Goal: Task Accomplishment & Management: Manage account settings

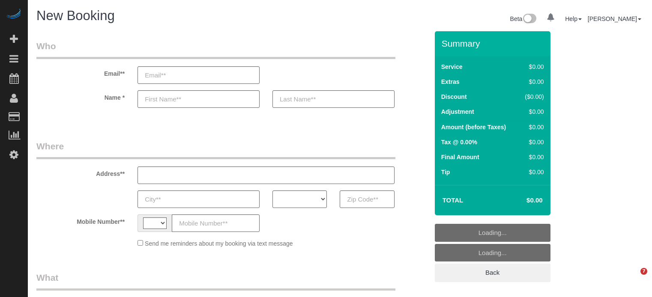
select select "string:[GEOGRAPHIC_DATA]"
select select "object:796"
select select "4"
select select "number:9"
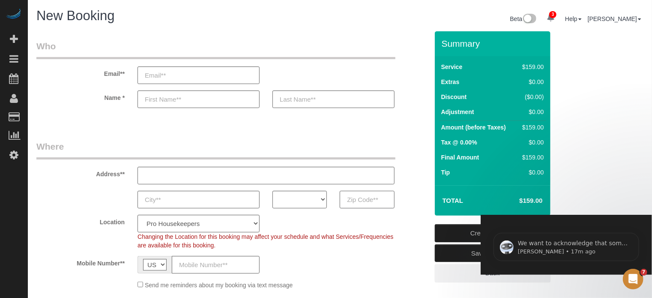
click at [363, 191] on input "text" at bounding box center [367, 200] width 54 height 18
click at [368, 198] on input "text" at bounding box center [367, 200] width 54 height 18
paste input "60609"
type input "60609"
click at [315, 196] on select "AK AL AR AZ CA CO CT DC DE FL GA HI IA ID IL IN KS KY LA MA MD ME MI MN MO MS M…" at bounding box center [299, 200] width 54 height 18
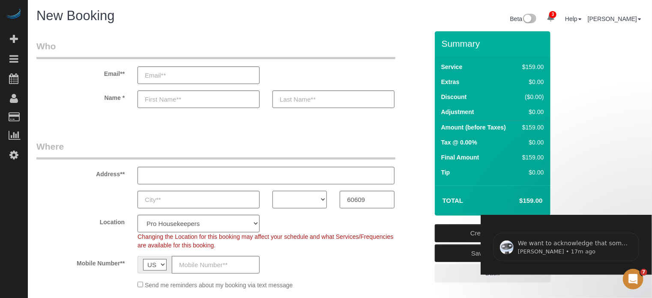
select select "IL"
click at [272, 191] on select "AK AL AR AZ CA CO CT DC DE FL GA HI IA ID IL IN KS KY LA MA MD ME MI MN MO MS M…" at bounding box center [299, 200] width 54 height 18
click at [172, 220] on select "Pro Housekeepers Atlanta Austin Boston Chicago Cincinnati Clearwater Denver Ft …" at bounding box center [198, 224] width 122 height 18
select select "11"
click at [137, 215] on select "Pro Housekeepers Atlanta Austin Boston Chicago Cincinnati Clearwater Denver Ft …" at bounding box center [198, 224] width 122 height 18
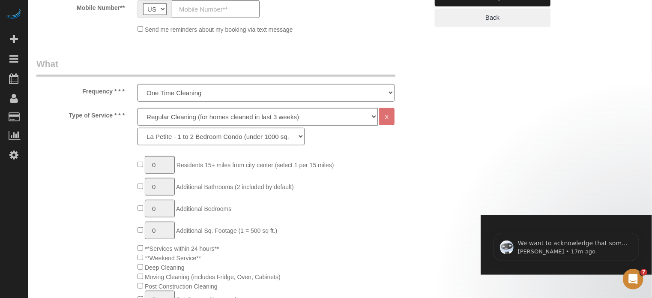
scroll to position [257, 0]
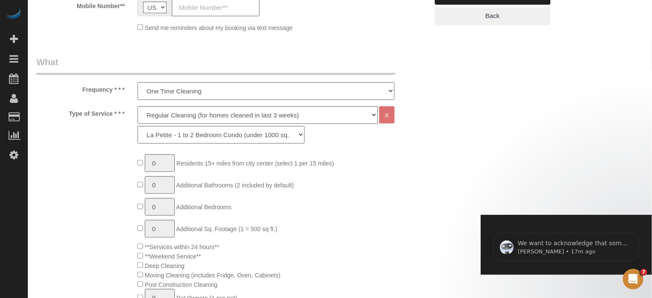
select select "object:1256"
click at [155, 114] on select "Deep Cleaning (for homes that have not been cleaned in 3+ weeks) Spruce Regular…" at bounding box center [257, 115] width 240 height 18
select select "5"
click at [137, 106] on select "Deep Cleaning (for homes that have not been cleaned in 3+ weeks) Spruce Regular…" at bounding box center [257, 115] width 240 height 18
click at [202, 135] on select "La Petite - 1 to 2 Bedroom Condo (under 1000 sq. ft.) La Petite II - 2 Bedroom …" at bounding box center [220, 135] width 167 height 18
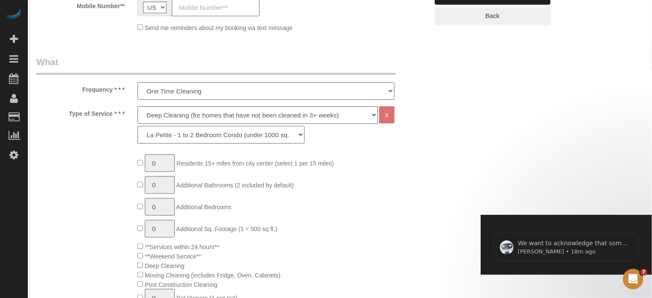
select select "95"
click at [137, 126] on select "La Petite - 1 to 2 Bedroom Condo (under 1000 sq. ft.) La Petite II - 2 Bedroom …" at bounding box center [220, 135] width 167 height 18
type input "1"
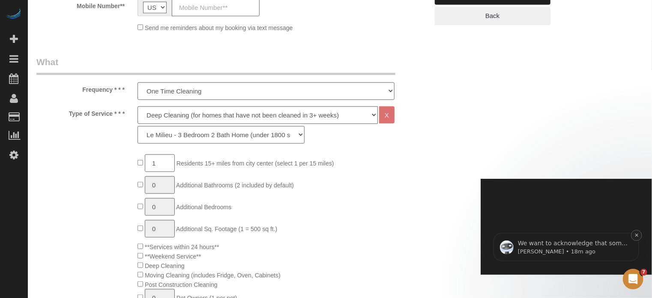
click at [634, 237] on button "Dismiss notification" at bounding box center [635, 234] width 11 height 11
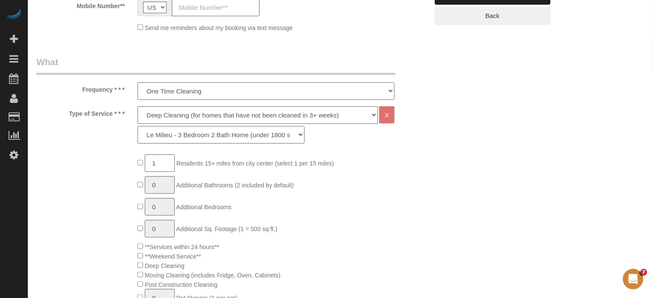
click at [182, 136] on select "La Petite - 1 to 2 Bedroom Condo (under 1000 sq. ft.) La Petite II - 2 Bedroom …" at bounding box center [220, 135] width 167 height 18
select select "93"
click at [137, 126] on select "La Petite - 1 to 2 Bedroom Condo (under 1000 sq. ft.) La Petite II - 2 Bedroom …" at bounding box center [220, 135] width 167 height 18
type input "1"
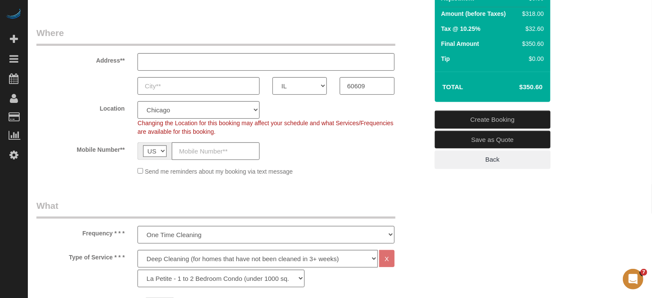
scroll to position [0, 0]
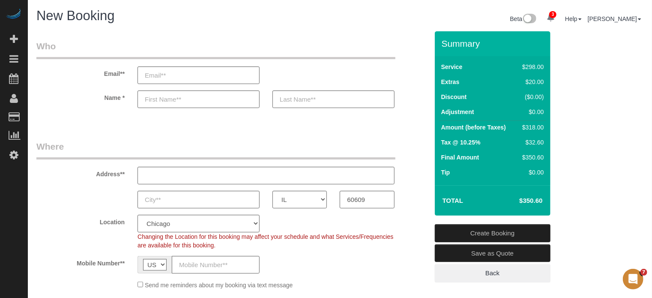
click at [405, 176] on div "Address**" at bounding box center [232, 162] width 405 height 44
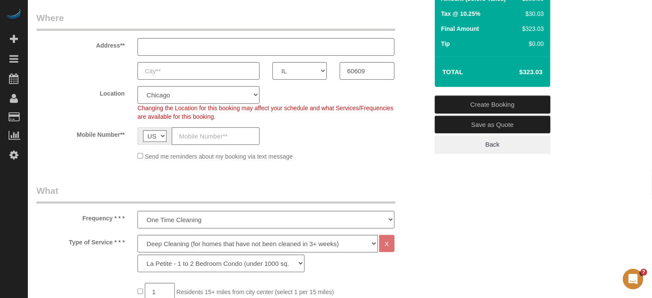
scroll to position [86, 0]
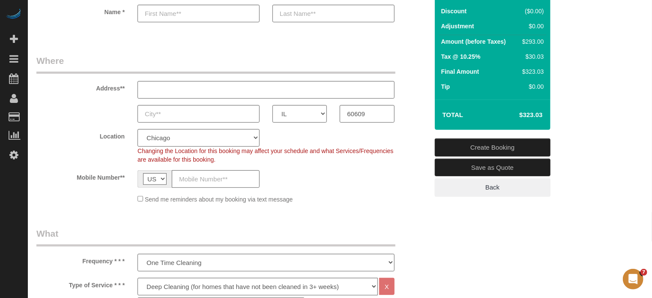
click at [416, 57] on div "Address**" at bounding box center [232, 76] width 405 height 44
click at [417, 142] on div "Location Pro Housekeepers Atlanta Austin Boston Chicago Cincinnati Clearwater D…" at bounding box center [232, 146] width 405 height 35
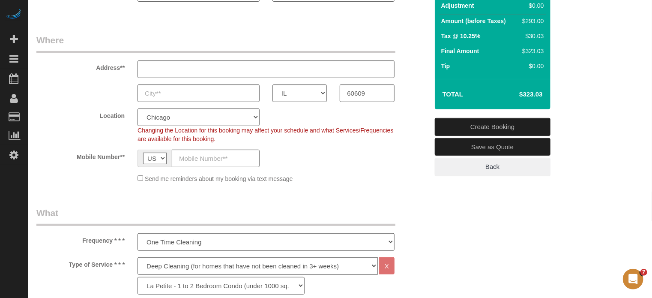
scroll to position [0, 0]
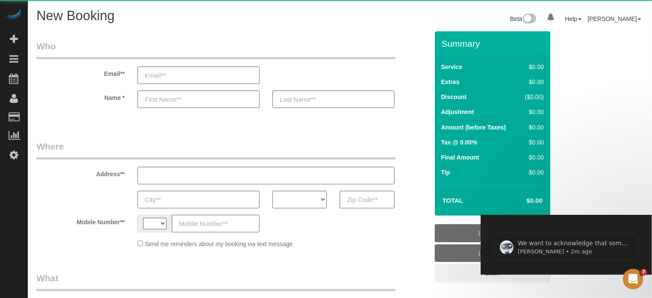
select select "number:9"
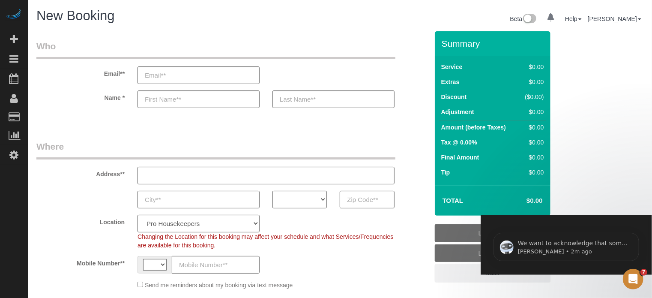
select select "string:[GEOGRAPHIC_DATA]"
select select "object:667"
select select "4"
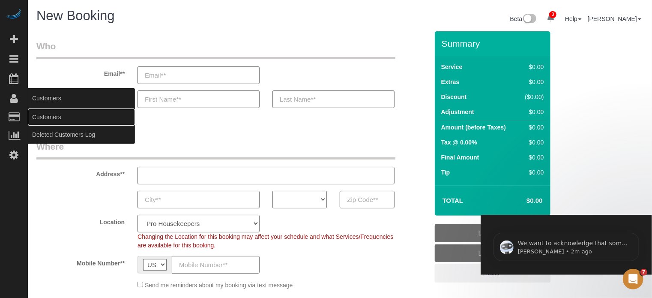
click at [44, 114] on link "Customers" at bounding box center [81, 116] width 107 height 17
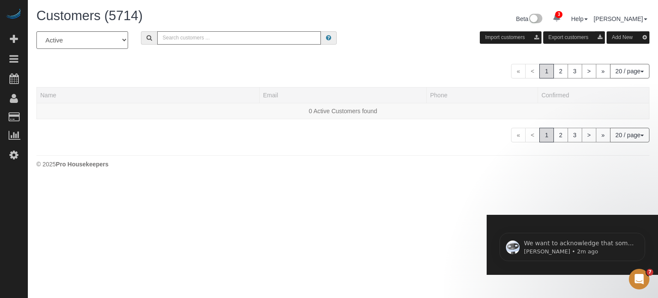
click at [188, 42] on input "text" at bounding box center [239, 37] width 164 height 13
paste input "Brigit Stacey"
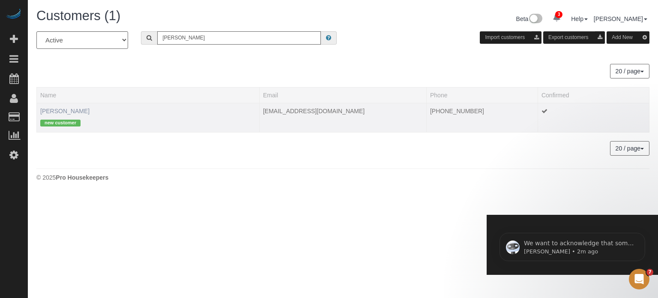
type input "Brigit Stacey"
click at [65, 110] on link "Brigit Stacey" at bounding box center [64, 110] width 49 height 7
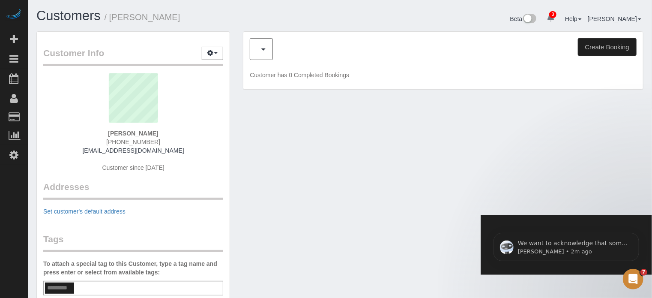
click at [27, 205] on div "3 Beta Your Notifications You have 0 alerts × You have 2 to charge for 09/20/20…" at bounding box center [14, 149] width 28 height 298
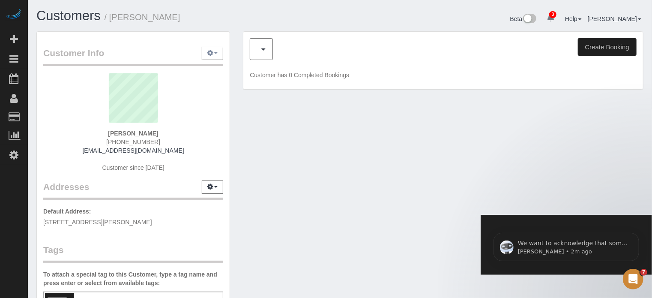
click at [212, 49] on button "button" at bounding box center [212, 53] width 21 height 13
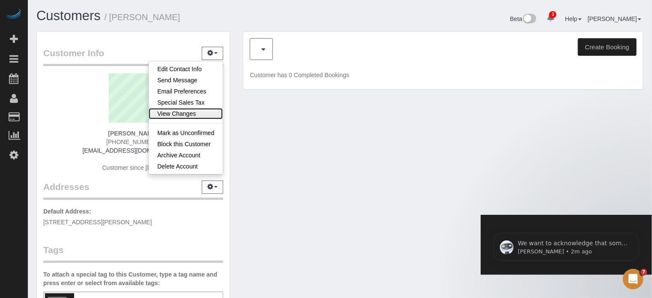
click at [190, 115] on link "View Changes" at bounding box center [186, 113] width 74 height 11
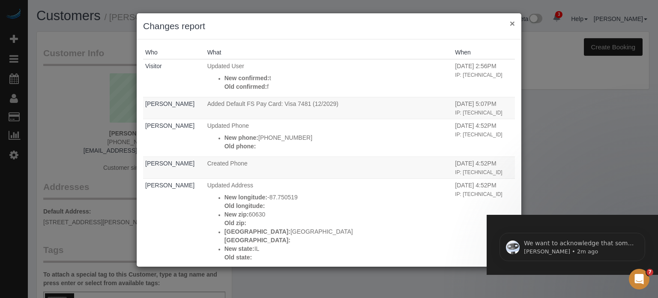
click at [512, 24] on button "×" at bounding box center [512, 23] width 5 height 9
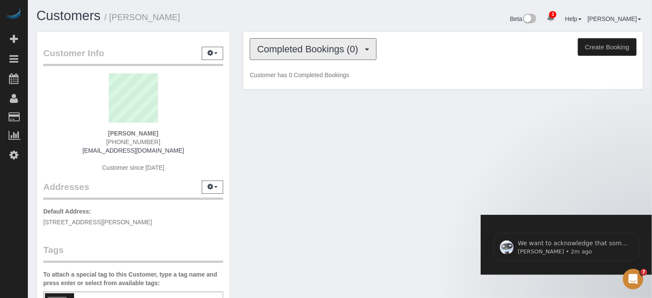
click at [307, 51] on span "Completed Bookings (0)" at bounding box center [309, 49] width 105 height 11
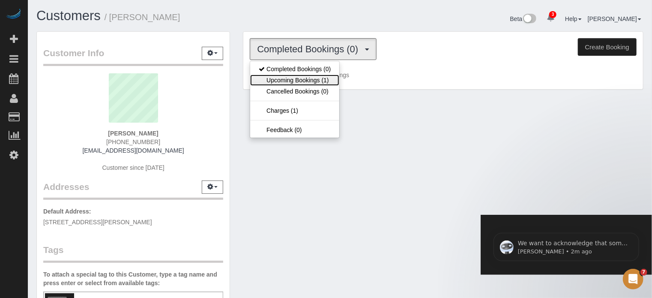
click at [299, 78] on link "Upcoming Bookings (1)" at bounding box center [294, 80] width 89 height 11
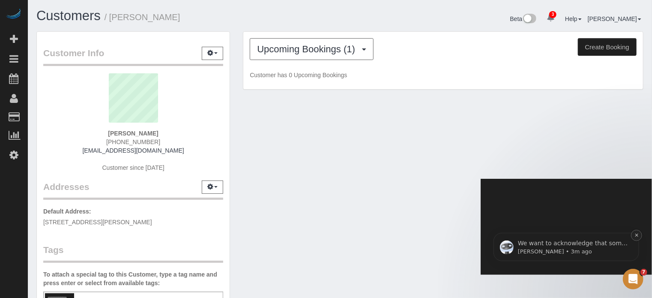
click at [639, 235] on button "Dismiss notification" at bounding box center [635, 234] width 11 height 11
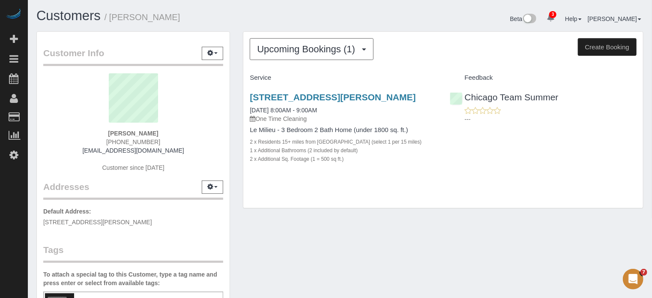
drag, startPoint x: 244, startPoint y: 97, endPoint x: 401, endPoint y: 90, distance: 157.3
click at [401, 90] on div "5449 N Lamon, Chicago, IL 60630 09/23/2025 8:00AM - 9:00AM One Time Cleaning Le…" at bounding box center [343, 132] width 200 height 95
copy link "5449 N Lamon, Chicago, IL 60630"
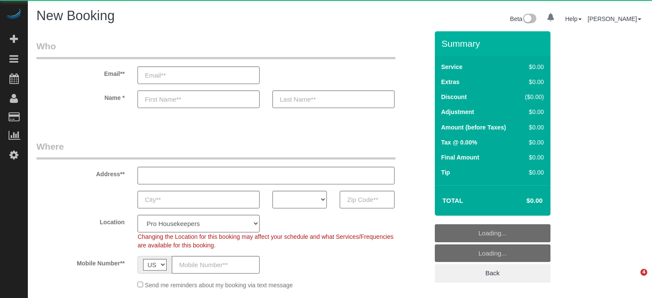
select select "number:9"
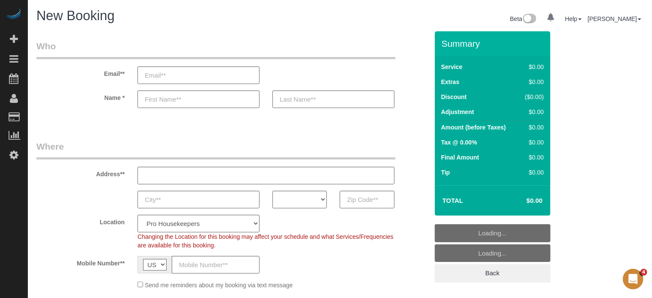
select select "object:1238"
select select "4"
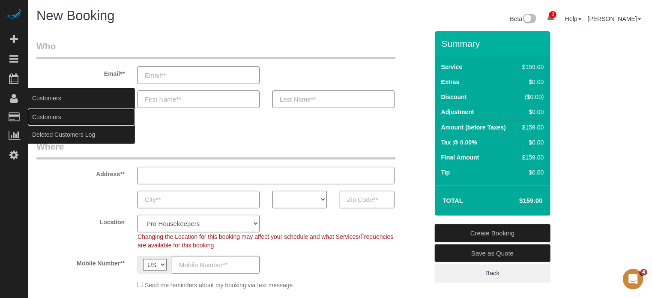
click at [51, 113] on link "Customers" at bounding box center [81, 116] width 107 height 17
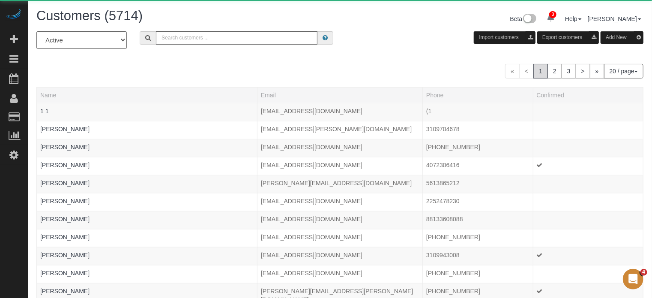
click at [233, 39] on input "text" at bounding box center [236, 37] width 161 height 13
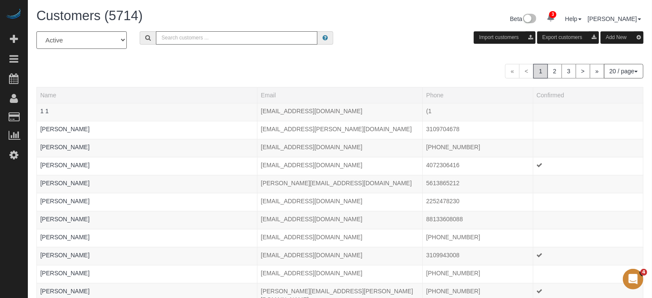
paste input "Randy Ellis"
type input "Randy Ellis"
click at [179, 61] on div "All Active Archived Randy Ellis Import customers Export customers Add New « < 1…" at bounding box center [339, 261] width 607 height 461
click at [197, 34] on input "Randy Ellis" at bounding box center [236, 37] width 161 height 13
drag, startPoint x: 163, startPoint y: 64, endPoint x: 173, endPoint y: 61, distance: 11.1
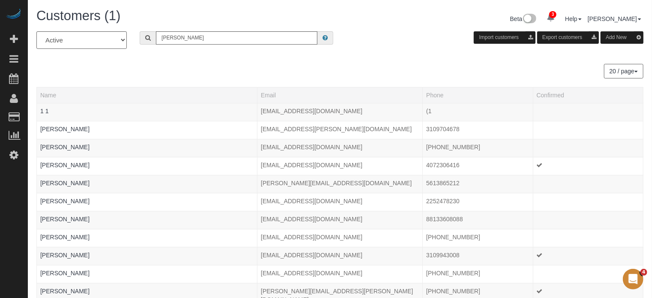
click at [163, 64] on div "20 / page 10 / page 20 / page 30 / page 40 / page 50 / page 100 / page" at bounding box center [339, 71] width 607 height 15
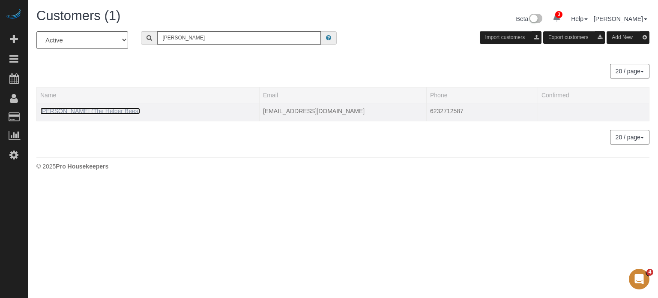
click at [97, 108] on link "Randy Ellis (The Helper Bees)" at bounding box center [90, 110] width 100 height 7
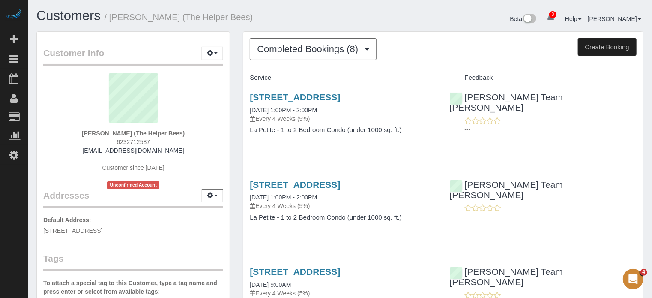
click at [232, 141] on div "Customer Info Edit Contact Info Send Message Email Preferences Special Sales Ta…" at bounding box center [133, 241] width 206 height 420
click at [234, 134] on div "Customer Info Edit Contact Info Send Message Email Preferences Special Sales Ta…" at bounding box center [133, 241] width 206 height 420
click at [286, 49] on span "Completed Bookings (8)" at bounding box center [309, 49] width 105 height 11
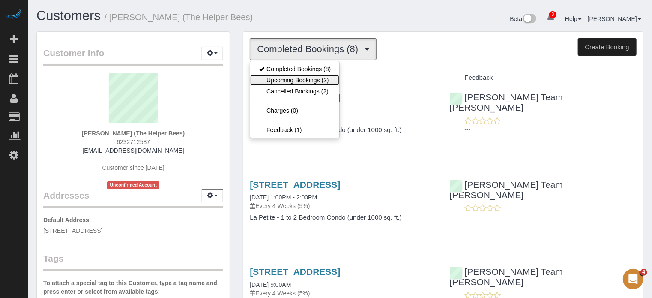
click at [286, 76] on link "Upcoming Bookings (2)" at bounding box center [294, 80] width 89 height 11
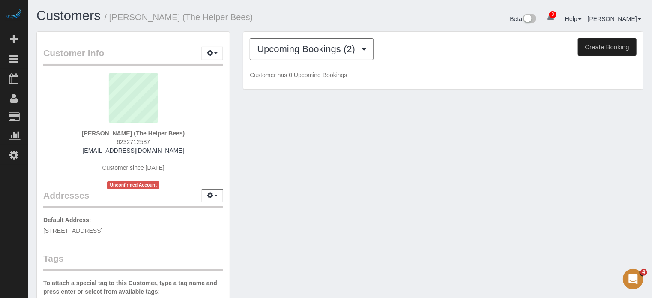
click at [316, 12] on h1 "Customers / Randy Ellis (The Helper Bees)" at bounding box center [184, 16] width 297 height 15
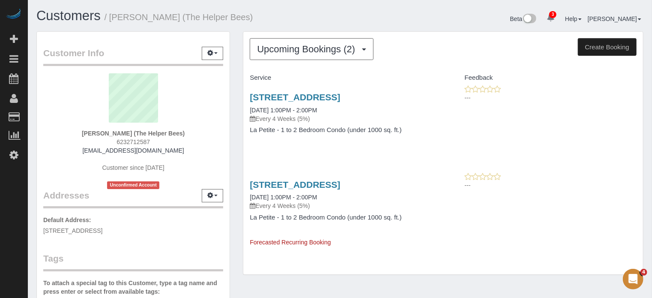
click at [236, 166] on div "Customer Info Edit Contact Info Send Message Email Preferences Special Sales Ta…" at bounding box center [133, 241] width 206 height 420
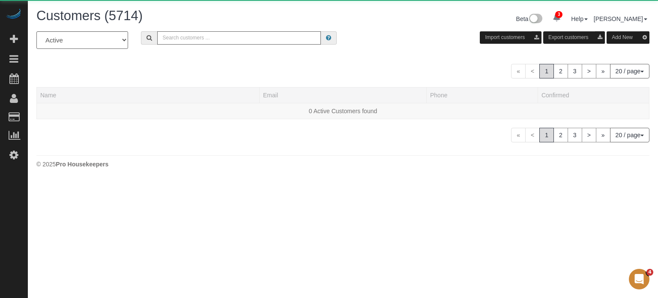
click at [205, 39] on input "text" at bounding box center [239, 37] width 164 height 13
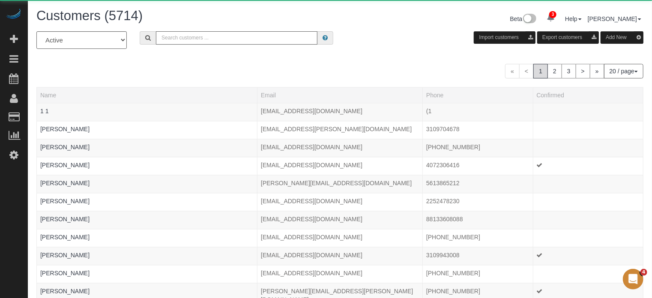
paste input "Timothy Raynor"
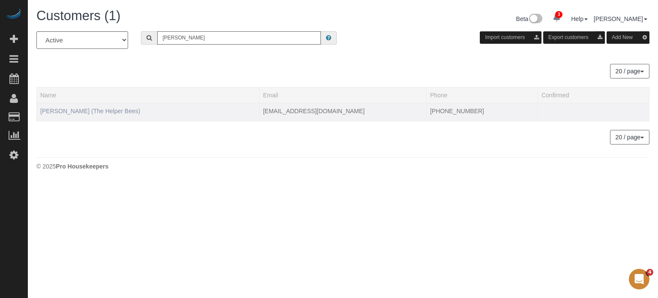
type input "Timothy Raynor"
click at [80, 112] on link "Timothy Raynor (The Helper Bees)" at bounding box center [90, 110] width 100 height 7
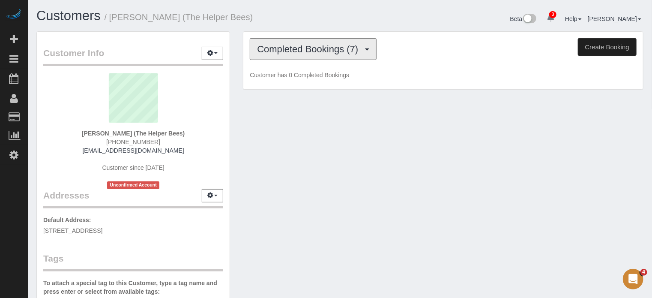
click at [327, 46] on span "Completed Bookings (7)" at bounding box center [309, 49] width 105 height 11
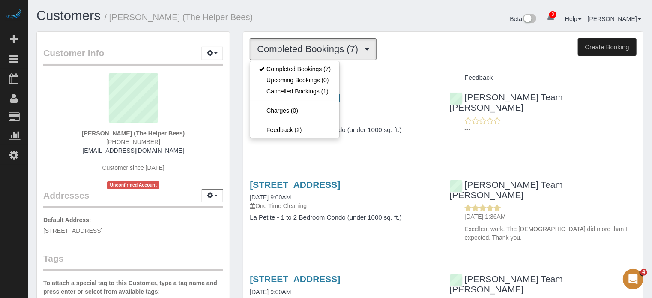
click at [329, 24] on div "Customers / Timothy Raynor (The Helper Bees)" at bounding box center [185, 18] width 310 height 18
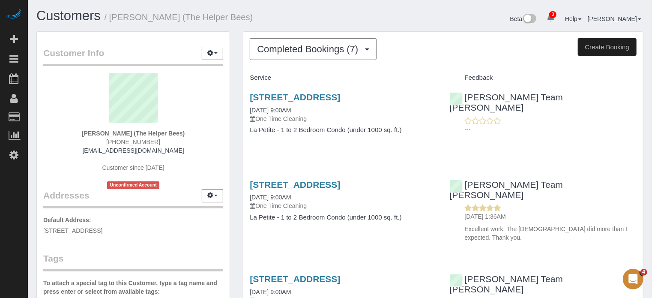
click at [235, 113] on div "Customer Info Edit Contact Info Send Message Email Preferences Special Sales Ta…" at bounding box center [133, 241] width 206 height 420
click at [286, 52] on span "Completed Bookings (7)" at bounding box center [309, 49] width 105 height 11
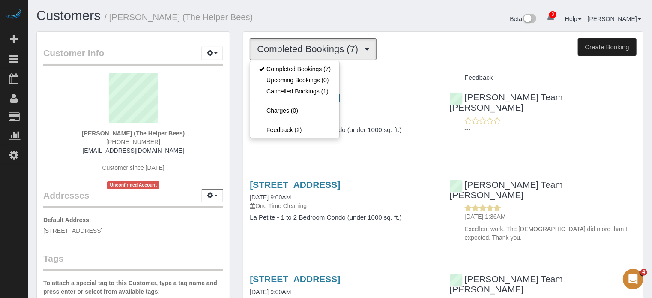
click at [298, 24] on div "Customers / Timothy Raynor (The Helper Bees)" at bounding box center [185, 18] width 310 height 18
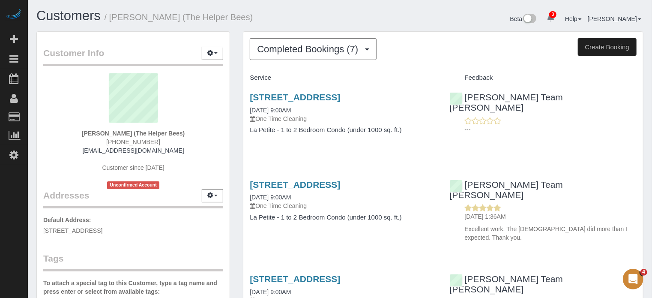
drag, startPoint x: 619, startPoint y: 153, endPoint x: 594, endPoint y: 170, distance: 29.6
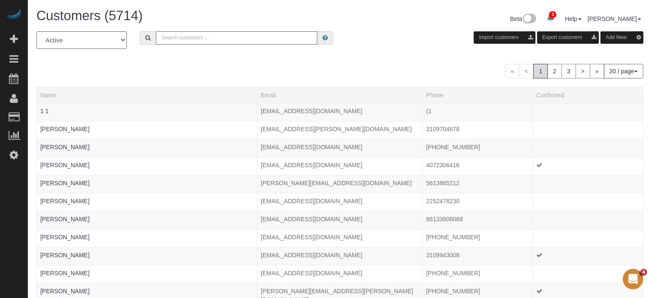
click at [206, 36] on input "text" at bounding box center [236, 37] width 161 height 13
paste input "294588"
type input "294588"
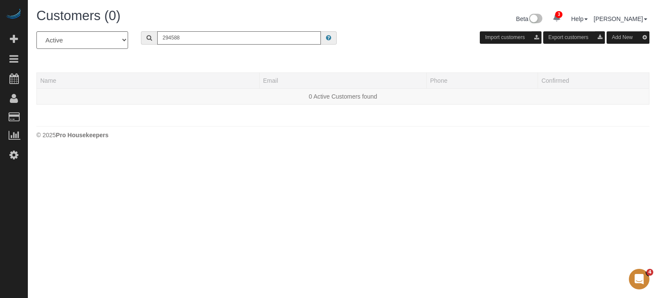
drag, startPoint x: 182, startPoint y: 41, endPoint x: 133, endPoint y: 44, distance: 49.4
click at [133, 44] on div "All Active Archived 294588 Import customers Export customers Add New" at bounding box center [343, 43] width 626 height 24
type input "Randy Ellis"
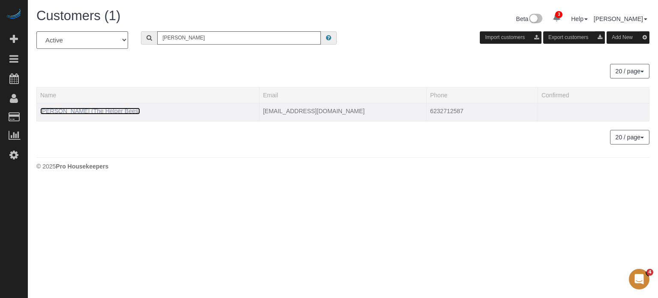
click at [98, 111] on link "Randy Ellis (The Helper Bees)" at bounding box center [90, 110] width 100 height 7
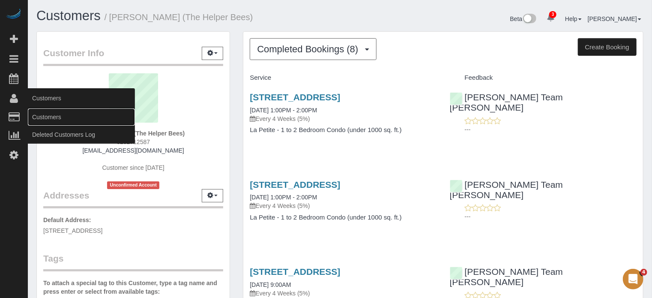
click at [63, 117] on link "Customers" at bounding box center [81, 116] width 107 height 17
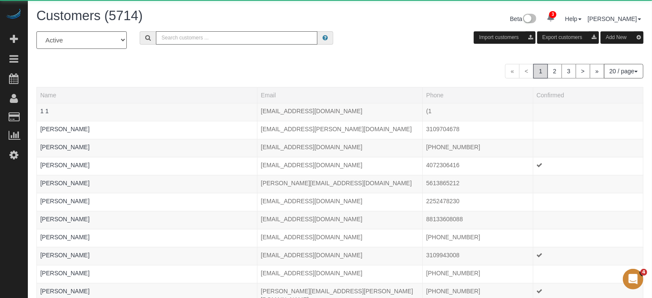
click at [257, 42] on input "text" at bounding box center [236, 37] width 161 height 13
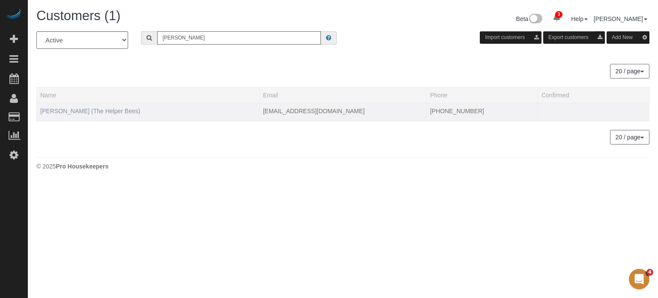
type input "robert bauer"
click at [82, 109] on link "Robert Bauer (The Helper Bees)" at bounding box center [90, 110] width 100 height 7
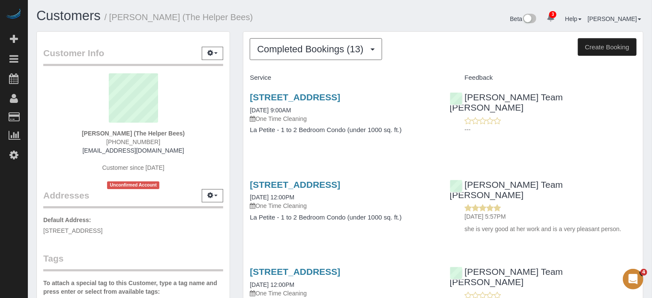
click at [594, 176] on div "Chandler Team Michelle 07/21/2025 5:57PM she is very good at her work and is a …" at bounding box center [543, 204] width 200 height 65
drag, startPoint x: 245, startPoint y: 94, endPoint x: 421, endPoint y: 104, distance: 176.3
click at [421, 104] on div "7312 S 74th Lane, Laveen, AZ 85339 08/05/2025 9:00AM One Time Cleaning La Petit…" at bounding box center [343, 118] width 200 height 66
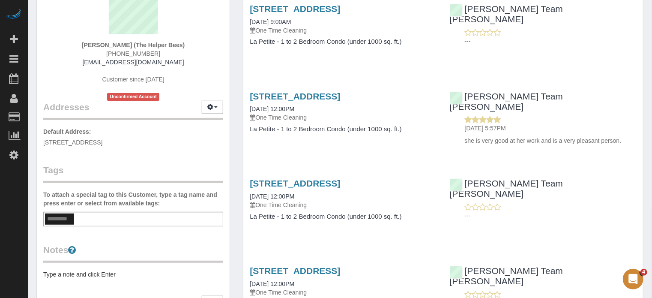
scroll to position [24, 0]
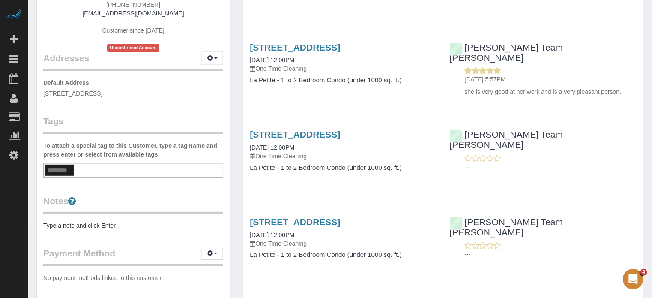
scroll to position [152, 0]
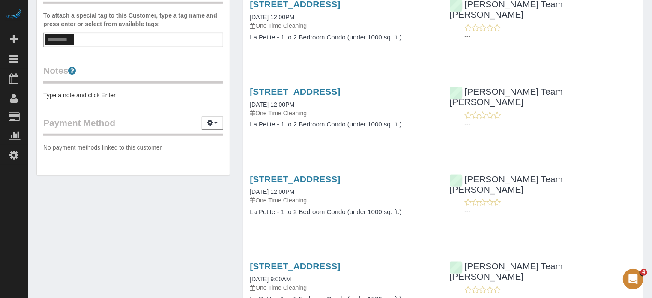
scroll to position [281, 0]
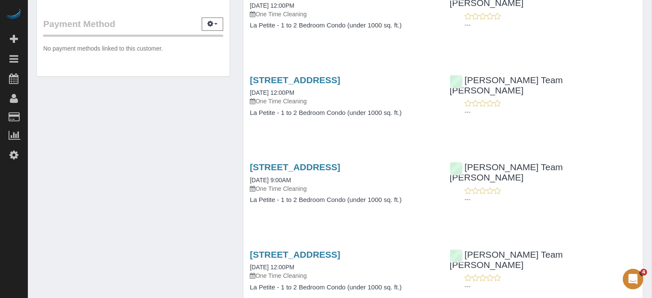
scroll to position [323, 0]
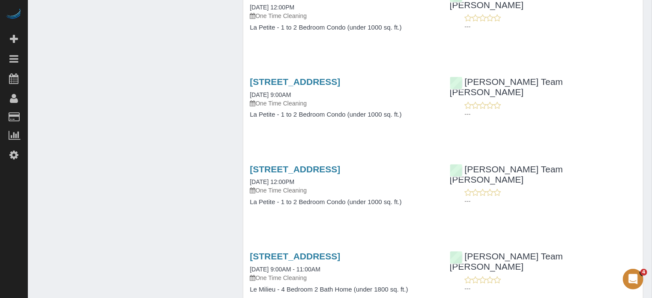
scroll to position [452, 0]
click at [217, 242] on div "Customer Info Edit Contact Info Send Message Email Preferences Special Sales Ta…" at bounding box center [340, 180] width 620 height 1203
click at [79, 102] on div "Customer Info Edit Contact Info Send Message Email Preferences Special Sales Ta…" at bounding box center [340, 180] width 620 height 1203
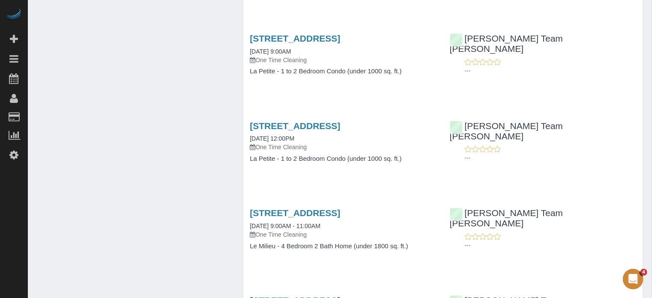
scroll to position [537, 0]
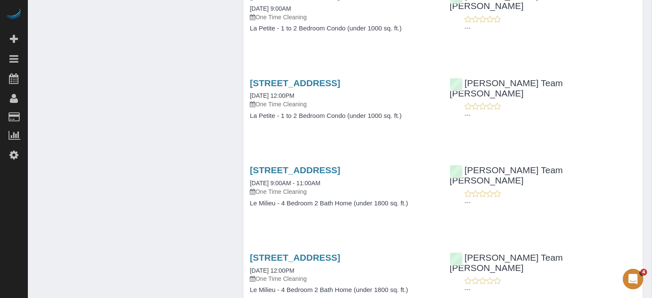
click at [100, 93] on div "Customer Info Edit Contact Info Send Message Email Preferences Special Sales Ta…" at bounding box center [340, 95] width 620 height 1203
drag, startPoint x: 618, startPoint y: 137, endPoint x: 598, endPoint y: 134, distance: 20.8
click at [618, 137] on div "Service Feedback 7312 S 74th Lane, Laveen, AZ 85339 08/05/2025 9:00AM One Time …" at bounding box center [443, 96] width 387 height 1126
click at [319, 79] on link "7312 S 74th Lane, Laveen, AZ 85339" at bounding box center [295, 83] width 90 height 10
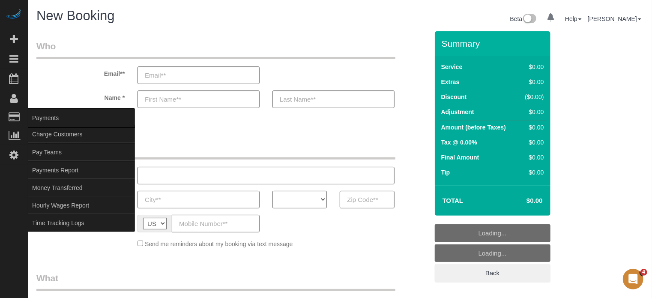
select select "object:631"
select select "number:9"
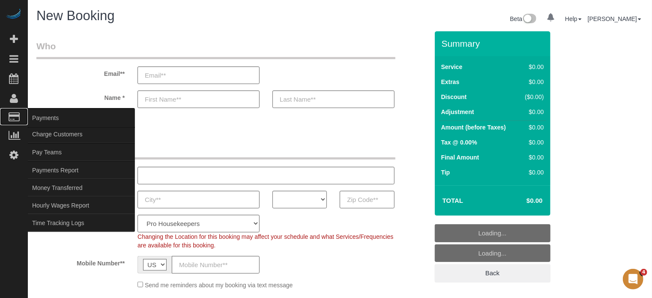
click at [42, 118] on span "Payments" at bounding box center [81, 118] width 107 height 20
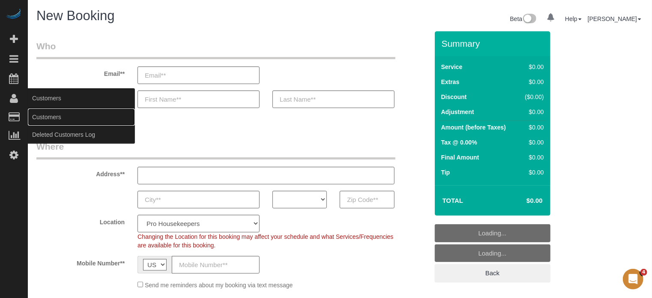
click at [39, 118] on link "Customers" at bounding box center [81, 116] width 107 height 17
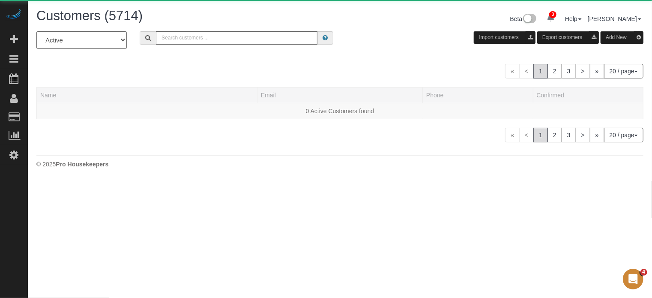
click at [186, 33] on input "text" at bounding box center [236, 37] width 161 height 13
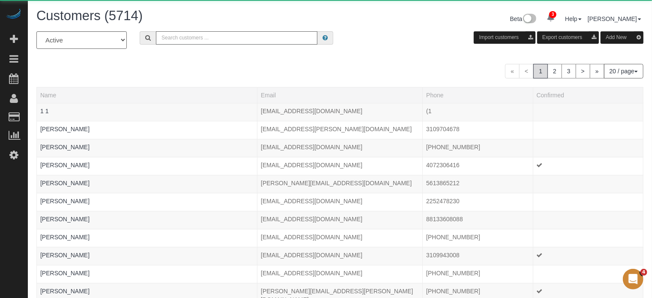
paste input "[PERSON_NAME]"
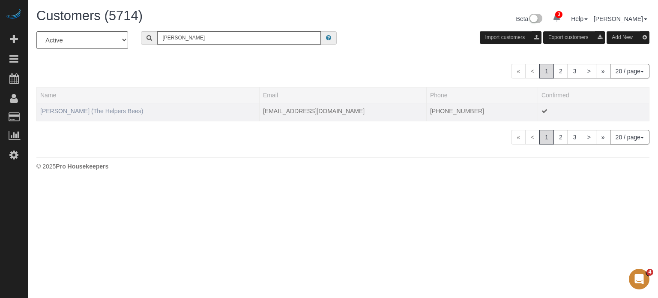
type input "[PERSON_NAME]"
click at [101, 113] on link "[PERSON_NAME] (The Helpers Bees)" at bounding box center [91, 110] width 103 height 7
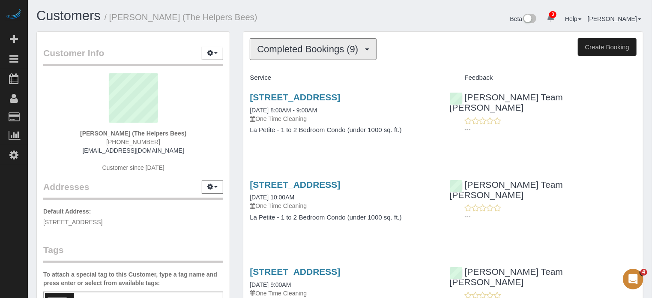
click at [299, 44] on button "Completed Bookings (9)" at bounding box center [313, 49] width 127 height 22
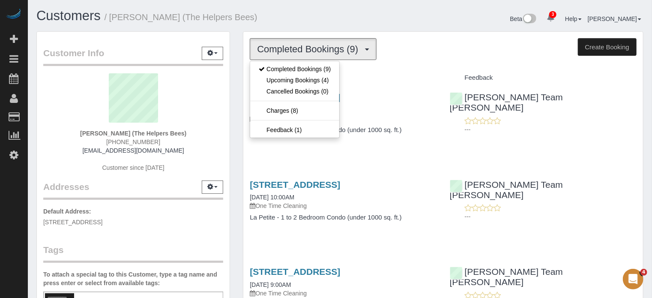
click at [298, 22] on h1 "Customers / [PERSON_NAME] (The Helpers Bees)" at bounding box center [184, 16] width 297 height 15
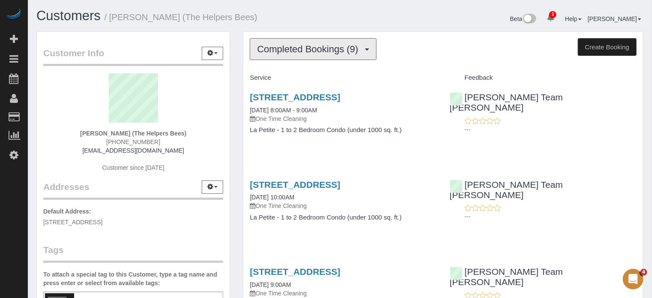
click at [306, 41] on button "Completed Bookings (9)" at bounding box center [313, 49] width 127 height 22
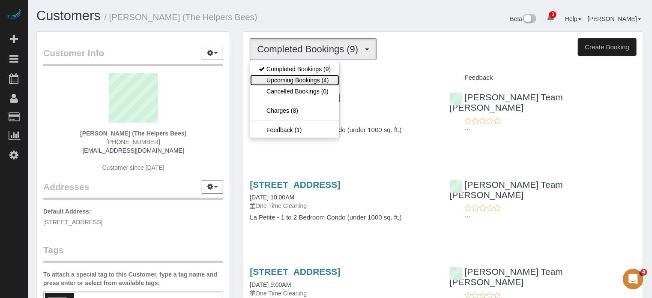
click at [308, 75] on link "Upcoming Bookings (4)" at bounding box center [294, 80] width 89 height 11
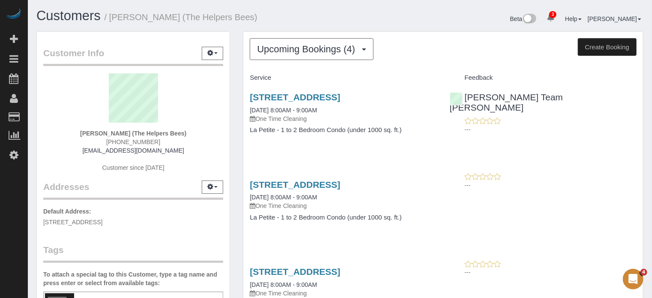
click at [313, 27] on div "Customers / Gail Jepson (The Helpers Bees)" at bounding box center [185, 18] width 310 height 18
click at [315, 45] on span "Upcoming Bookings (4)" at bounding box center [308, 49] width 102 height 11
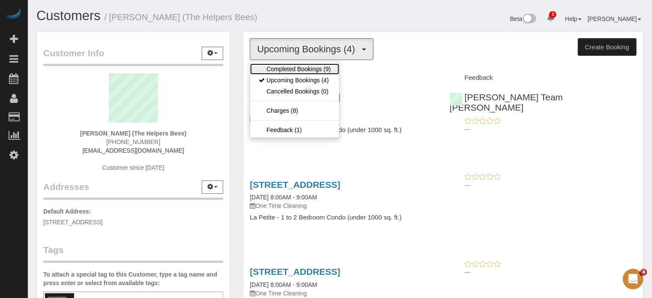
click at [317, 65] on link "Completed Bookings (9)" at bounding box center [294, 68] width 89 height 11
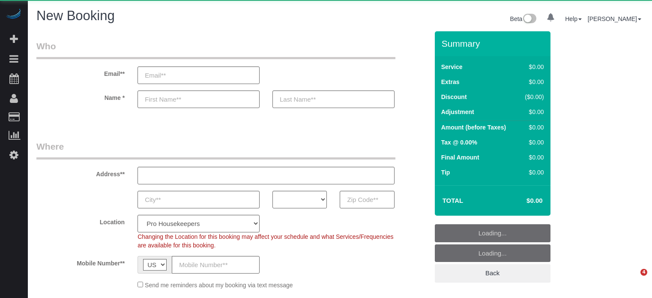
select select "number:9"
select select "object:1238"
select select "4"
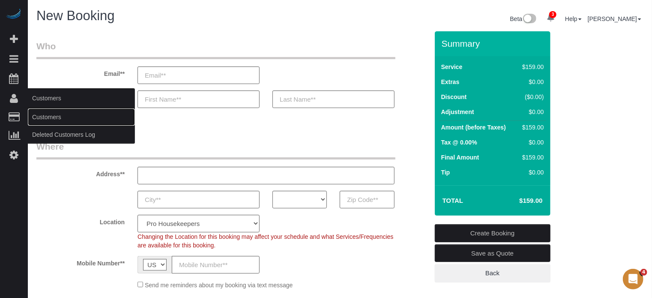
drag, startPoint x: 53, startPoint y: 114, endPoint x: 61, endPoint y: 110, distance: 9.0
click at [53, 114] on link "Customers" at bounding box center [81, 116] width 107 height 17
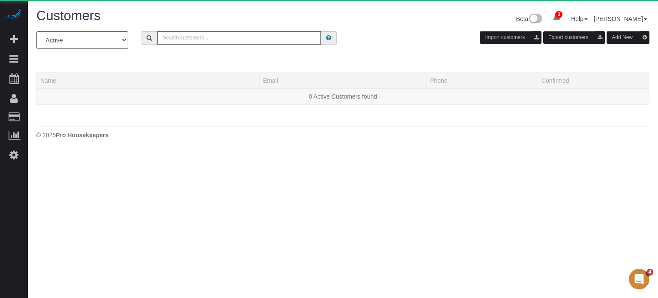
click at [198, 34] on input "text" at bounding box center [239, 37] width 164 height 13
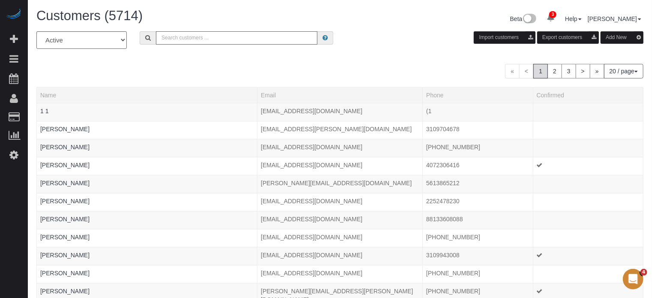
paste input "[PERSON_NAME]"
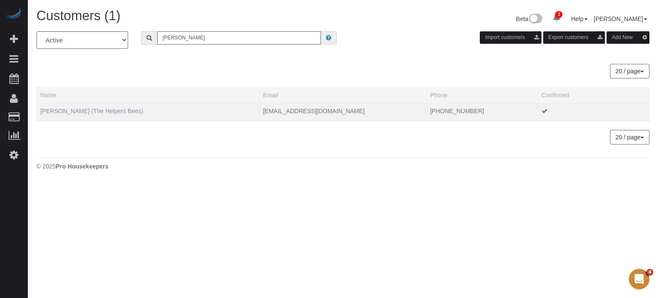
type input "[PERSON_NAME]"
click at [107, 109] on link "[PERSON_NAME] (The Helpers Bees)" at bounding box center [91, 110] width 103 height 7
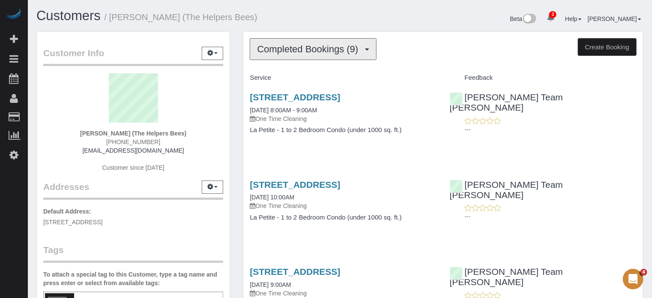
click at [277, 56] on button "Completed Bookings (9)" at bounding box center [313, 49] width 127 height 22
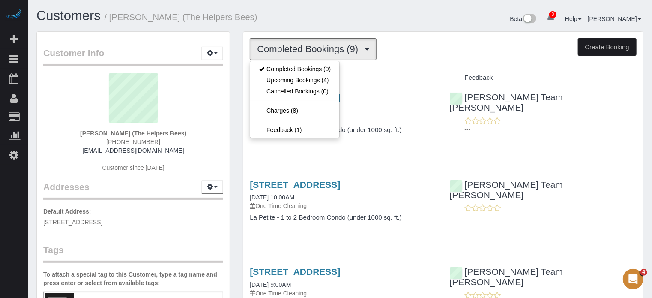
click at [281, 18] on h1 "Customers / [PERSON_NAME] (The Helpers Bees)" at bounding box center [184, 16] width 297 height 15
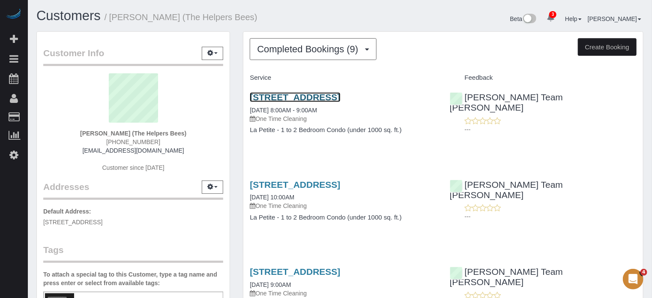
click at [267, 102] on link "[STREET_ADDRESS]" at bounding box center [295, 97] width 90 height 10
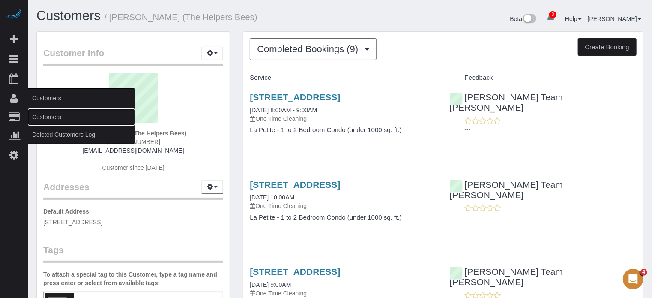
click at [41, 114] on link "Customers" at bounding box center [81, 116] width 107 height 17
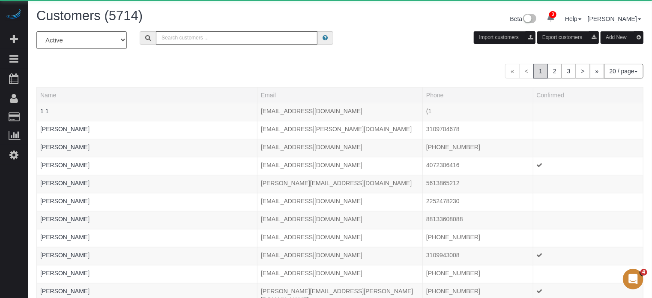
click at [200, 41] on input "text" at bounding box center [236, 37] width 161 height 13
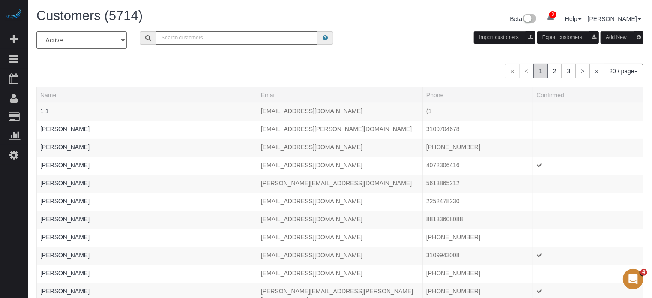
paste input "Zubeda Ali"
click at [206, 33] on input "Zubeda Ali" at bounding box center [236, 37] width 161 height 13
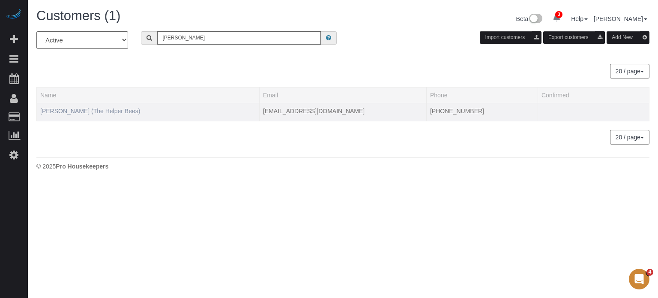
type input "Zubeda Ali"
click at [90, 109] on link "Zubeda Ali (The Helper Bees)" at bounding box center [90, 110] width 100 height 7
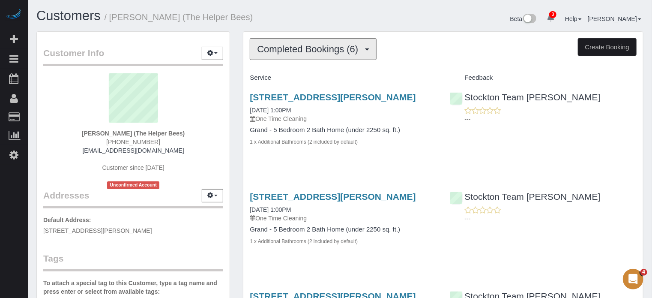
click at [285, 49] on span "Completed Bookings (6)" at bounding box center [309, 49] width 105 height 11
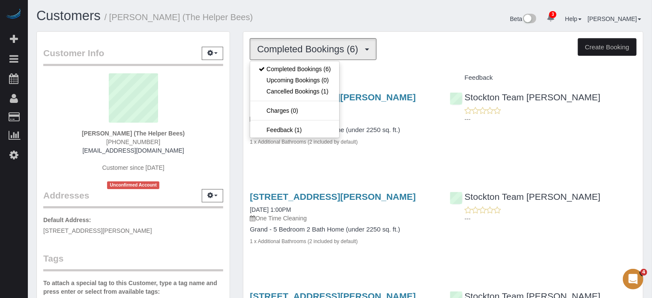
click at [280, 49] on span "Completed Bookings (6)" at bounding box center [309, 49] width 105 height 11
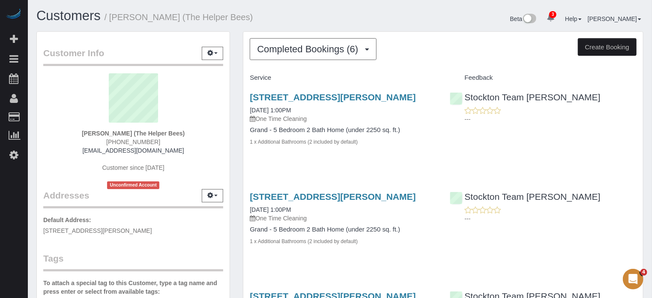
click at [236, 47] on div "Customer Info Edit Contact Info Send Message Email Preferences Special Sales Ta…" at bounding box center [133, 241] width 206 height 420
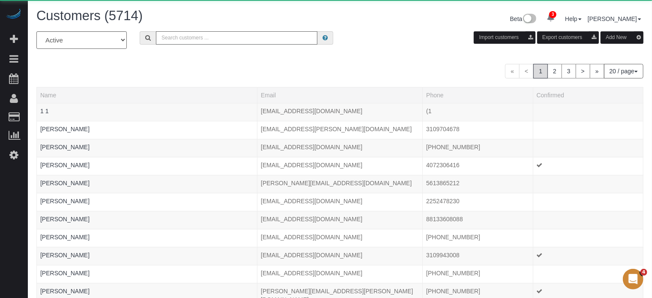
click at [200, 39] on input "text" at bounding box center [236, 37] width 161 height 13
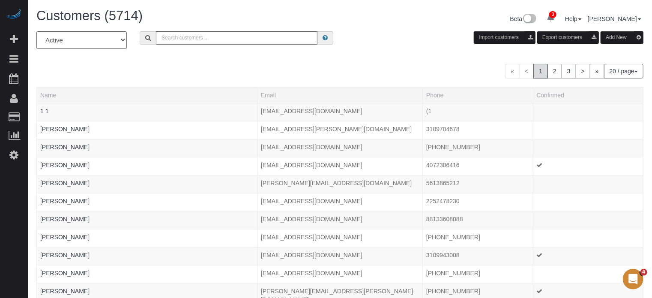
paste input "Timothy Raynor"
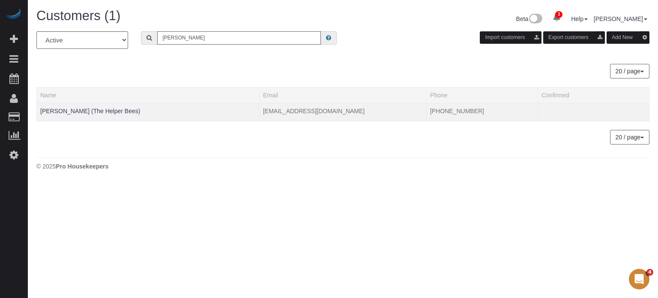
type input "Timothy Raynor"
click at [115, 114] on td "Timothy Raynor (The Helper Bees)" at bounding box center [148, 112] width 223 height 18
click at [114, 109] on link "Timothy Raynor (The Helper Bees)" at bounding box center [90, 110] width 100 height 7
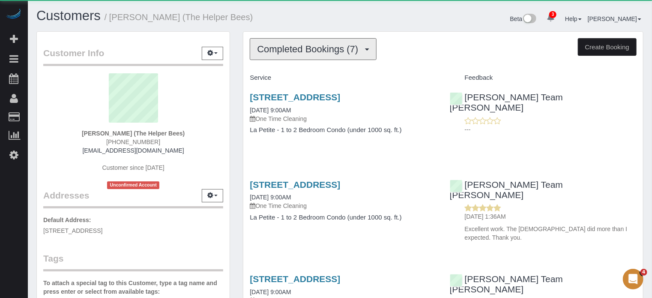
click at [292, 50] on span "Completed Bookings (7)" at bounding box center [309, 49] width 105 height 11
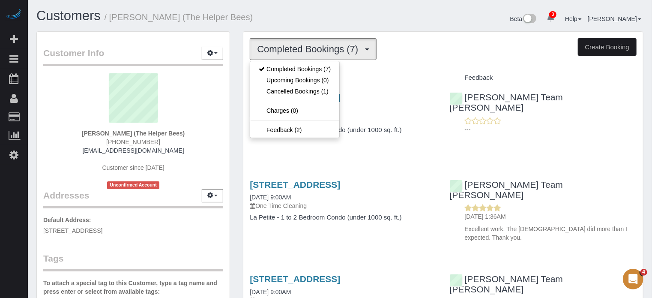
click at [300, 22] on h1 "Customers / Timothy Raynor (The Helper Bees)" at bounding box center [184, 16] width 297 height 15
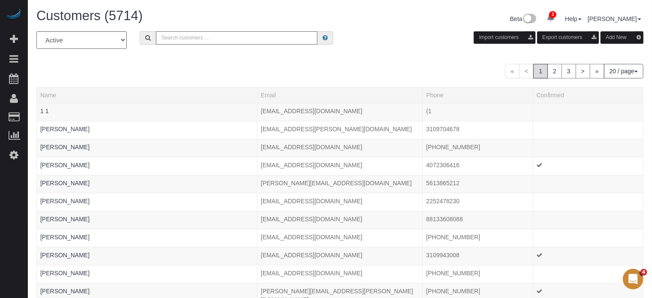
click at [185, 37] on input "text" at bounding box center [236, 37] width 161 height 13
paste input "Robert Campbell"
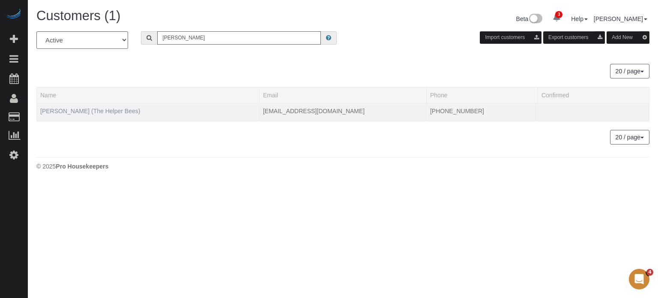
type input "Robert Campbell"
click at [84, 108] on link "Robert Campbell (The Helper Bees)" at bounding box center [90, 110] width 100 height 7
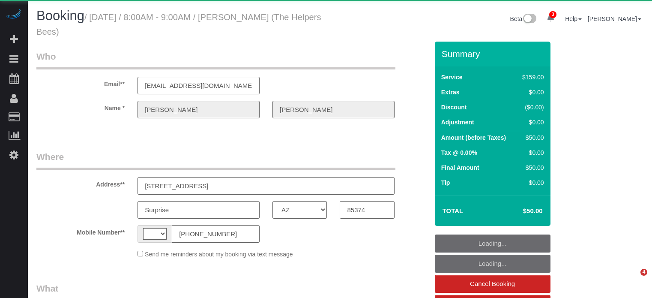
select select "AZ"
select select "string:[GEOGRAPHIC_DATA]"
select select "4"
select select "number:9"
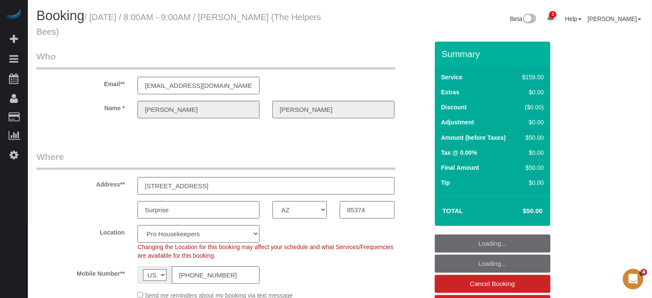
select select "object:1175"
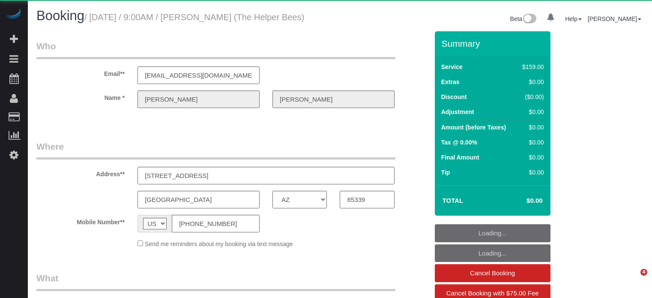
select select "AZ"
select select "4"
select select "spot6"
select select "number:9"
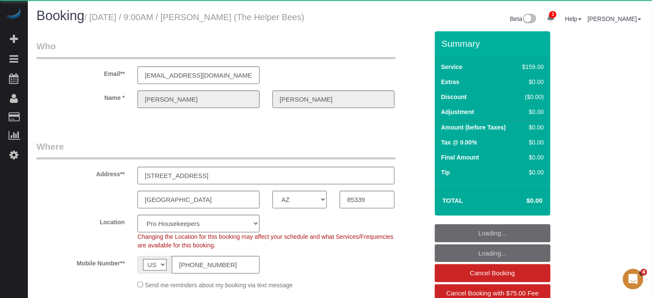
select select "object:1281"
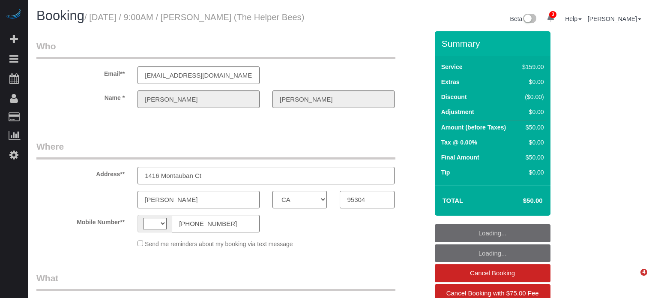
select select "CA"
select select "object:415"
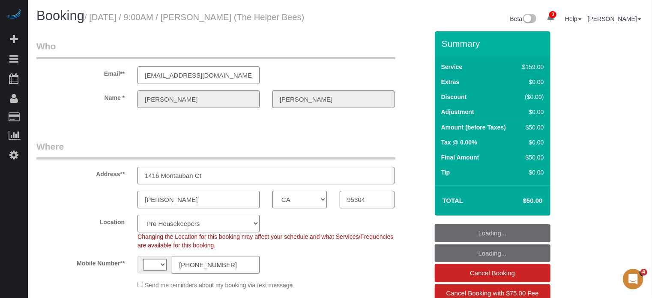
select select "string:[GEOGRAPHIC_DATA]"
select select "string:fspay-1621a130-1284-4e6b-a100-fcad55790104"
select select "4"
select select "spot1"
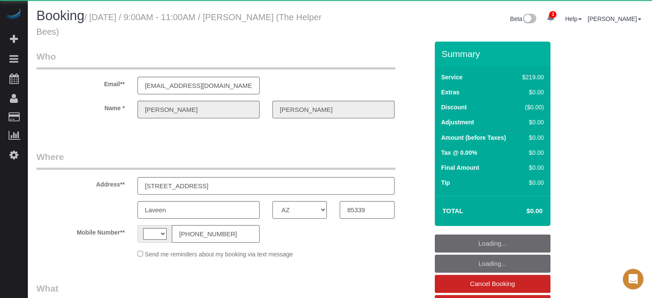
select select "AZ"
select select "string:[GEOGRAPHIC_DATA]"
select select "object:832"
select select "4"
select select "number:9"
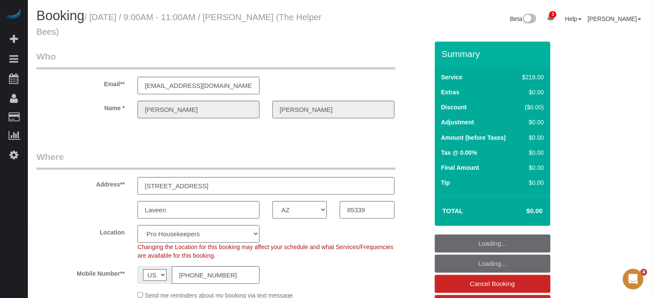
select select "object:1290"
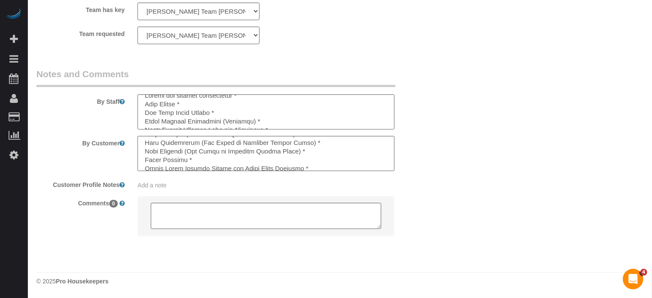
scroll to position [222, 0]
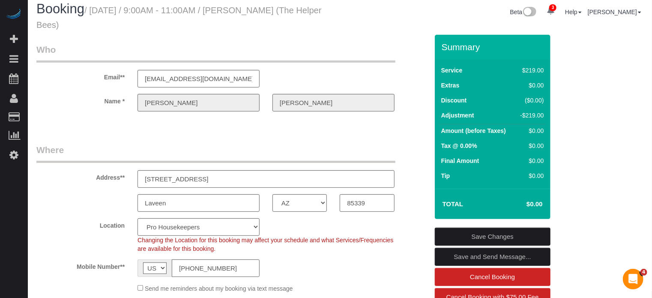
scroll to position [0, 0]
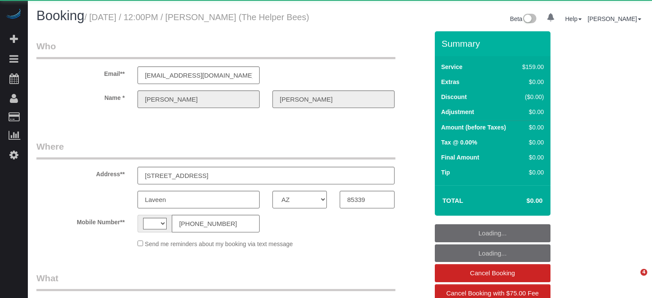
select select "AZ"
select select "string:[GEOGRAPHIC_DATA]"
select select "4"
select select "number:9"
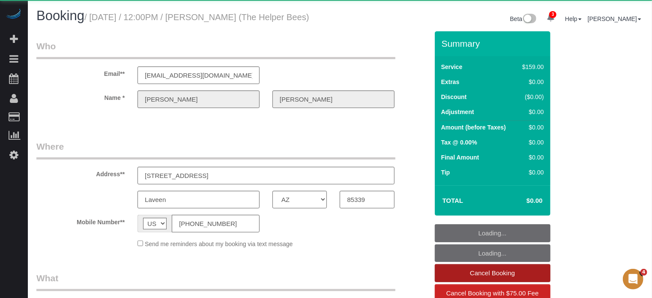
select select "object:814"
select select "spot1"
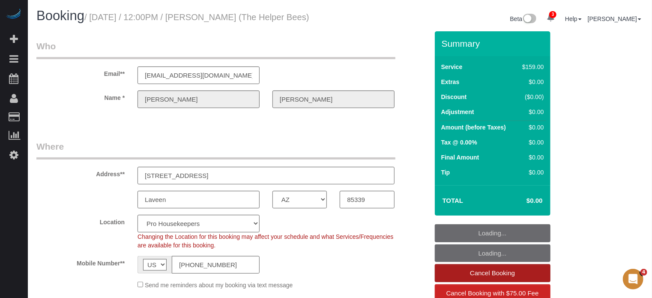
select select "object:1281"
select select "spot6"
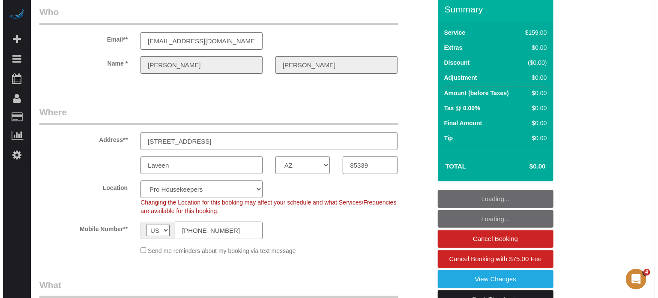
scroll to position [86, 0]
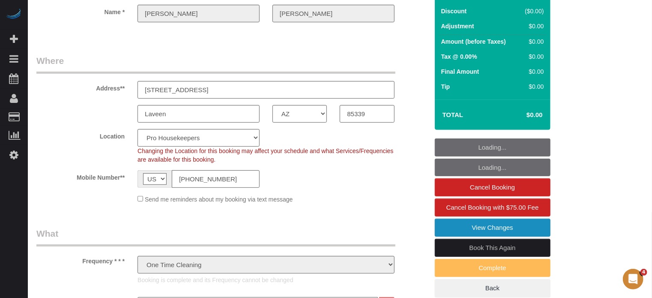
click at [473, 227] on link "View Changes" at bounding box center [493, 227] width 116 height 18
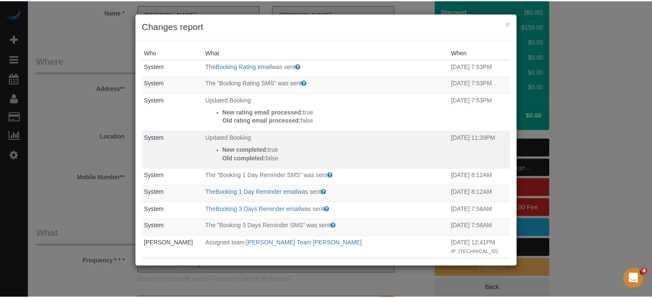
scroll to position [189, 0]
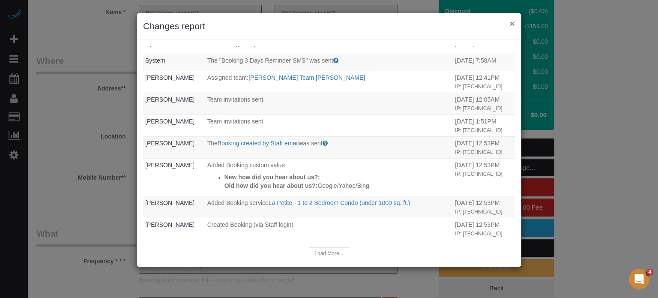
click at [511, 25] on button "×" at bounding box center [512, 23] width 5 height 9
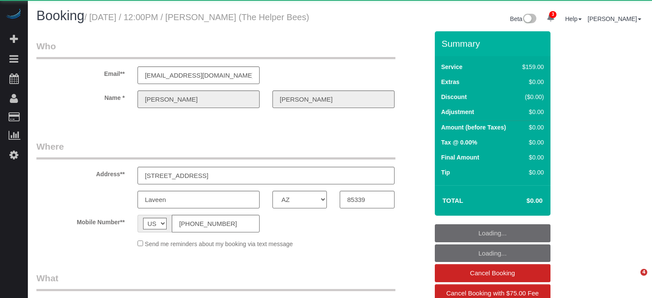
select select "AZ"
select select "object:639"
select select "number:9"
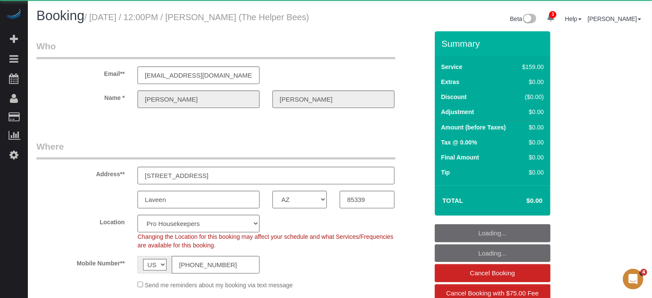
select select "object:823"
select select "4"
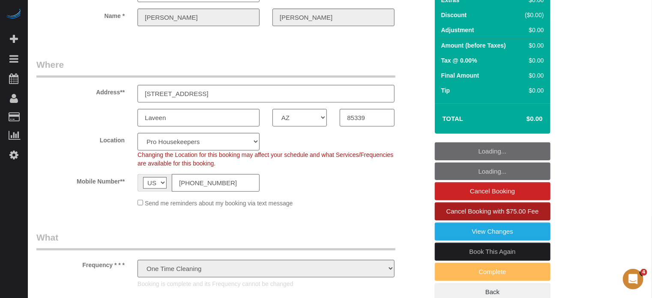
select select "spot1"
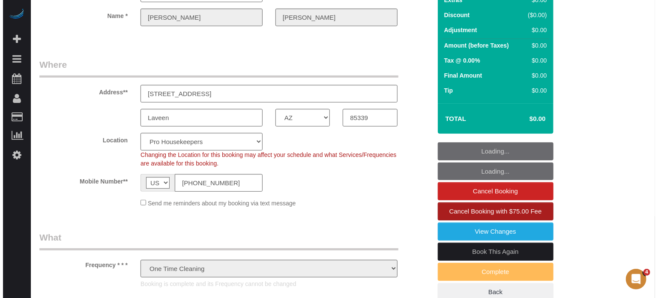
scroll to position [86, 0]
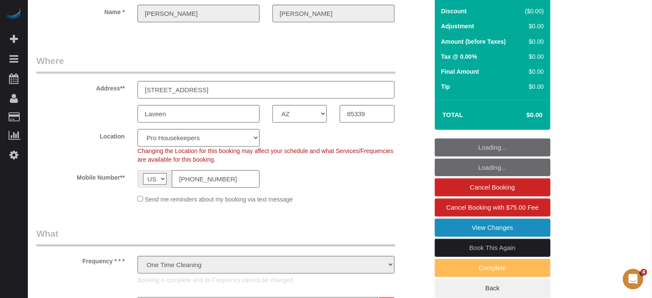
click at [457, 231] on link "View Changes" at bounding box center [493, 227] width 116 height 18
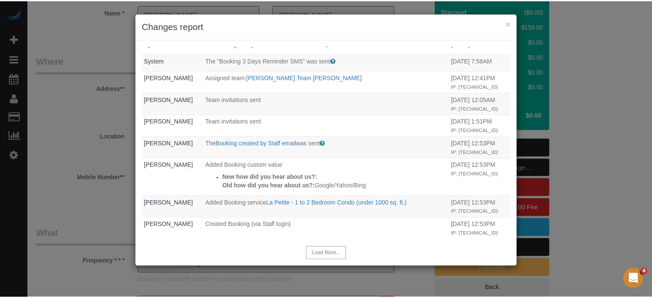
scroll to position [0, 0]
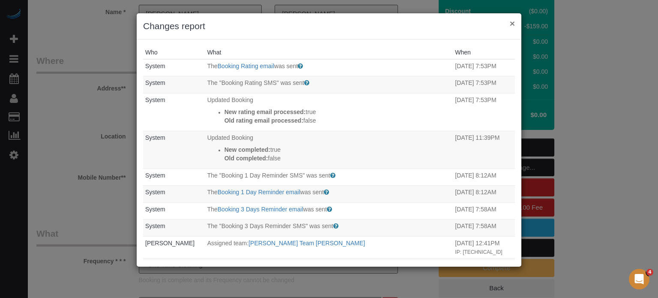
click at [510, 21] on button "×" at bounding box center [512, 23] width 5 height 9
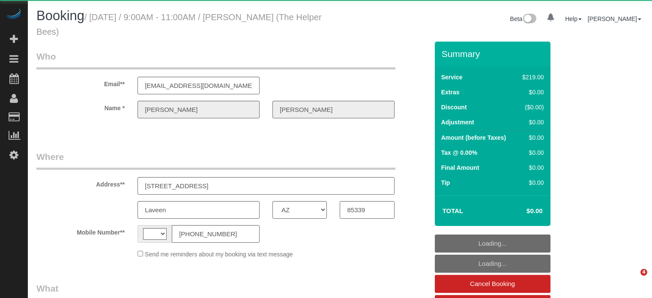
select select "AZ"
select select "string:[GEOGRAPHIC_DATA]"
select select "object:639"
select select "number:9"
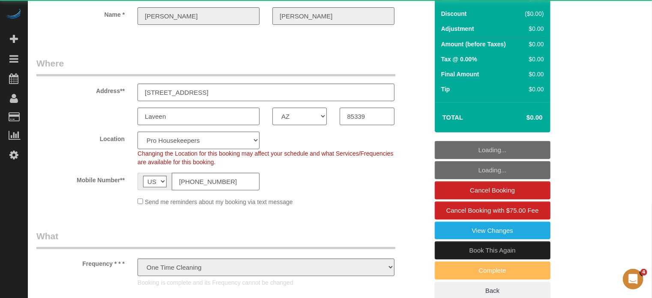
select select "object:823"
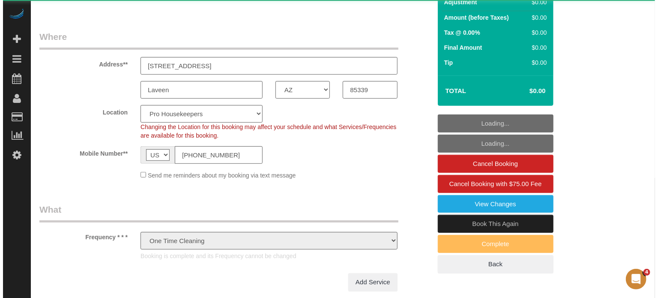
scroll to position [128, 0]
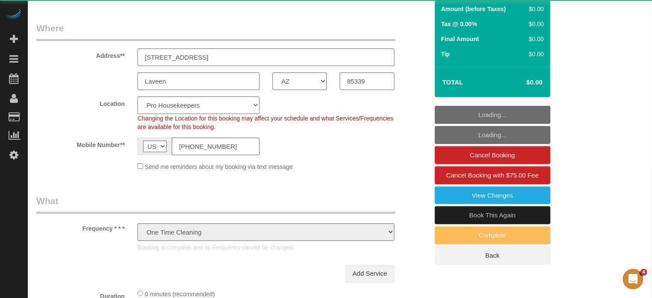
select select "4"
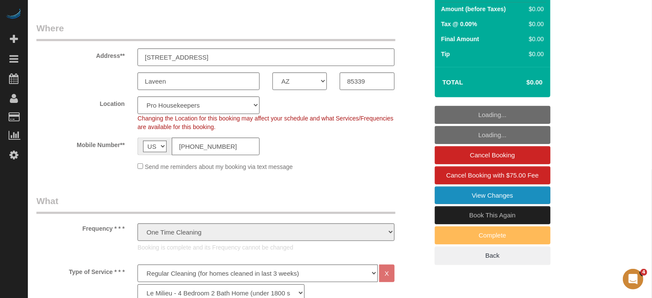
click at [461, 197] on link "View Changes" at bounding box center [493, 195] width 116 height 18
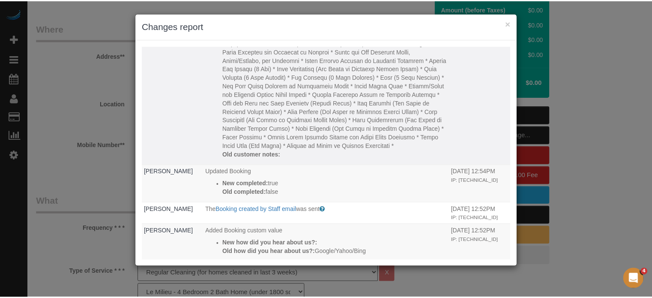
scroll to position [0, 0]
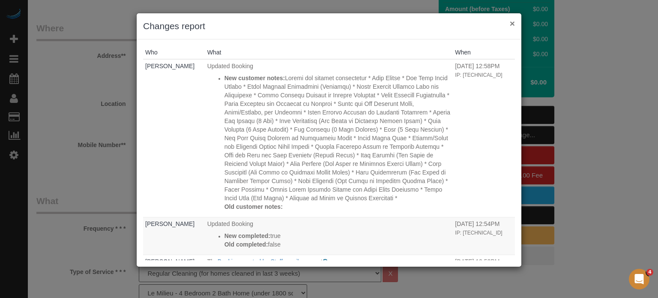
click at [511, 23] on button "×" at bounding box center [512, 23] width 5 height 9
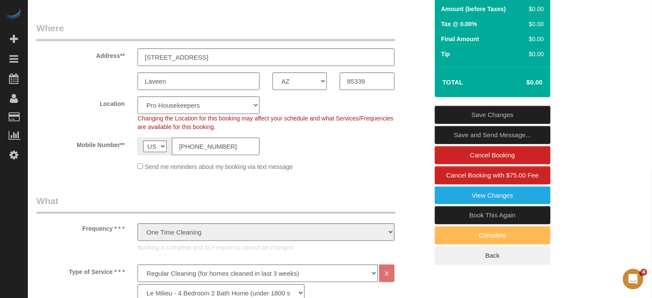
click at [421, 75] on div "Laveen AK AL AR AZ CA CO CT DC DE FL GA HI IA ID IL IN KS KY LA MA MD ME MI MN …" at bounding box center [232, 81] width 405 height 18
click at [414, 101] on div "Location Pro Housekeepers Atlanta Austin Boston Chicago Cincinnati Clearwater D…" at bounding box center [232, 113] width 405 height 35
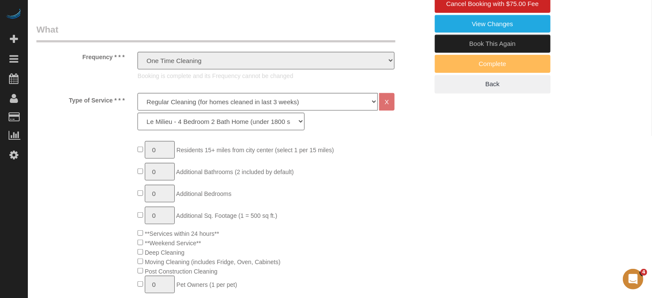
scroll to position [128, 0]
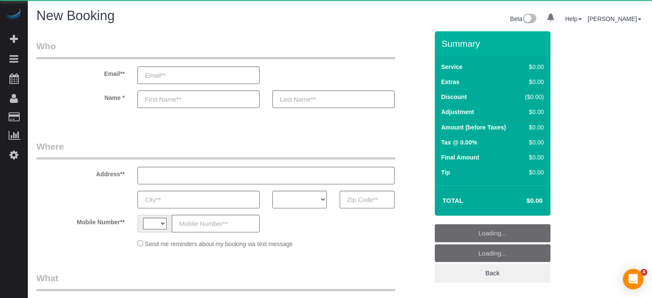
select select "number:9"
select select "string:[GEOGRAPHIC_DATA]"
select select "object:1231"
select select "4"
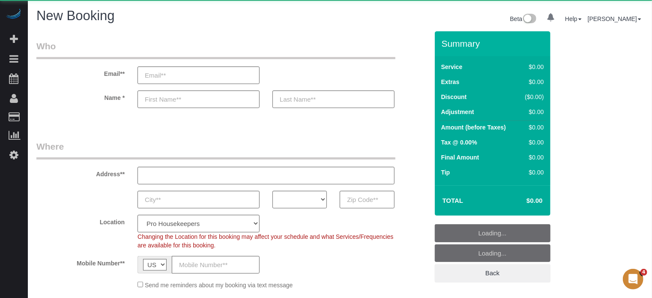
select select "object:1247"
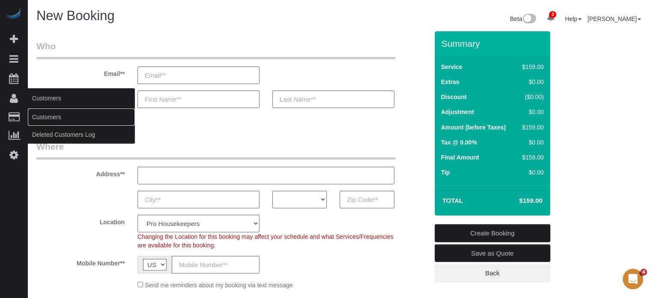
click at [45, 116] on link "Customers" at bounding box center [81, 116] width 107 height 17
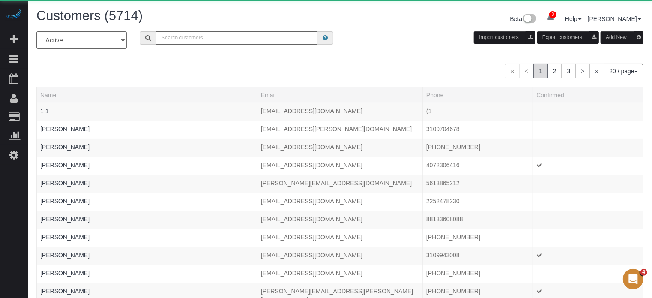
click at [192, 33] on input "text" at bounding box center [236, 37] width 161 height 13
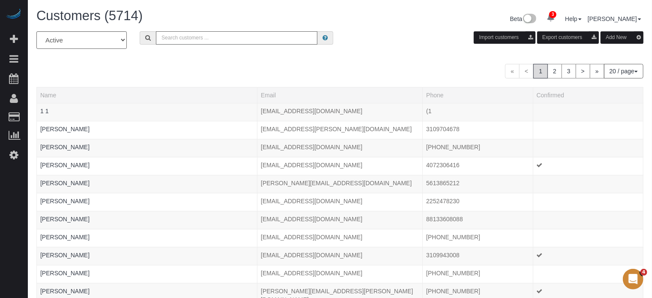
paste input "Savita Bhardwaj"
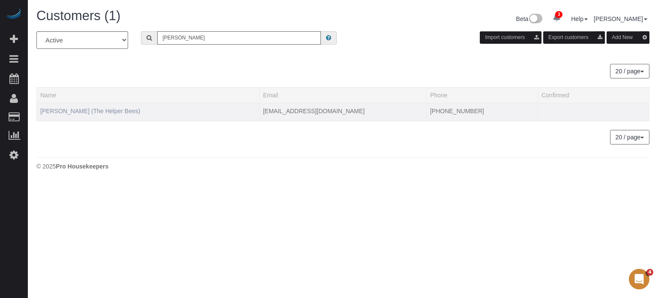
type input "Savita Bhardwaj"
click at [78, 111] on link "Savita Bhardwaj (The Helper Bees)" at bounding box center [90, 110] width 100 height 7
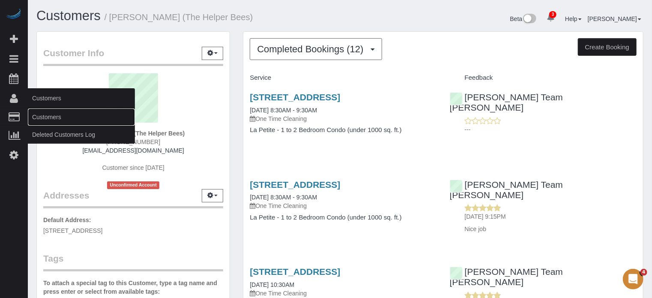
click at [50, 113] on link "Customers" at bounding box center [81, 116] width 107 height 17
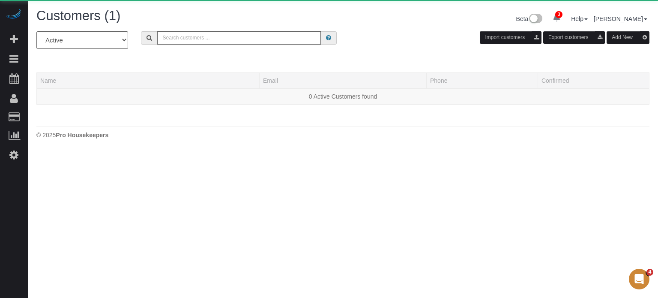
click at [289, 35] on input "text" at bounding box center [239, 37] width 164 height 13
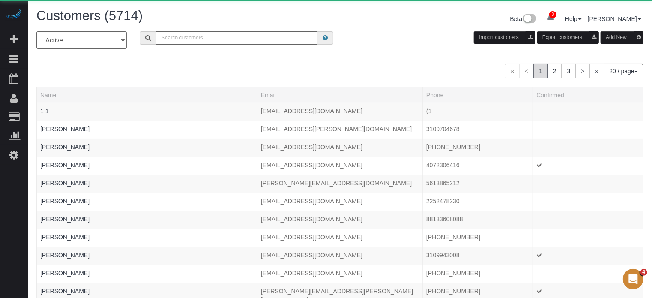
paste input "Enid Nancarrow"
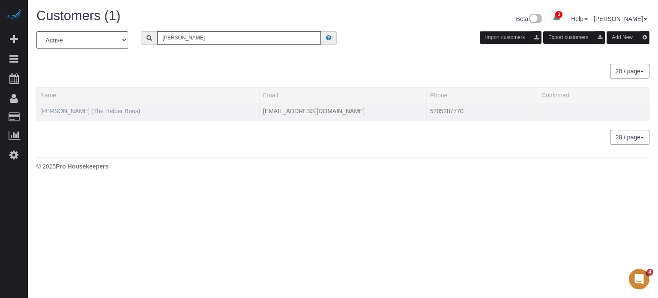
type input "Enid Nancarrow"
click at [98, 113] on link "Enid Nancarrow (The Helper Bees)" at bounding box center [90, 110] width 100 height 7
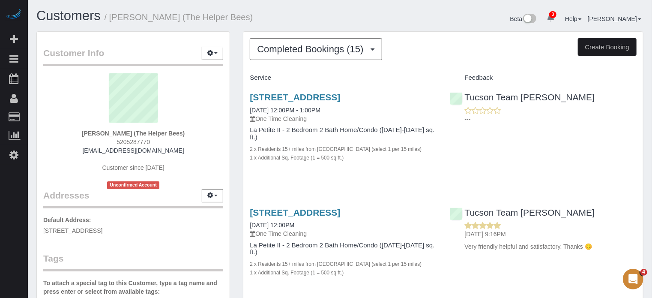
drag, startPoint x: 36, startPoint y: 75, endPoint x: 40, endPoint y: 77, distance: 4.8
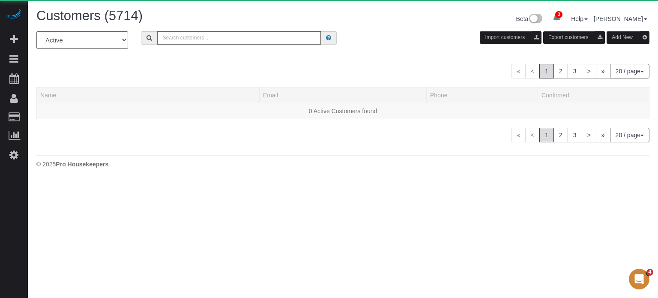
click at [180, 39] on input "text" at bounding box center [239, 37] width 164 height 13
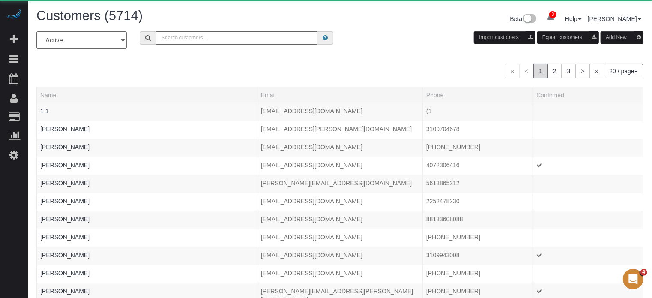
paste input "Randy Ellis"
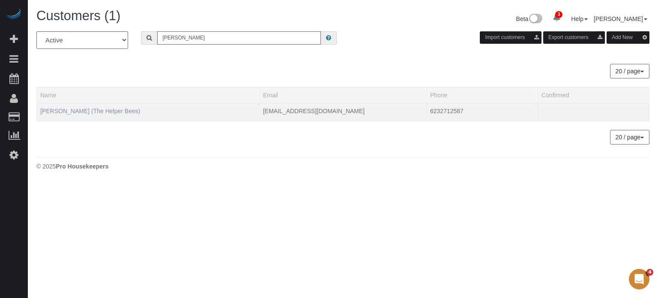
type input "Randy Ellis"
click at [87, 111] on link "Randy Ellis (The Helper Bees)" at bounding box center [90, 110] width 100 height 7
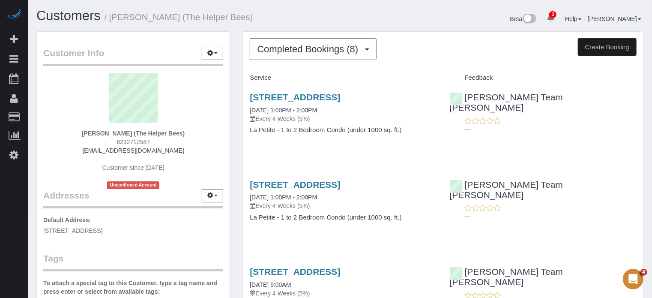
click at [61, 158] on div "Randy Ellis (The Helper Bees) 6232712587 randyellis4570@gmail.com Customer sinc…" at bounding box center [133, 131] width 180 height 116
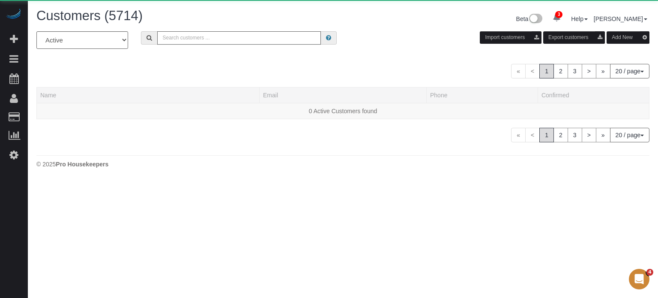
click at [214, 37] on input "text" at bounding box center [239, 37] width 164 height 13
paste input "Suncha Bauer"
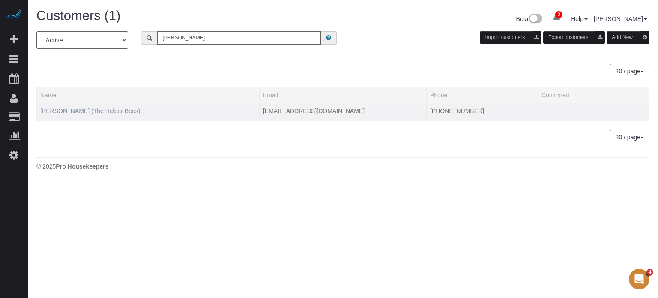
type input "Suncha Bauer"
click at [63, 112] on link "Suncha Bauer (The Helper Bees)" at bounding box center [90, 110] width 100 height 7
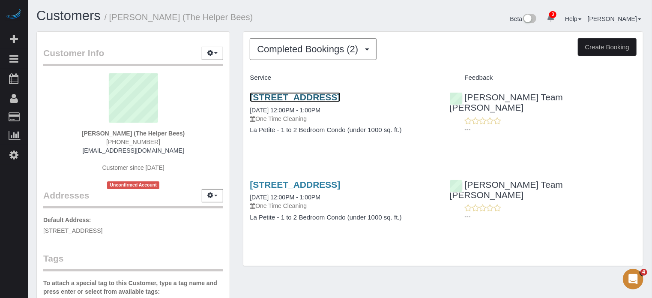
click at [284, 94] on link "7312 S 74th Lane, Laveen, AZ 85339" at bounding box center [295, 97] width 90 height 10
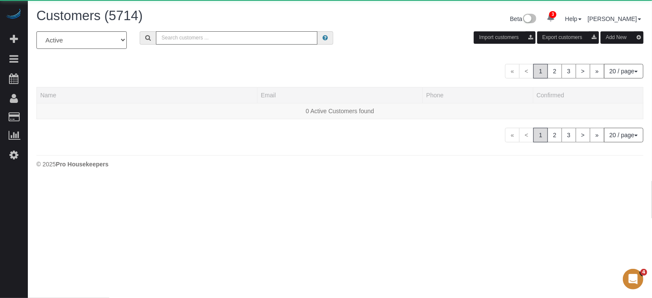
click at [254, 44] on input "text" at bounding box center [236, 37] width 161 height 13
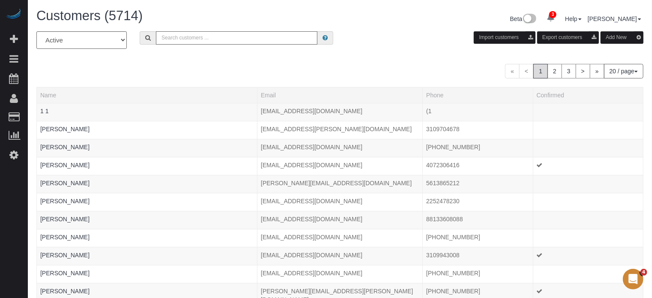
paste input "Suheila Masudi"
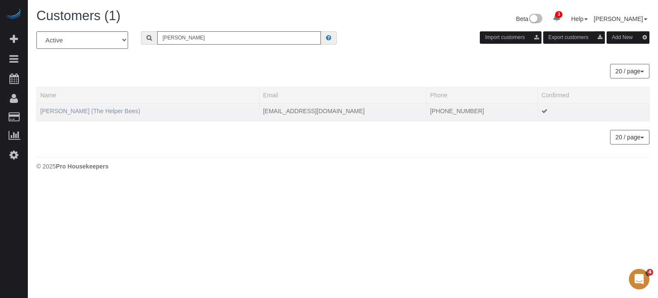
type input "Suheila Masudi"
click at [94, 110] on link "Suheila Masudi (The Helper Bees)" at bounding box center [90, 110] width 100 height 7
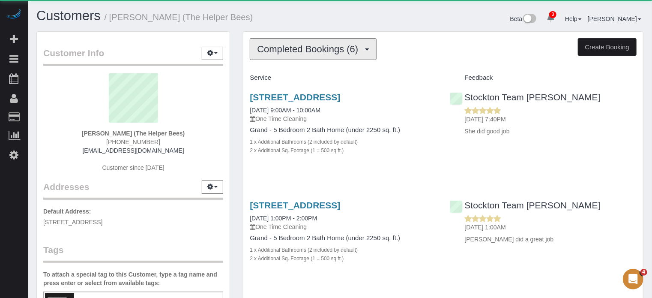
click at [296, 44] on span "Completed Bookings (6)" at bounding box center [309, 49] width 105 height 11
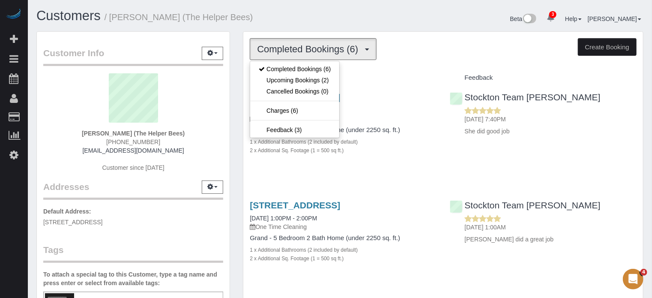
click at [299, 15] on h1 "Customers / Suheila Masudi (The Helper Bees)" at bounding box center [184, 16] width 297 height 15
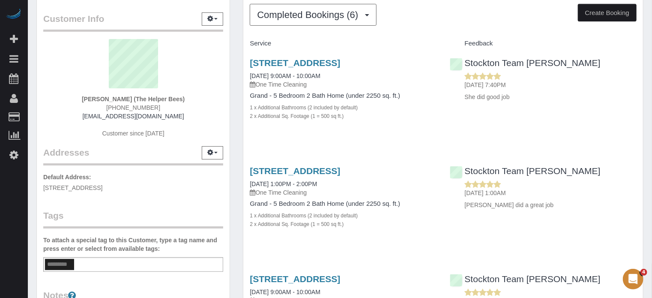
scroll to position [9, 0]
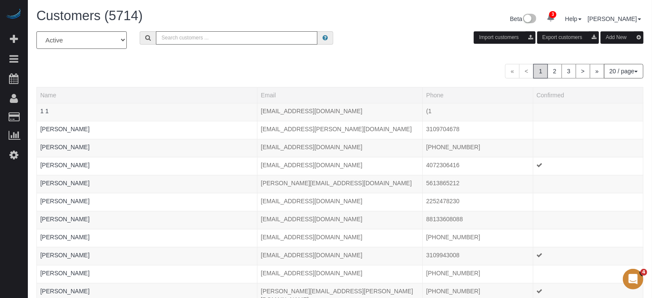
click at [178, 41] on input "text" at bounding box center [236, 37] width 161 height 13
paste input "Darlene Foote"
type input "Darlene Foote"
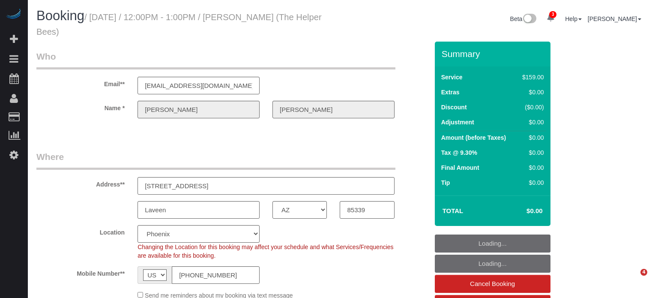
select select "AZ"
select select "4"
select select "spot1"
select select "number:9"
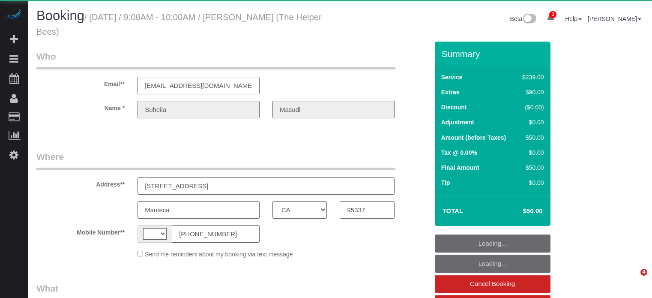
select select "CA"
select select "string:[GEOGRAPHIC_DATA]"
select select "object:701"
select select "string:fspay-78843561-6353-4787-9bf5-6096904f1cdd"
select select "number:9"
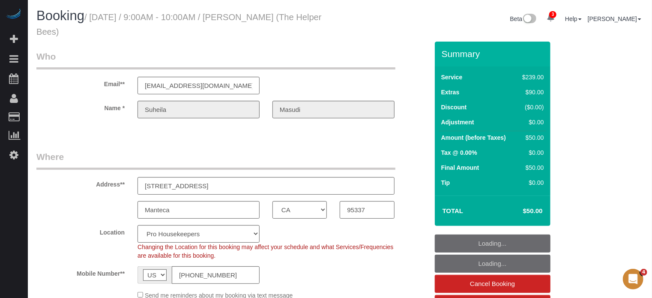
select select "object:724"
select select "4"
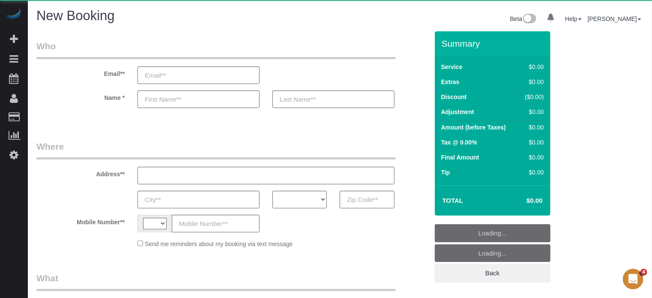
select select "string:US"
select select "object:1093"
select select "4"
select select "number:9"
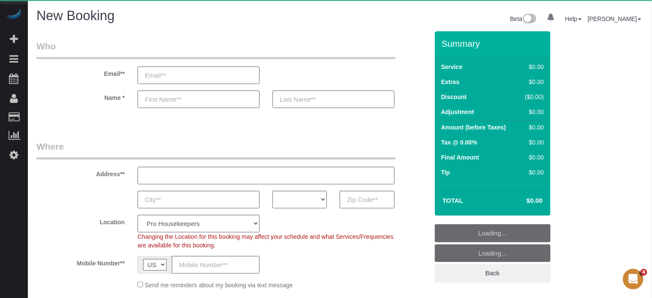
select select "object:1247"
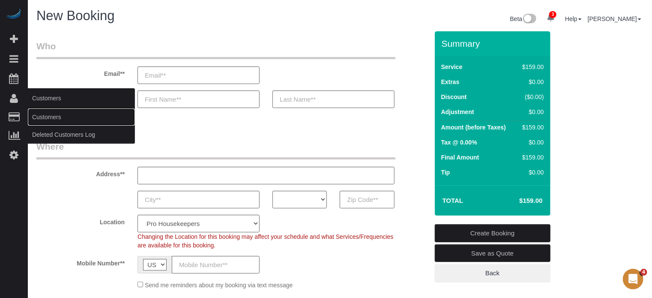
click at [46, 119] on link "Customers" at bounding box center [81, 116] width 107 height 17
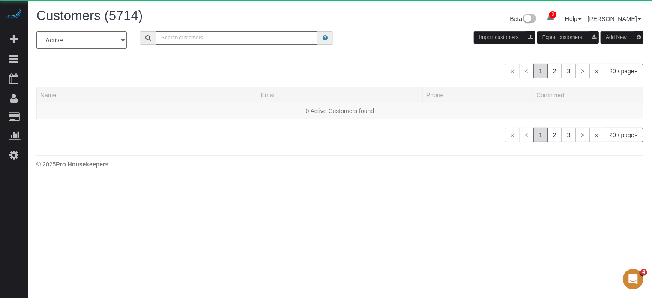
click at [192, 37] on input "text" at bounding box center [236, 37] width 161 height 13
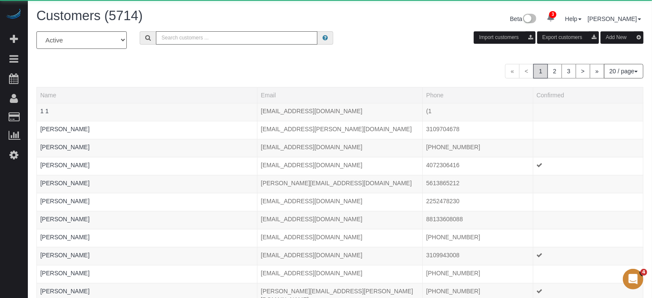
paste input "Raghbir Dindral"
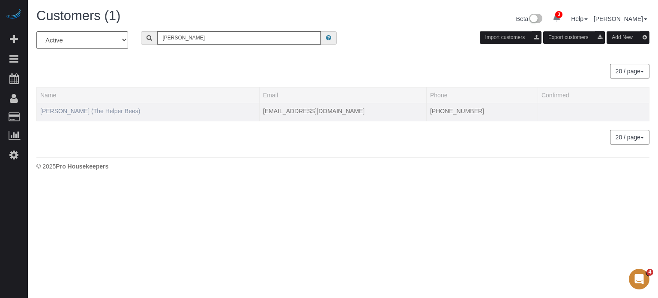
type input "Raghbir Dindral"
click at [115, 110] on link "Raghbir Dindral (The Helper Bees)" at bounding box center [90, 110] width 100 height 7
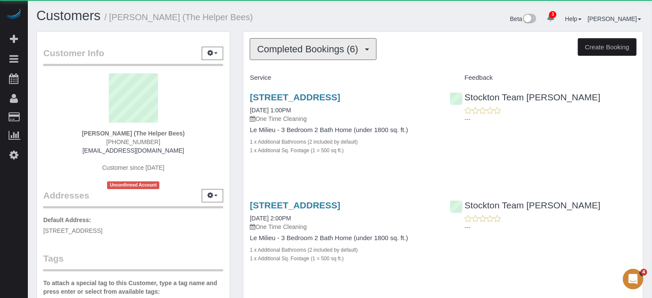
click at [291, 51] on span "Completed Bookings (6)" at bounding box center [309, 49] width 105 height 11
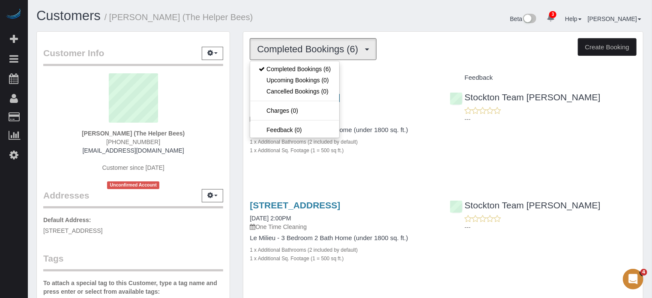
click at [310, 20] on h1 "Customers / Raghbir Dindral (The Helper Bees)" at bounding box center [184, 16] width 297 height 15
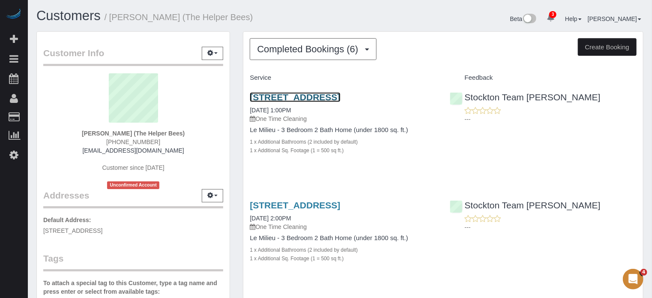
click at [307, 97] on link "1911 Amesbury Ct, Lathrop, CA 95330" at bounding box center [295, 97] width 90 height 10
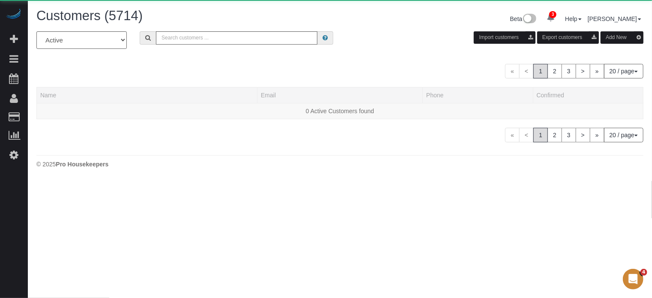
click at [221, 46] on div "All Active Archived Import customers Export customers Add New" at bounding box center [340, 43] width 620 height 24
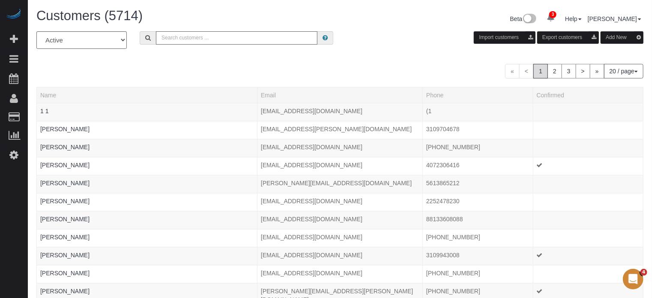
click at [215, 37] on input "text" at bounding box center [236, 37] width 161 height 13
paste input "Sharlene Torres"
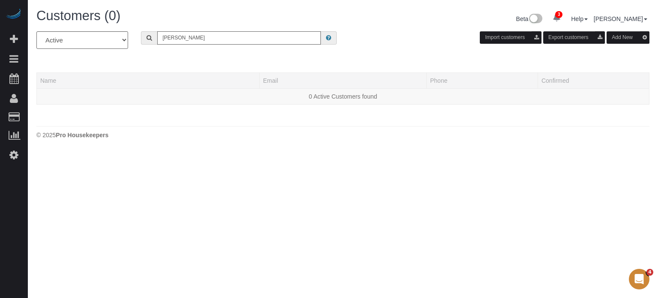
click at [227, 41] on input "Sharlene Torres" at bounding box center [239, 37] width 164 height 13
paste input "Lisa Yu"
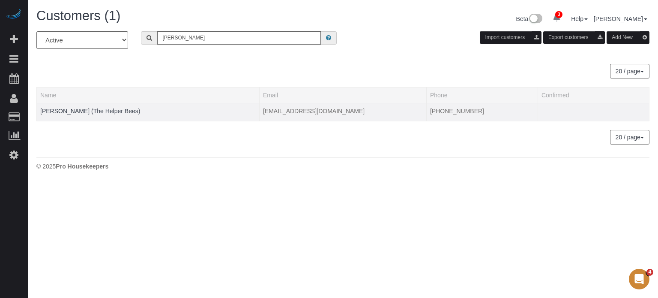
type input "Lisa Yu"
click at [89, 118] on td "Lisa Yu (The Helper Bees)" at bounding box center [148, 112] width 223 height 18
click at [90, 109] on link "Lisa Yu (The Helper Bees)" at bounding box center [90, 110] width 100 height 7
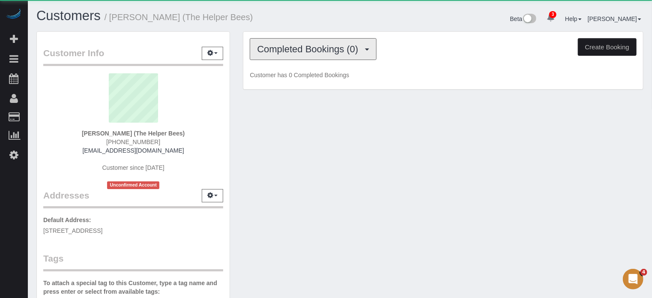
click at [312, 49] on span "Completed Bookings (0)" at bounding box center [309, 49] width 105 height 11
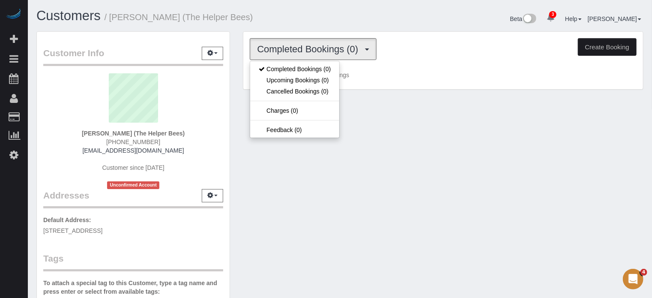
click at [290, 15] on h1 "Customers / Lisa Yu (The Helper Bees)" at bounding box center [184, 16] width 297 height 15
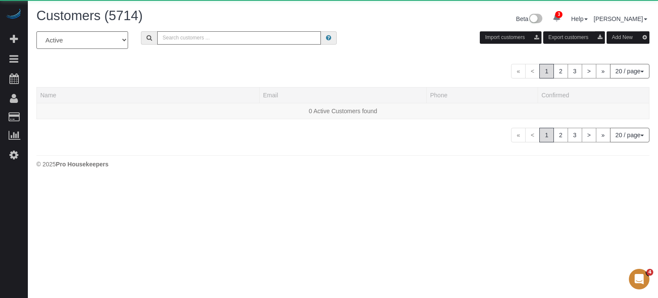
click at [236, 41] on input "text" at bounding box center [239, 37] width 164 height 13
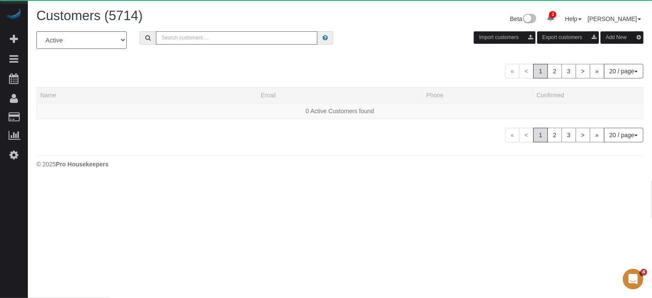
paste input "Diane Riggs"
type input "Diane Riggs"
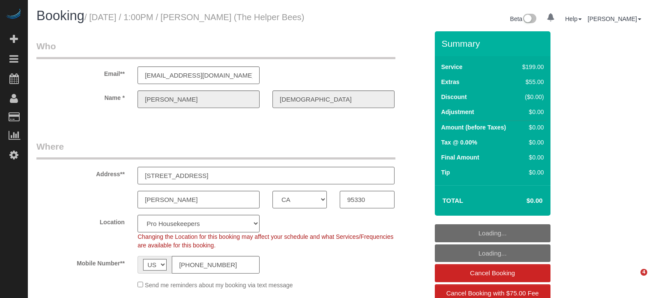
select select "CA"
select select "4"
select select "spot1"
select select "number:9"
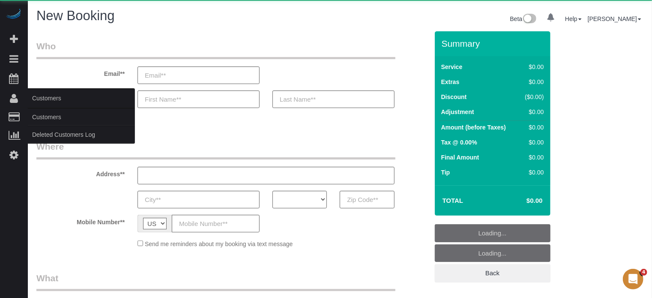
select select "object:651"
select select "4"
select select "number:9"
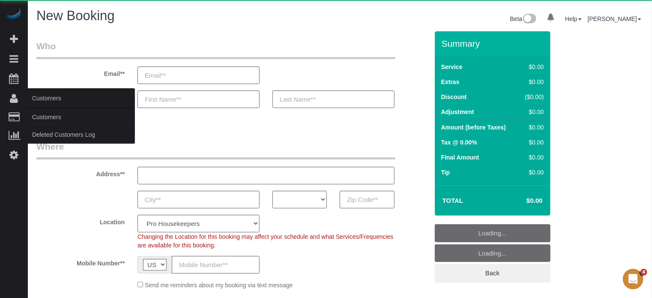
select select "object:1247"
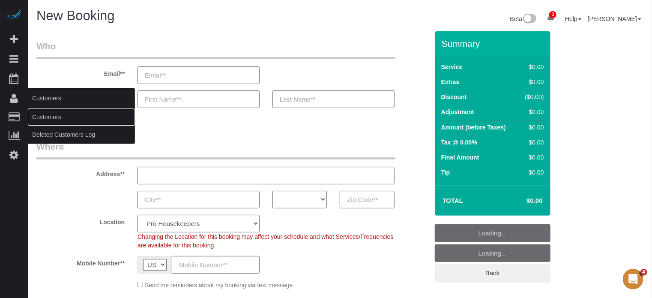
click at [40, 114] on link "Customers" at bounding box center [81, 116] width 107 height 17
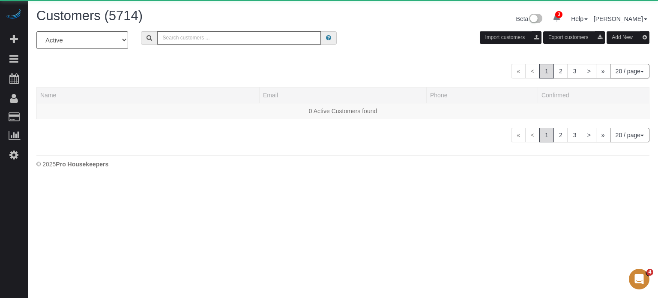
click at [212, 42] on input "text" at bounding box center [239, 37] width 164 height 13
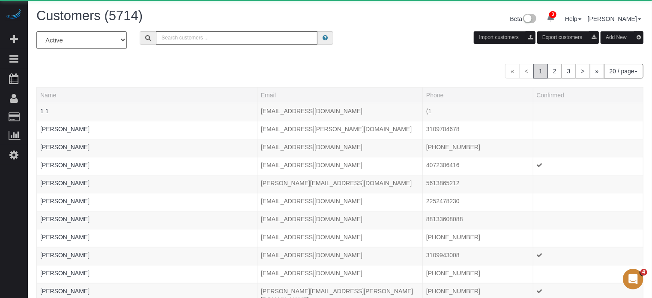
paste input "Donna Johnston-Hoppner"
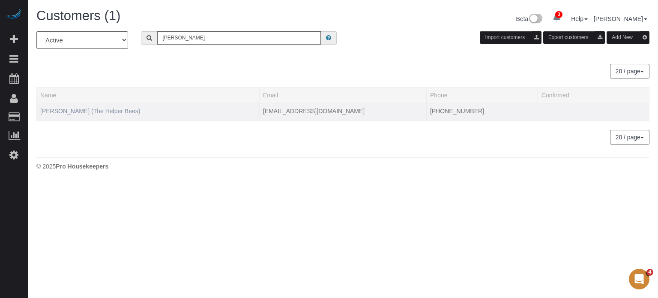
type input "Donna Johnston-Hoppner"
click at [127, 113] on link "Donna Johnston-Hoppner (The Helper Bees)" at bounding box center [90, 110] width 100 height 7
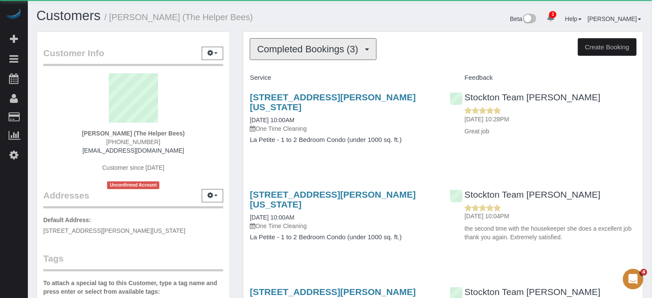
click at [299, 51] on span "Completed Bookings (3)" at bounding box center [309, 49] width 105 height 11
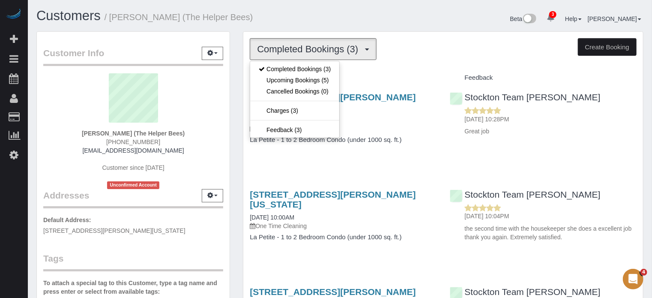
click at [341, 18] on div "Beta 3 Your Notifications You have 0 alerts × You have 2 to charge for 09/21/20…" at bounding box center [495, 20] width 310 height 23
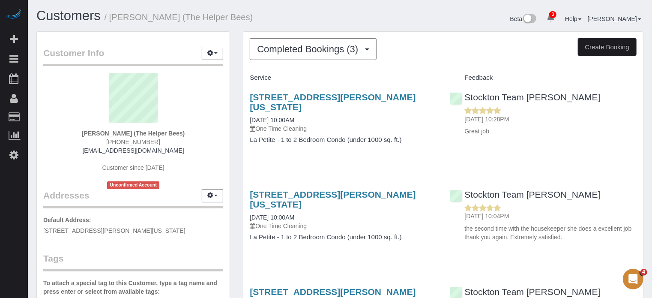
drag, startPoint x: 199, startPoint y: 46, endPoint x: 199, endPoint y: 52, distance: 6.0
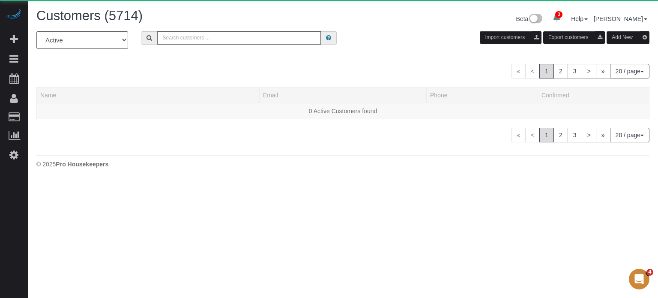
click at [223, 42] on input "text" at bounding box center [239, 37] width 164 height 13
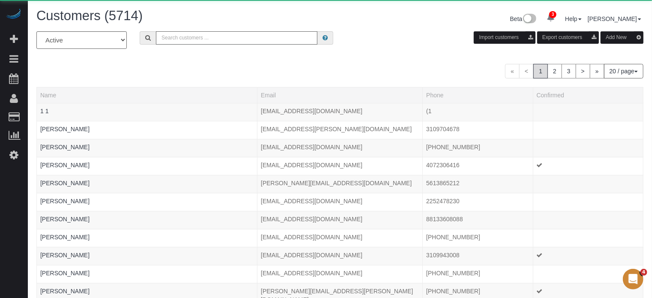
paste input "Nancy Bonnar"
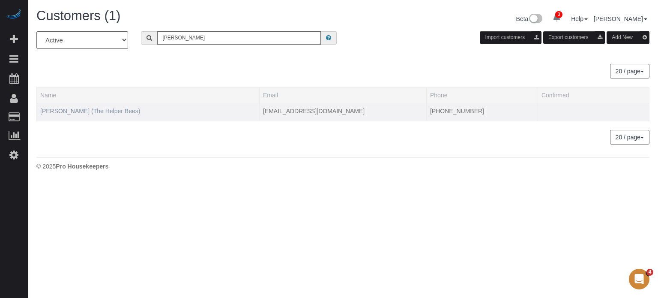
type input "Nancy Bonnar"
click at [76, 113] on link "Nancy Bonnar (The Helper Bees)" at bounding box center [90, 110] width 100 height 7
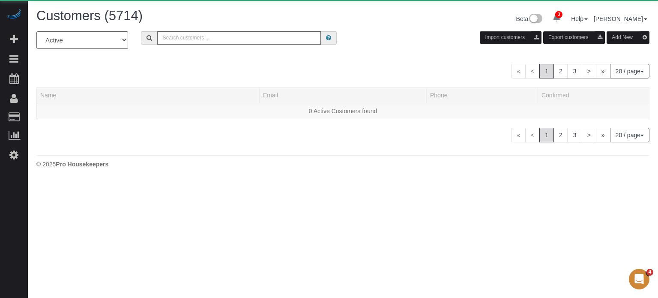
click at [216, 40] on input "text" at bounding box center [239, 37] width 164 height 13
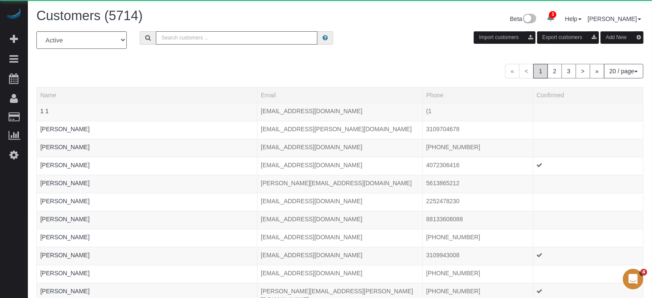
paste input "Maria Espina"
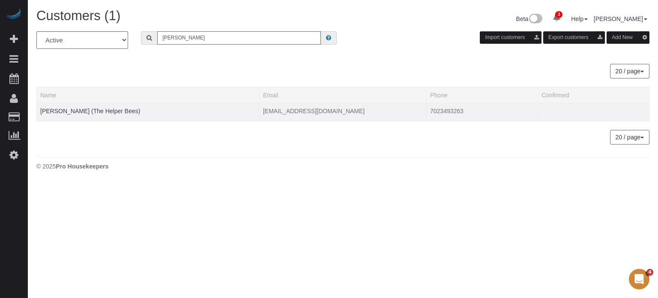
type input "Maria Espina"
click at [84, 114] on td "Maria Espina (The Helper Bees)" at bounding box center [148, 112] width 223 height 18
click at [84, 110] on link "Maria Espina (The Helper Bees)" at bounding box center [90, 110] width 100 height 7
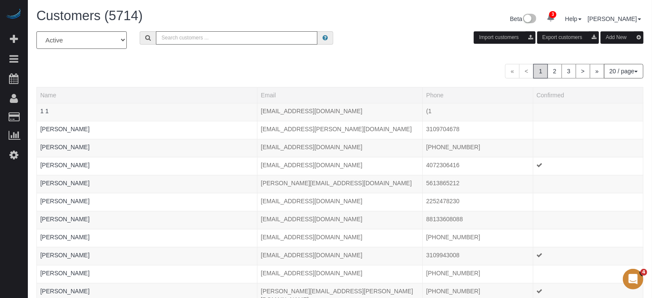
click at [195, 42] on input "text" at bounding box center [236, 37] width 161 height 13
paste input "737 Donnie Johnson"
type input "737 Donnie Johnson"
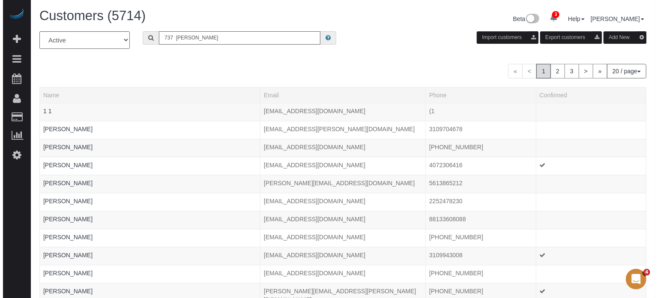
scroll to position [0, 155]
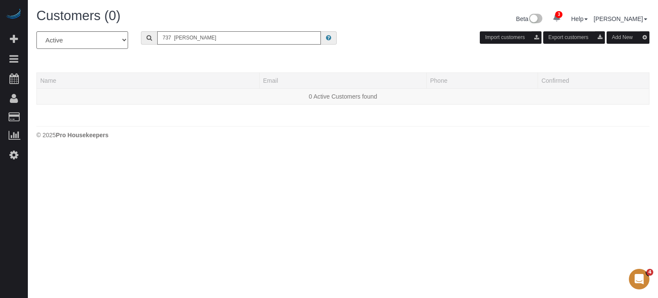
click at [195, 42] on input "737 Donnie Johnson" at bounding box center [239, 37] width 164 height 13
click at [219, 37] on input "737 Donnie Johnson" at bounding box center [239, 37] width 164 height 13
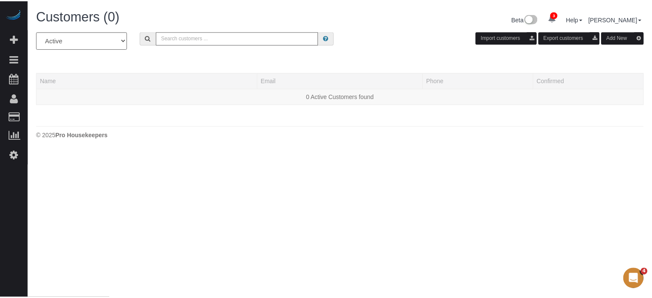
scroll to position [0, 0]
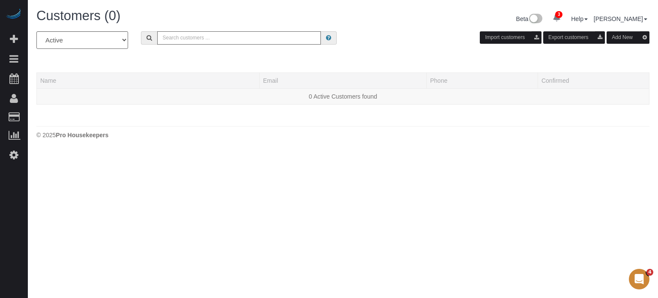
click at [198, 39] on input "text" at bounding box center [239, 37] width 164 height 13
paste input "Donnie Johnson"
click at [230, 39] on input "Donnie Johnson" at bounding box center [239, 37] width 164 height 13
click at [182, 49] on div "All Active Archived Donnie Johnson Import customers Export customers Add New" at bounding box center [343, 43] width 626 height 24
click at [191, 39] on input "Donnie Johnson" at bounding box center [239, 37] width 164 height 13
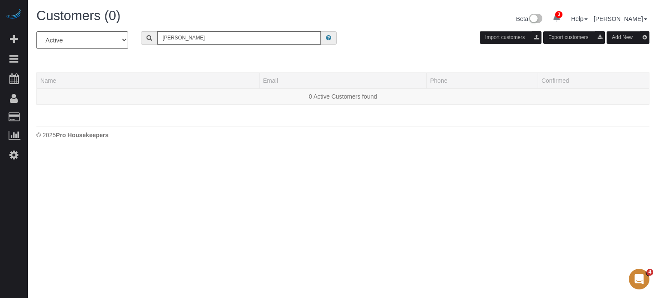
click at [191, 39] on input "Donnie Johnson" at bounding box center [239, 37] width 164 height 13
paste input "James Biebighauser"
type input "James Biebighauser"
click at [152, 64] on div "All Active Archived James Biebighauser Import customers Export customers Add Ne…" at bounding box center [342, 72] width 613 height 82
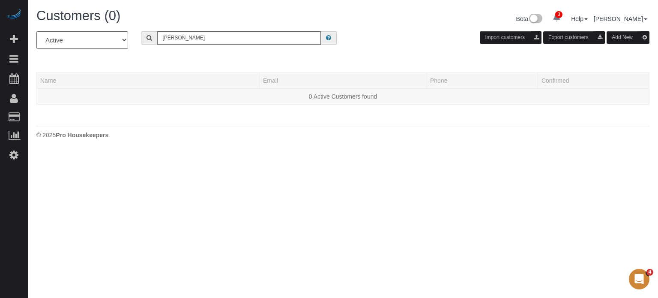
click at [215, 41] on input "James Biebighauser" at bounding box center [239, 37] width 164 height 13
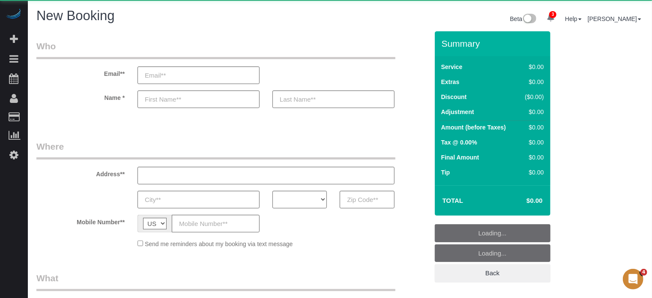
select select "4"
select select "number:9"
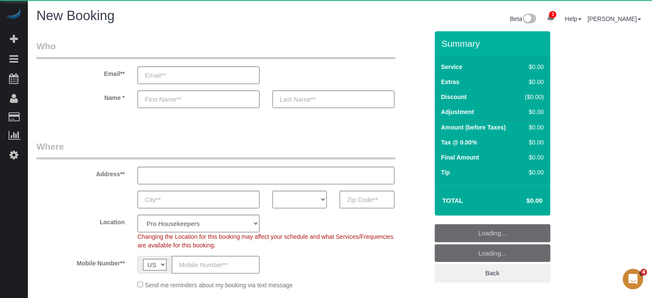
select select "object:3528"
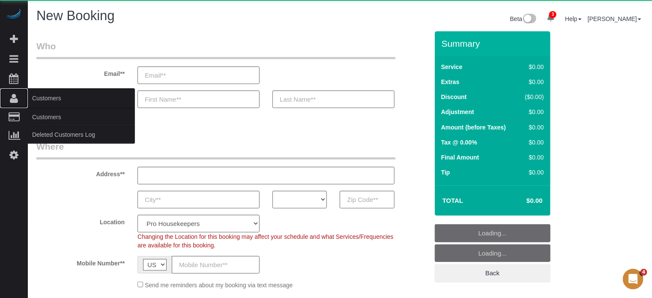
drag, startPoint x: 10, startPoint y: 104, endPoint x: 27, endPoint y: 95, distance: 19.6
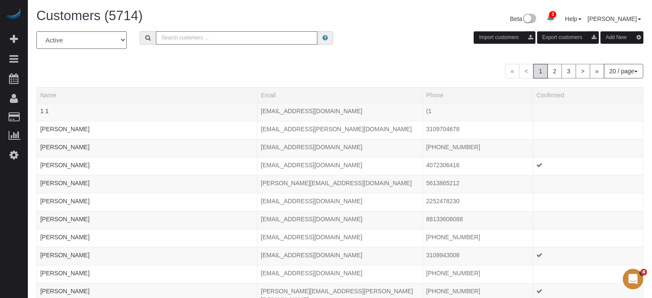
click at [184, 34] on input "text" at bounding box center [236, 37] width 161 height 13
paste input "Dagmar Schmidt"
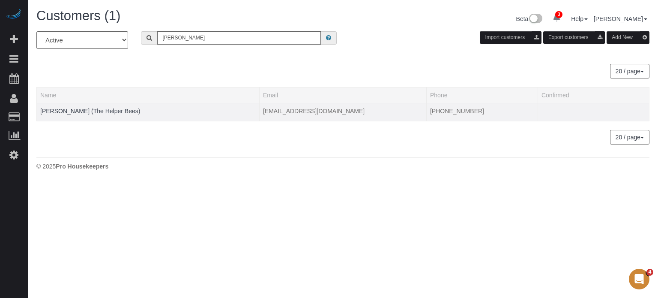
type input "Dagmar Schmidt"
click at [93, 105] on td "Dagmar Schmidt (The Helper Bees)" at bounding box center [148, 112] width 223 height 18
click at [97, 112] on link "Dagmar Schmidt (The Helper Bees)" at bounding box center [90, 110] width 100 height 7
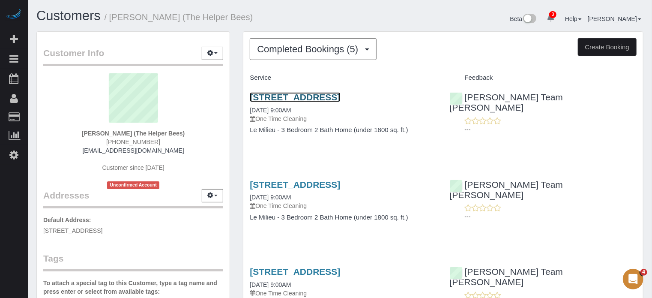
click at [274, 97] on link "18221 N Skyhawk Dr, Surprise, AZ 85374" at bounding box center [295, 97] width 90 height 10
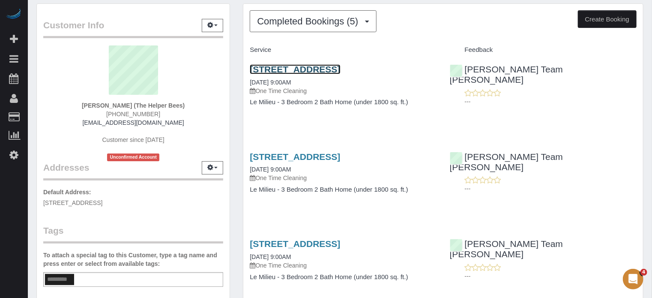
scroll to position [43, 0]
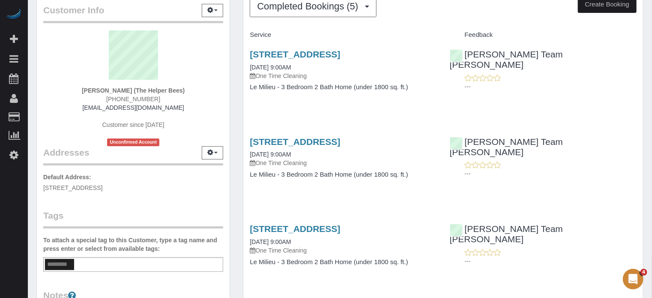
drag, startPoint x: 75, startPoint y: 39, endPoint x: 82, endPoint y: 46, distance: 9.7
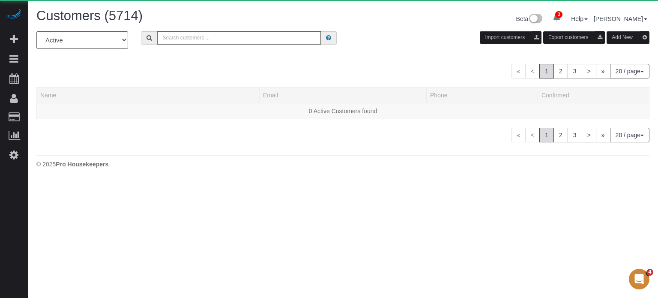
click at [229, 43] on input "text" at bounding box center [239, 37] width 164 height 13
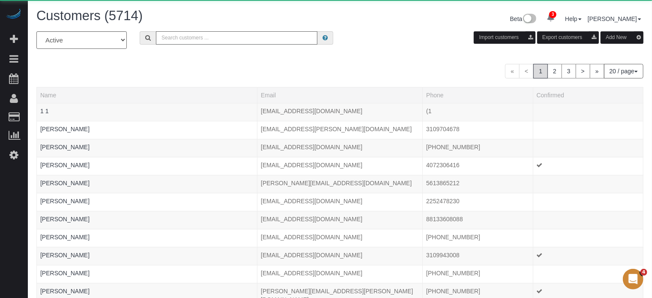
paste input "Anita Vargas"
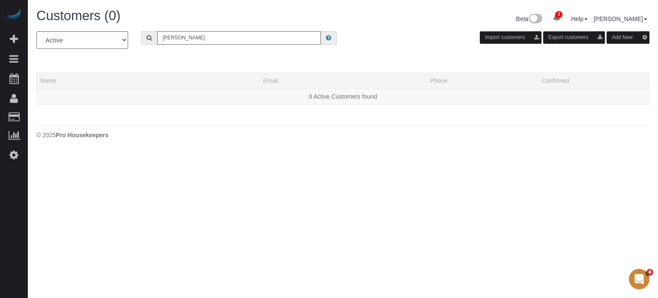
click at [231, 35] on input "Anita Vargas" at bounding box center [239, 37] width 164 height 13
paste input "za William"
click at [199, 38] on input "Aza Williams" at bounding box center [239, 37] width 164 height 13
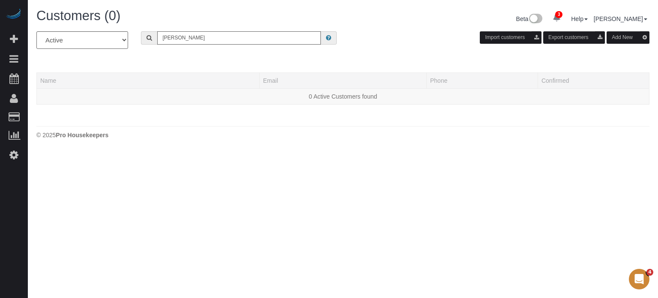
click at [199, 38] on input "Aza Williams" at bounding box center [239, 37] width 164 height 13
paste input "Catalina Munoz"
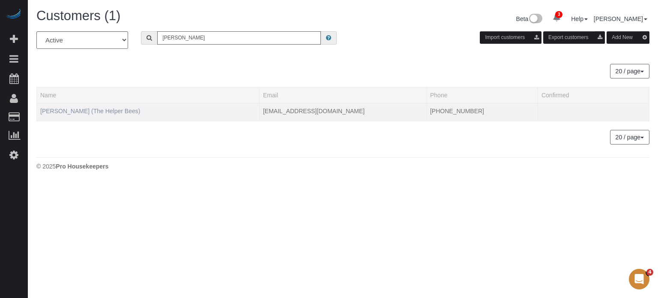
type input "Catalina Munoz"
click at [86, 107] on link "Catalina Munoz (The Helper Bees)" at bounding box center [90, 110] width 100 height 7
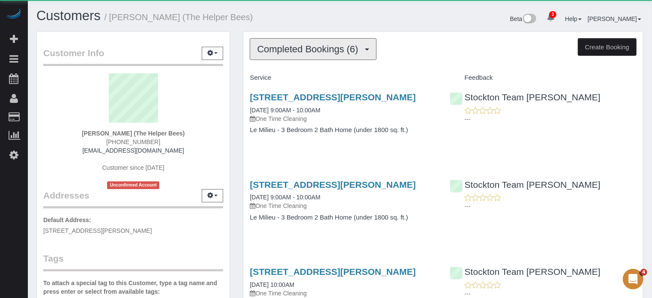
click at [293, 49] on span "Completed Bookings (6)" at bounding box center [309, 49] width 105 height 11
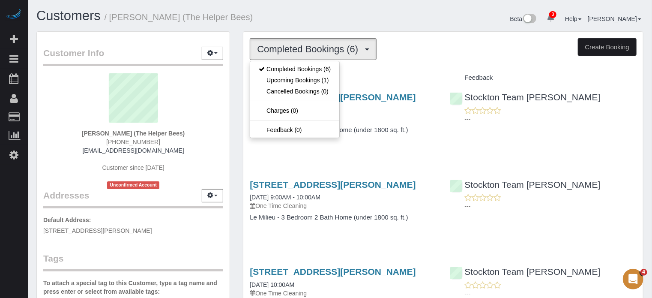
click at [307, 10] on h1 "Customers / Catalina Munoz (The Helper Bees)" at bounding box center [184, 16] width 297 height 15
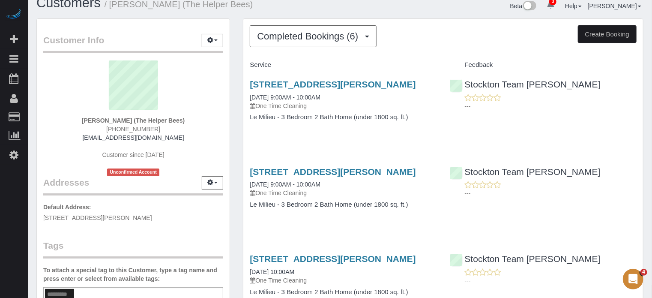
scroll to position [12, 0]
click at [235, 127] on div "Customer Info Edit Contact Info Send Message Email Preferences Special Sales Ta…" at bounding box center [133, 229] width 206 height 420
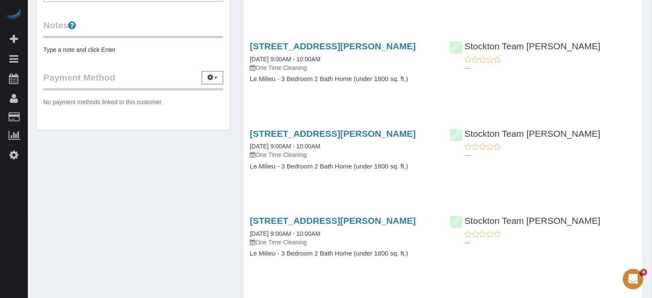
scroll to position [312, 0]
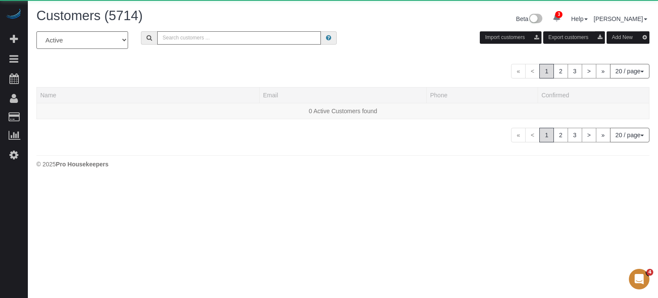
click at [216, 43] on input "text" at bounding box center [239, 37] width 164 height 13
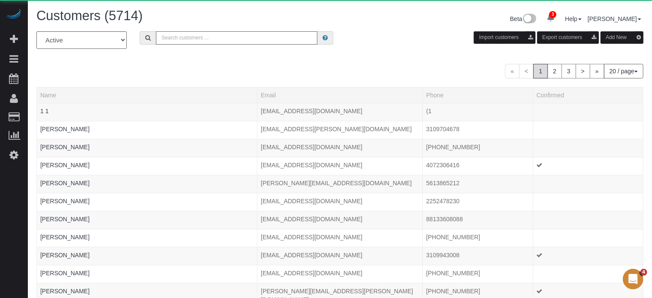
paste input "Atanasio Avila"
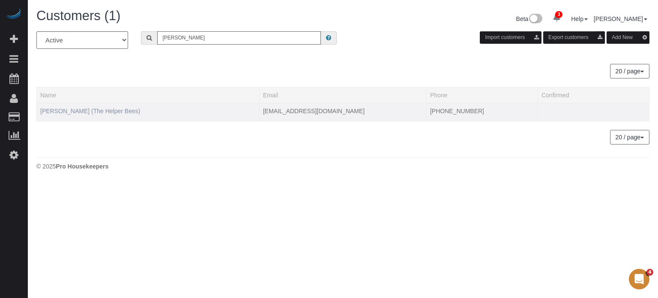
type input "Atanasio Avila"
click at [99, 112] on link "Atanasio Avila (The Helper Bees)" at bounding box center [90, 110] width 100 height 7
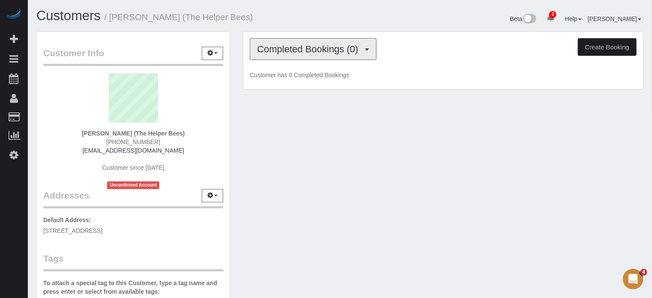
click at [337, 51] on span "Completed Bookings (0)" at bounding box center [309, 49] width 105 height 11
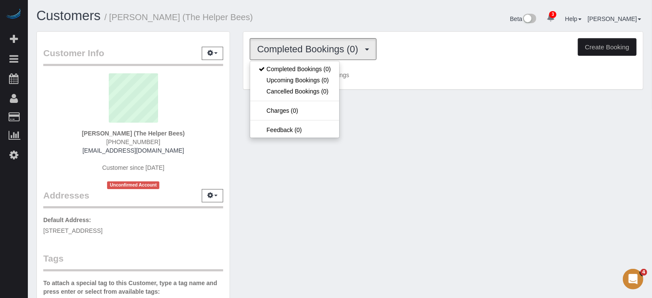
click at [333, 12] on h1 "Customers / Atanasio Avila (The Helper Bees)" at bounding box center [184, 16] width 297 height 15
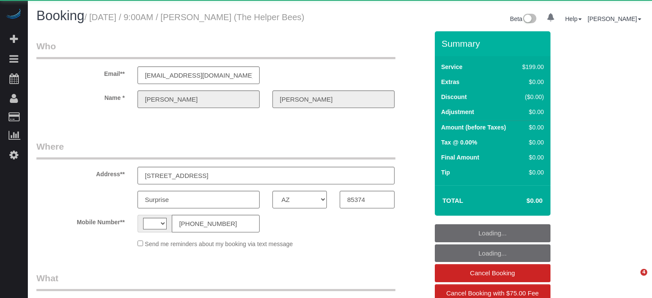
select select "AZ"
select select "string:US"
select select "object:639"
select select "spot1"
select select "number:9"
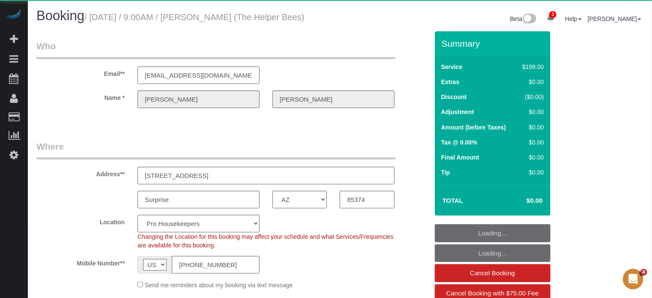
select select "object:1281"
select select
select select "4"
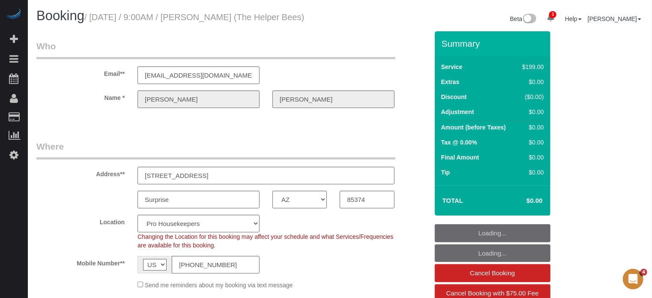
select select "spot6"
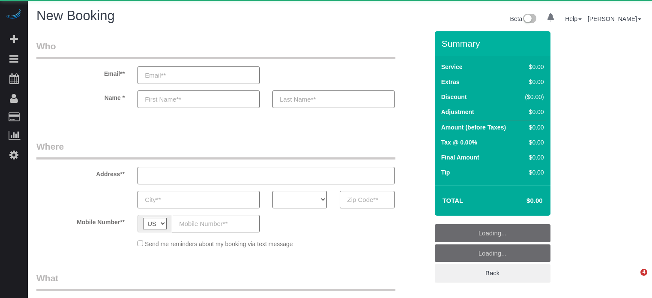
select select "number:9"
select select "object:658"
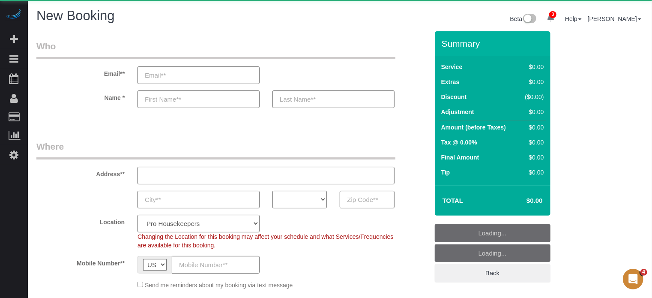
select select "4"
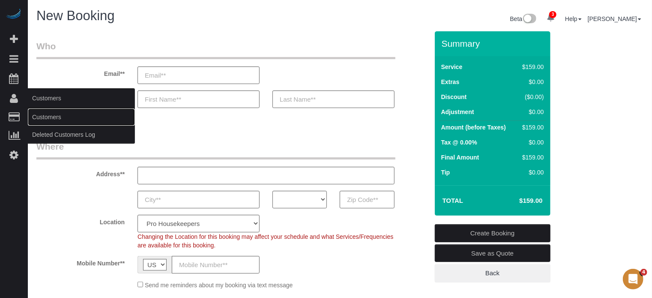
click at [48, 113] on link "Customers" at bounding box center [81, 116] width 107 height 17
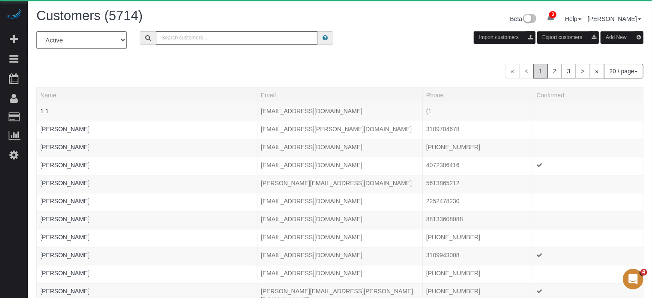
click at [224, 41] on input "text" at bounding box center [236, 37] width 161 height 13
paste input "[PERSON_NAME]"
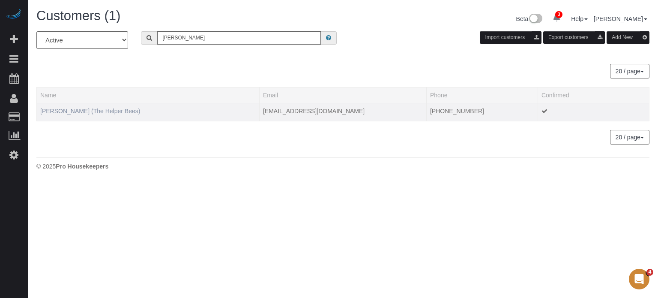
type input "[PERSON_NAME]"
click at [91, 110] on link "[PERSON_NAME] (The Helper Bees)" at bounding box center [90, 110] width 100 height 7
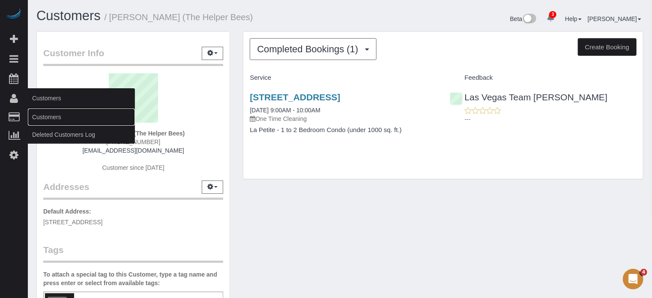
click at [53, 113] on link "Customers" at bounding box center [81, 116] width 107 height 17
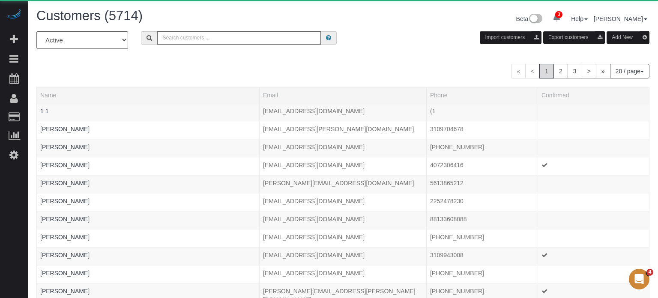
click at [248, 38] on input "text" at bounding box center [239, 37] width 164 height 13
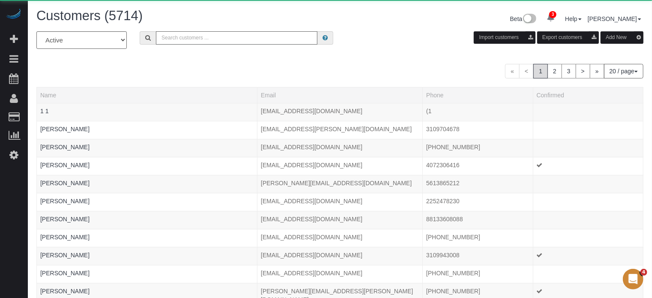
paste input "[PERSON_NAME]"
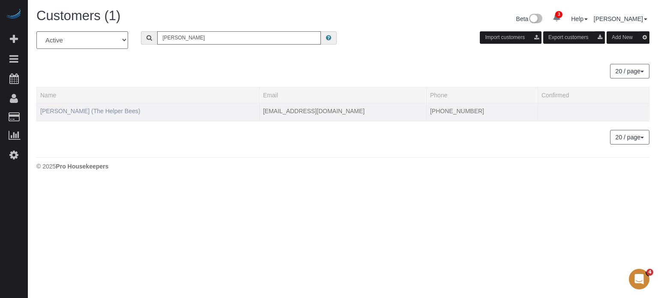
type input "[PERSON_NAME]"
click at [75, 107] on link "[PERSON_NAME] (The Helper Bees)" at bounding box center [90, 110] width 100 height 7
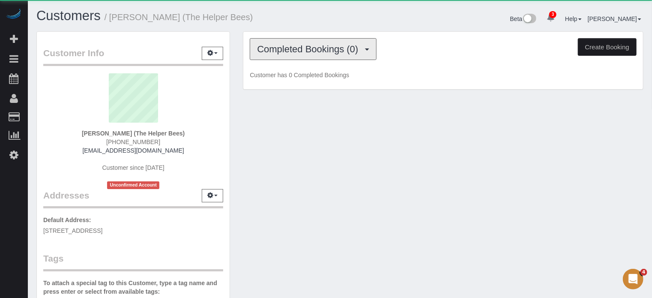
click at [331, 55] on button "Completed Bookings (0)" at bounding box center [313, 49] width 127 height 22
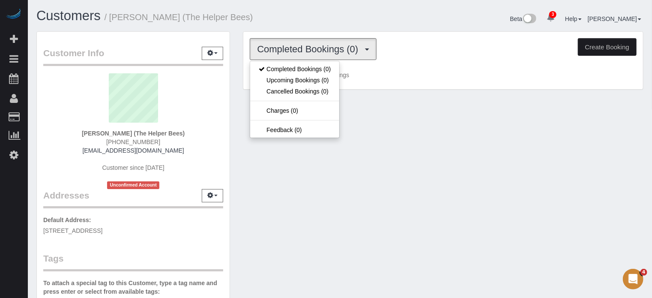
click at [320, 33] on div "Completed Bookings (0) Completed Bookings (0) Upcoming Bookings (0) Cancelled B…" at bounding box center [443, 61] width 400 height 58
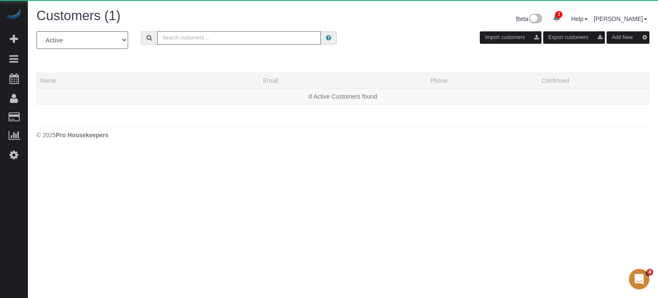
click at [243, 38] on input "text" at bounding box center [239, 37] width 164 height 13
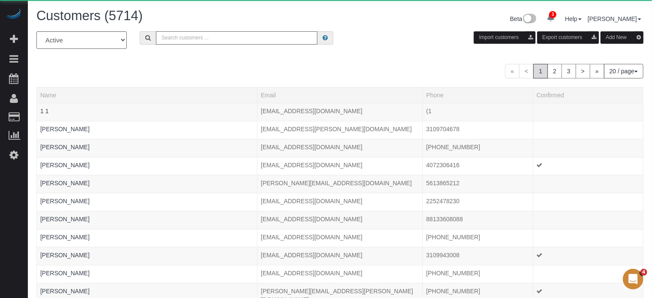
paste input "Stanley Schone"
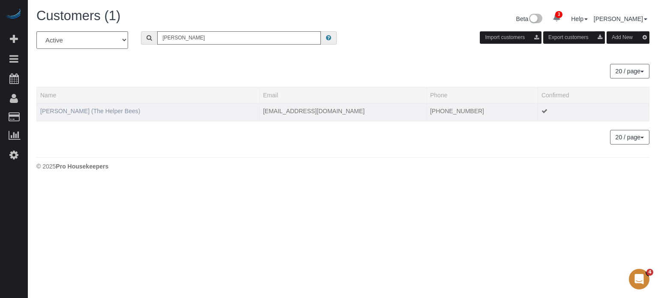
type input "Stanley Schone"
click at [103, 110] on link "Stanley Schone (The Helper Bees)" at bounding box center [90, 110] width 100 height 7
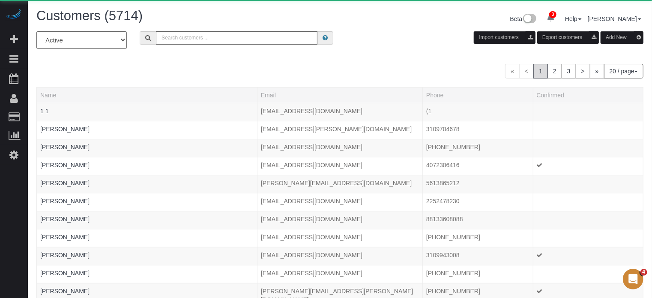
click at [196, 37] on input "text" at bounding box center [236, 37] width 161 height 13
paste input "Howard Shirley"
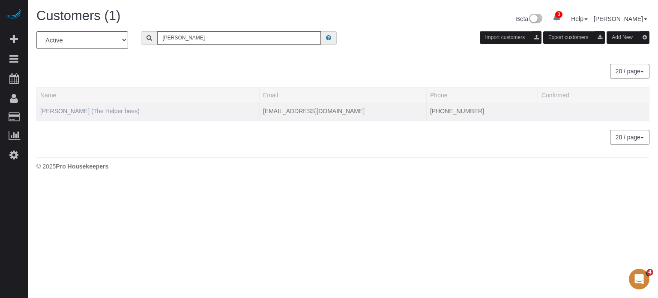
type input "Howard Shirley"
click at [116, 110] on link "Howard Shirley (The Helper bees)" at bounding box center [89, 110] width 99 height 7
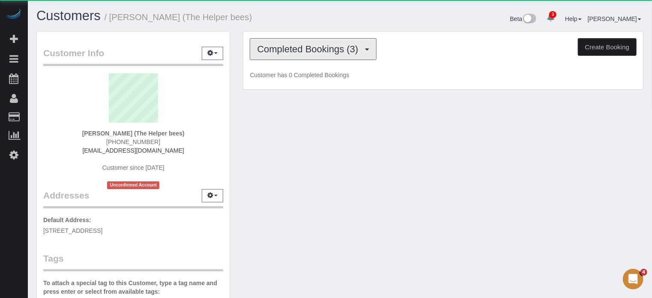
click at [304, 59] on button "Completed Bookings (3)" at bounding box center [313, 49] width 127 height 22
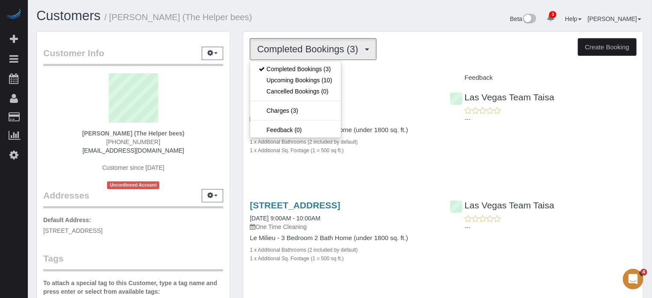
click at [377, 9] on div "Beta 3 Your Notifications You have 0 alerts × You have 2 to charge for 09/21/20…" at bounding box center [495, 20] width 310 height 23
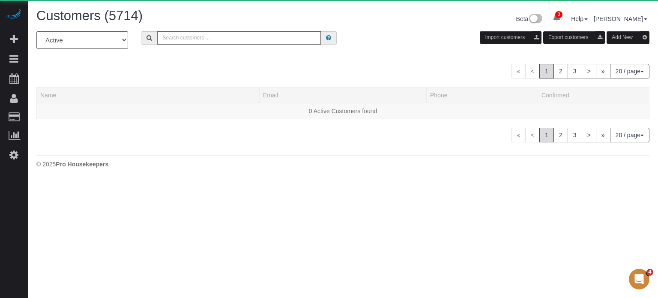
click at [215, 36] on input "text" at bounding box center [239, 37] width 164 height 13
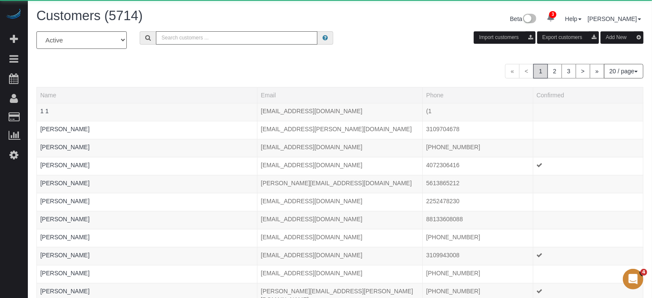
paste input "Dorothy Mobley"
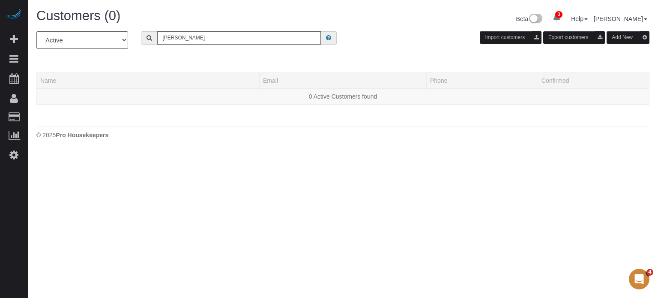
click at [198, 39] on input "Dorothy Mobley" at bounding box center [239, 37] width 164 height 13
paste input "Martha Florez"
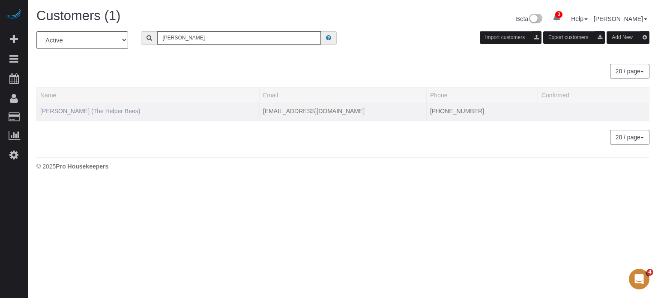
type input "Martha Florez"
drag, startPoint x: 93, startPoint y: 112, endPoint x: 98, endPoint y: 113, distance: 5.2
click at [93, 112] on link "Martha Florez (The Helper Bees)" at bounding box center [90, 110] width 100 height 7
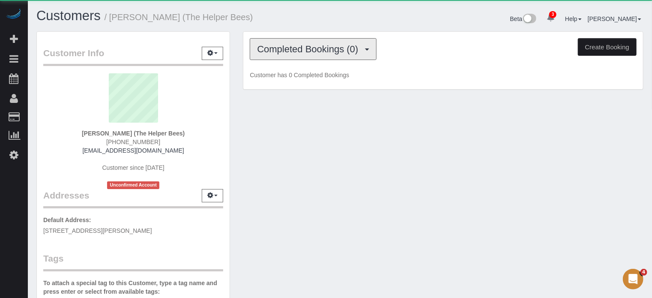
click at [307, 55] on button "Completed Bookings (0)" at bounding box center [313, 49] width 127 height 22
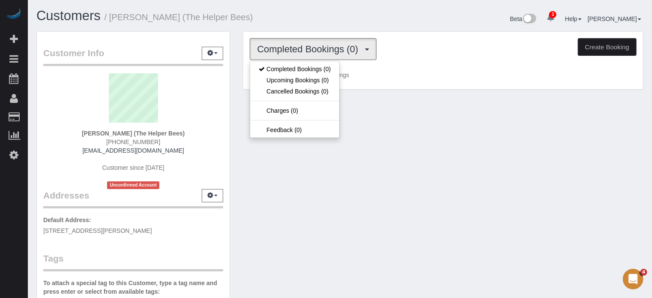
click at [307, 23] on div "Customers / Martha Florez (The Helper Bees)" at bounding box center [185, 18] width 310 height 18
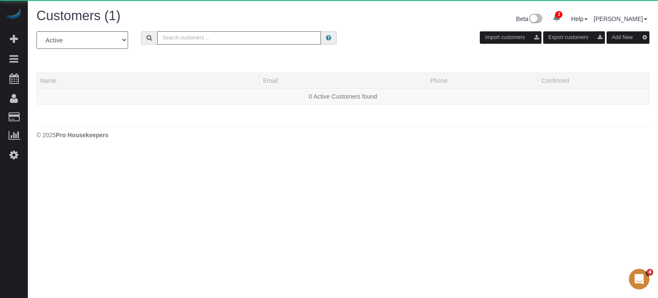
click at [248, 36] on input "text" at bounding box center [239, 37] width 164 height 13
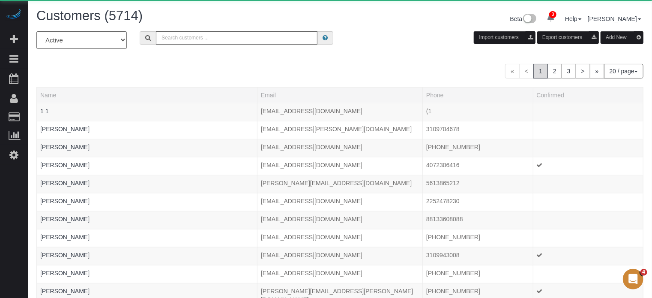
paste input "Phillip Sameroff"
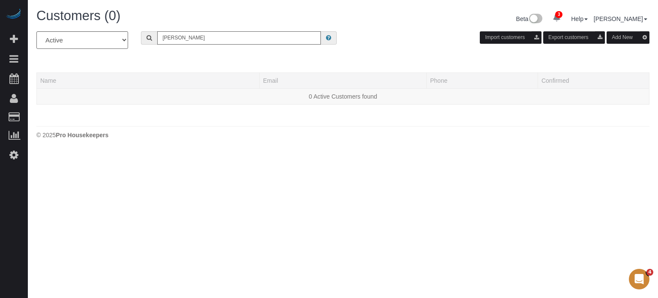
click at [207, 40] on input "Phillip Sameroff" at bounding box center [239, 37] width 164 height 13
paste input "Robert Edelman"
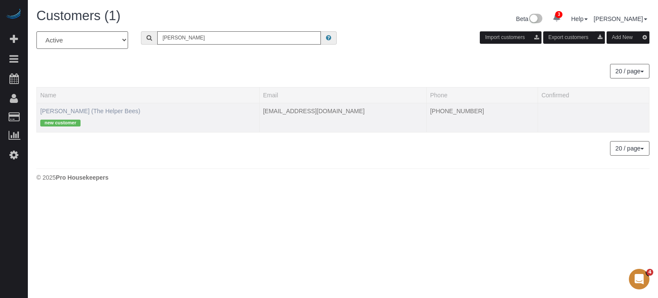
type input "Robert Edelman"
click at [99, 110] on link "Robert Edelman (The Helper Bees)" at bounding box center [90, 110] width 100 height 7
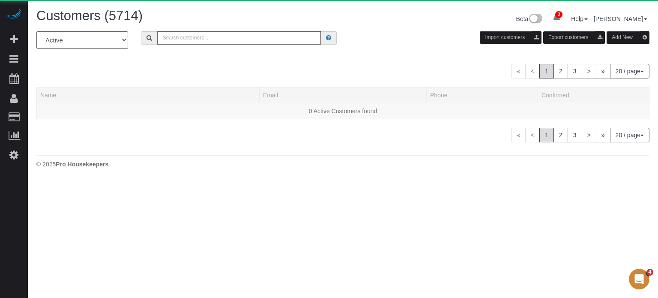
click at [230, 36] on input "text" at bounding box center [239, 37] width 164 height 13
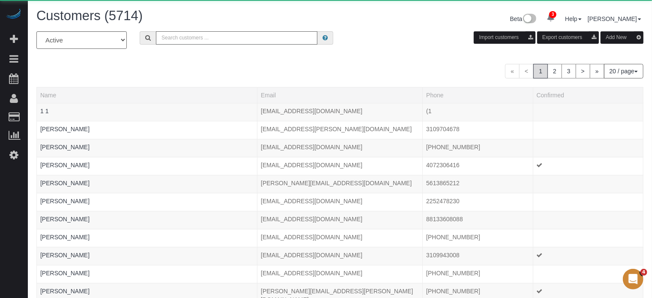
paste input "Cynthia Jones"
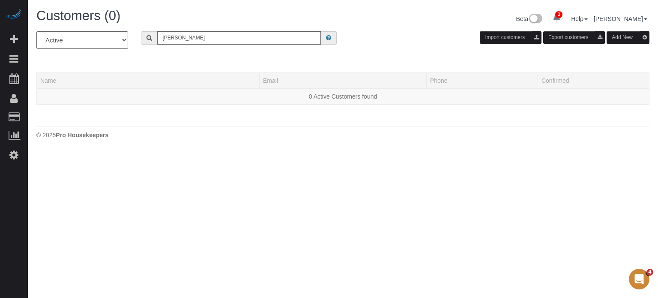
click at [225, 37] on input "Cynthia Jones" at bounding box center [239, 37] width 164 height 13
paste input "Gail Jepson"
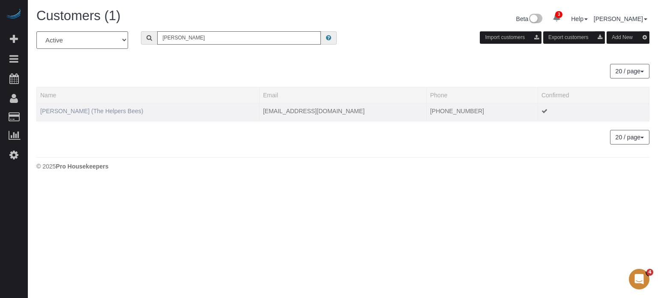
type input "Gail Jepson"
click at [85, 113] on link "Gail Jepson (The Helpers Bees)" at bounding box center [91, 110] width 103 height 7
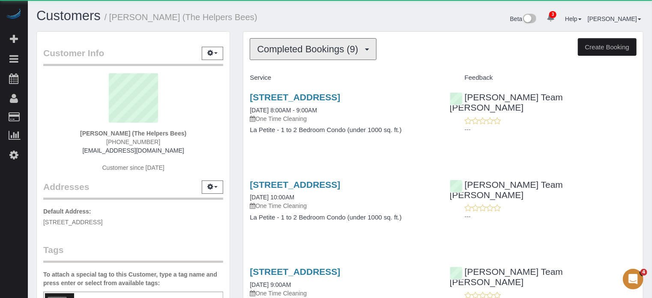
click at [287, 51] on span "Completed Bookings (9)" at bounding box center [309, 49] width 105 height 11
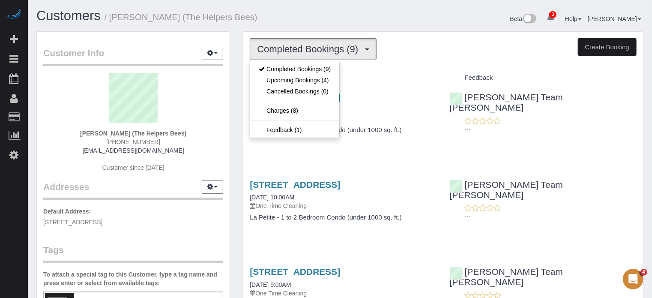
click at [385, 44] on div "Completed Bookings (9) Completed Bookings (9) Upcoming Bookings (4) Cancelled B…" at bounding box center [443, 49] width 387 height 22
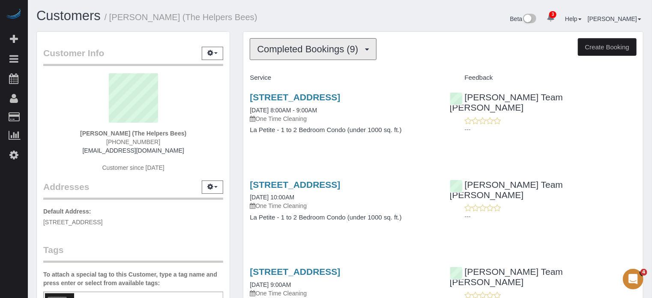
click at [293, 42] on button "Completed Bookings (9)" at bounding box center [313, 49] width 127 height 22
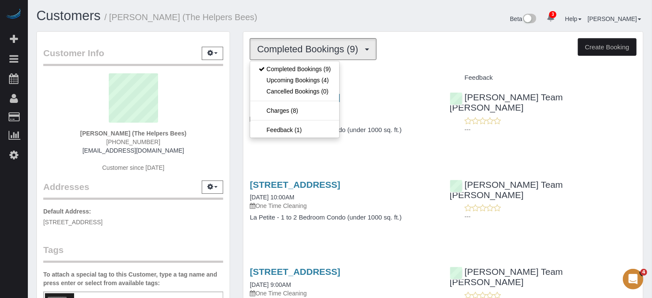
click at [281, 15] on h1 "Customers / Gail Jepson (The Helpers Bees)" at bounding box center [184, 16] width 297 height 15
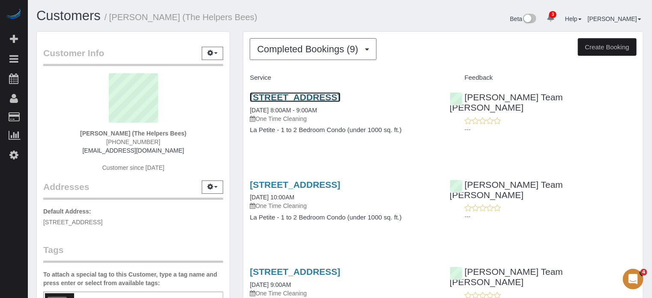
click at [260, 102] on link "18011 W Camino Real Dr, Surprise, AZ 85374" at bounding box center [295, 97] width 90 height 10
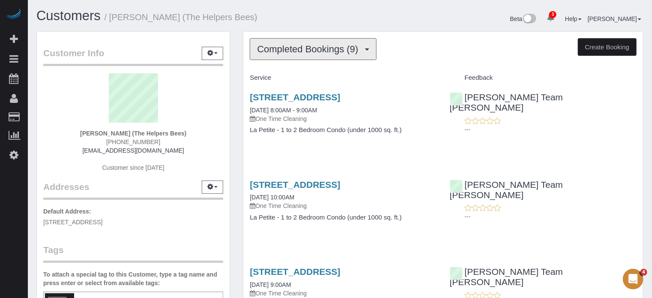
click at [310, 48] on span "Completed Bookings (9)" at bounding box center [309, 49] width 105 height 11
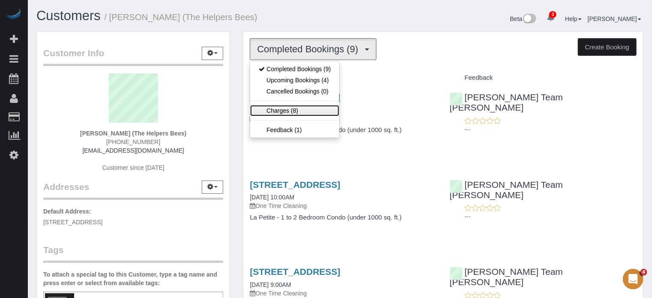
click at [304, 108] on link "Charges (8)" at bounding box center [294, 110] width 89 height 11
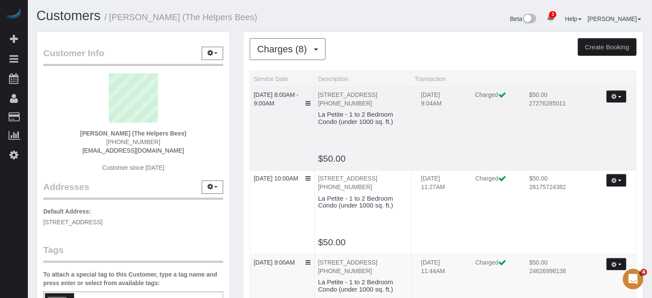
click at [618, 100] on button "button" at bounding box center [616, 96] width 20 height 12
click at [591, 121] on link "Send Invoice" at bounding box center [592, 123] width 68 height 11
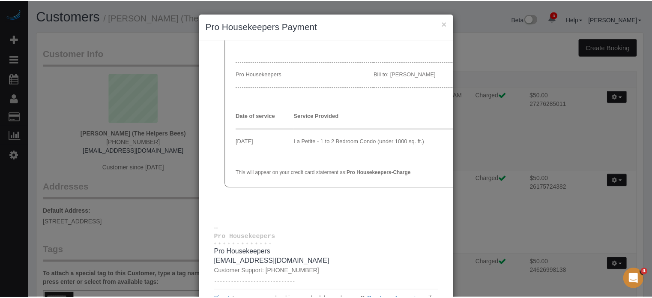
scroll to position [85, 0]
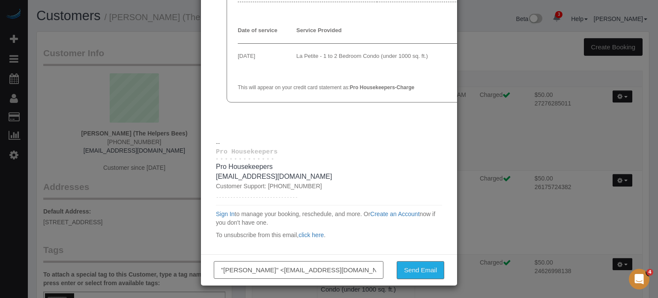
click at [239, 266] on input ""Gail Jepson" <hudakga@hotmail.com>" at bounding box center [299, 270] width 170 height 18
type input "edgar@prohousekeepers.com"
click at [413, 277] on button "Send Email" at bounding box center [421, 270] width 48 height 18
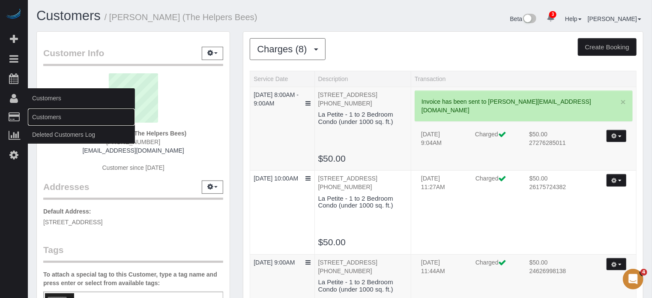
click at [52, 121] on link "Customers" at bounding box center [81, 116] width 107 height 17
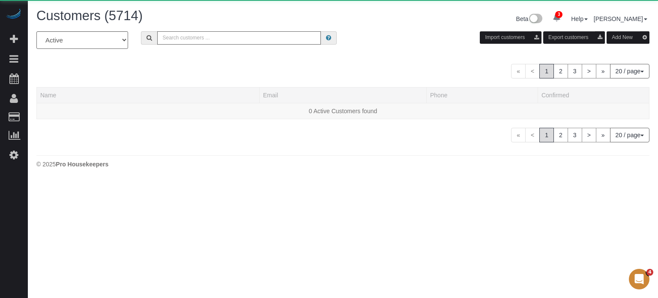
click at [240, 36] on input "text" at bounding box center [239, 37] width 164 height 13
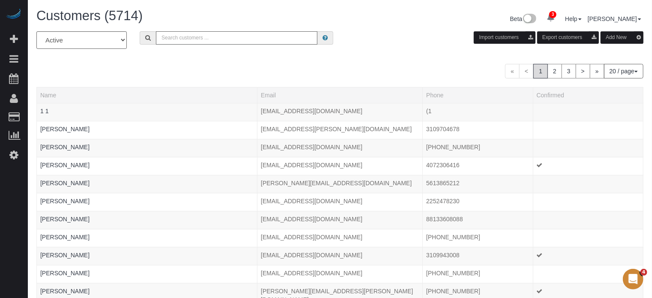
paste input "Timothy Raynor"
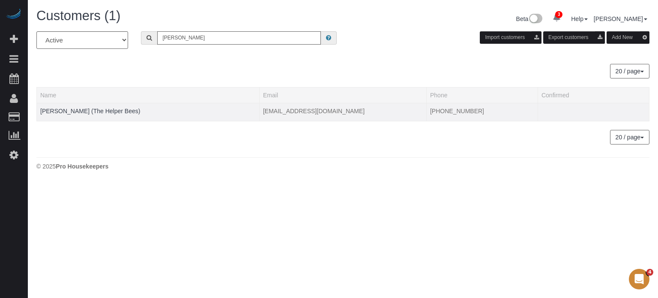
type input "Timothy Raynor"
click at [93, 115] on div at bounding box center [147, 116] width 215 height 2
click at [89, 108] on link "Timothy Raynor (The Helper Bees)" at bounding box center [90, 110] width 100 height 7
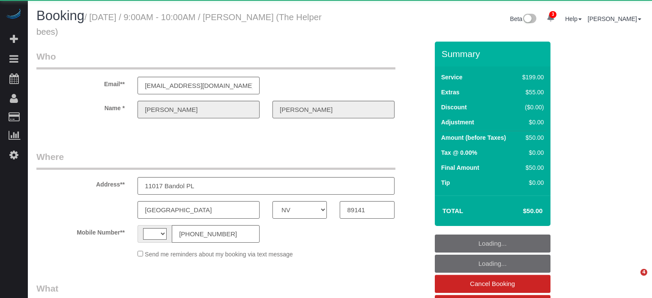
select select "NV"
select select "string:[GEOGRAPHIC_DATA]"
select select "object:667"
select select "number:9"
select select "string:fspay-06170906-52d6-4c18-819e-69543205673e"
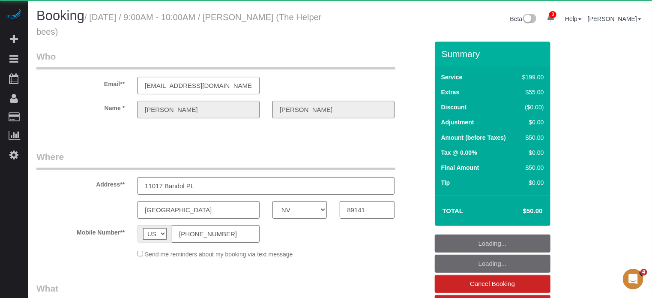
select select "4"
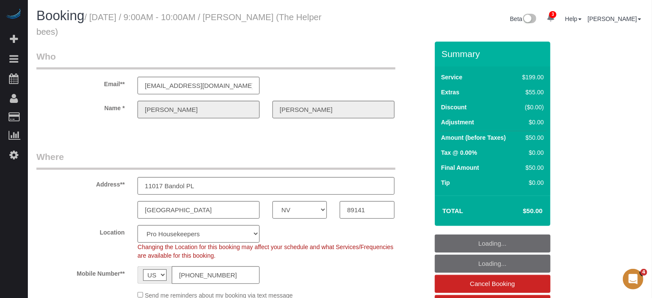
select select "object:1327"
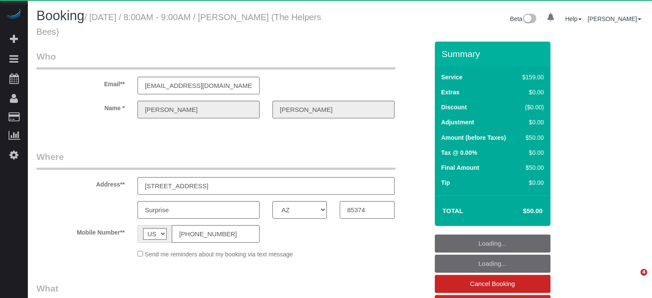
select select "AZ"
select select "object:655"
select select "string:fspay-8d4e4e96-5d7a-401b-a2e8-93fe6747cc81"
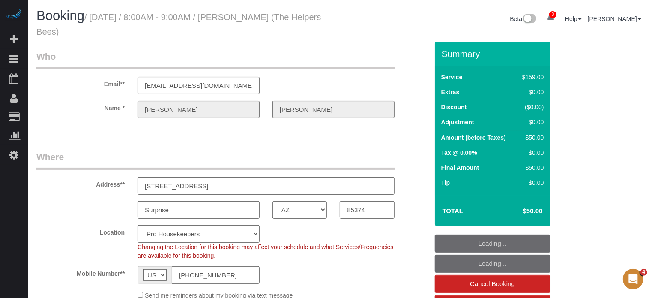
select select "object:1304"
select select "4"
select select "number:9"
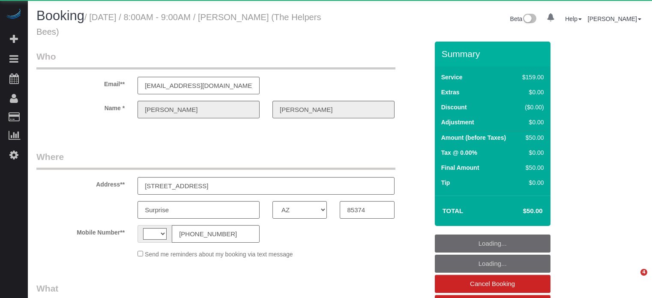
select select "AZ"
select select "string:[GEOGRAPHIC_DATA]"
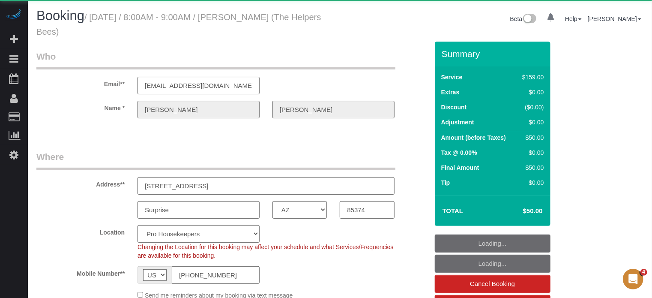
select select "object:1159"
select select "string:fspay-8d4e4e96-5d7a-401b-a2e8-93fe6747cc81"
select select "number:9"
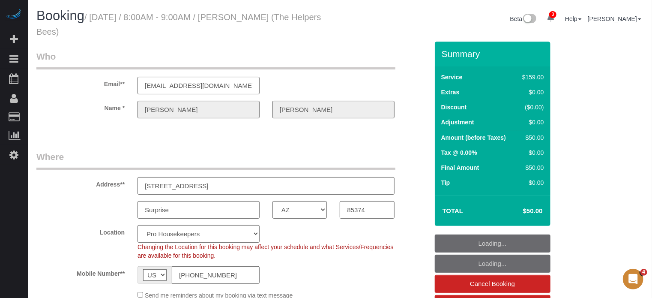
select select "4"
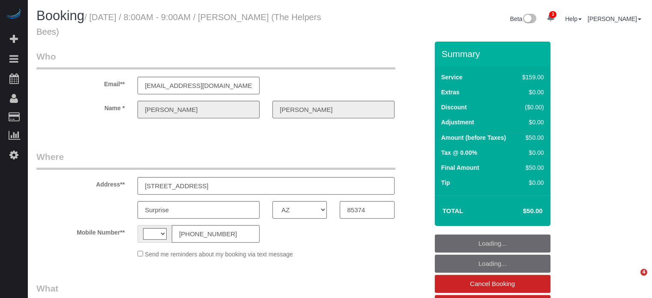
select select "AZ"
select select "string:[GEOGRAPHIC_DATA]"
select select "object:699"
select select "string:fspay-8d4e4e96-5d7a-401b-a2e8-93fe6747cc81"
select select "number:9"
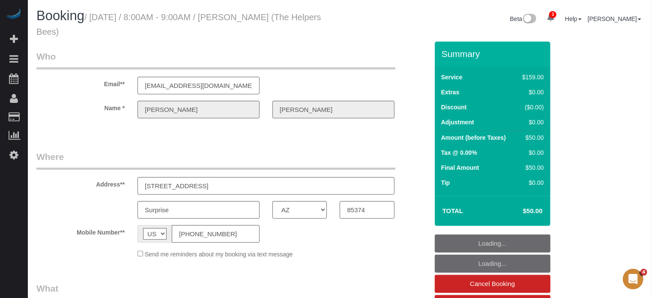
select select "object:1304"
select select "4"
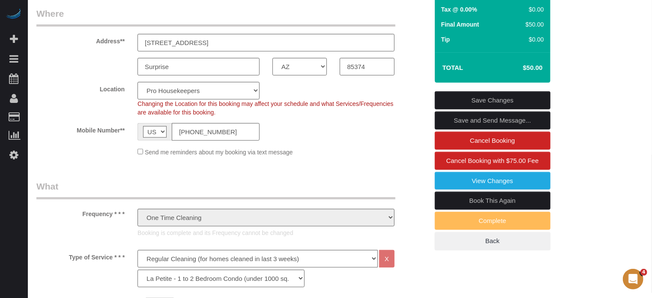
scroll to position [128, 0]
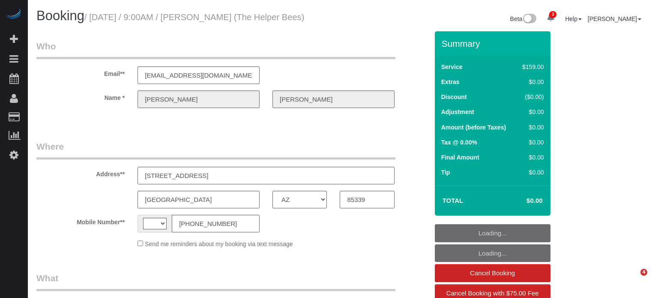
select select "AZ"
select select "object:374"
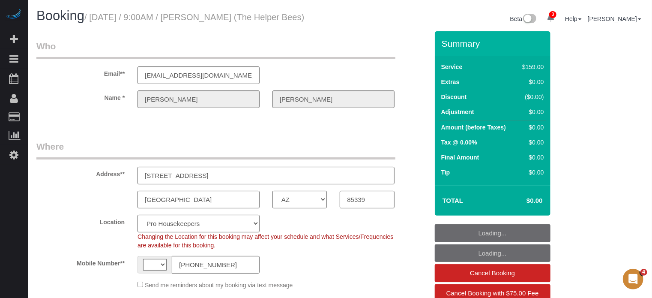
select select "4"
select select "number:9"
select select "spot1"
select select "object:1281"
select select "string:US"
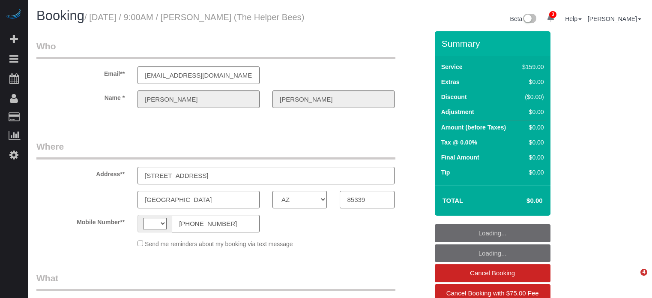
select select "AZ"
select select "number:9"
select select "string:[GEOGRAPHIC_DATA]"
select select "object:1138"
select select "4"
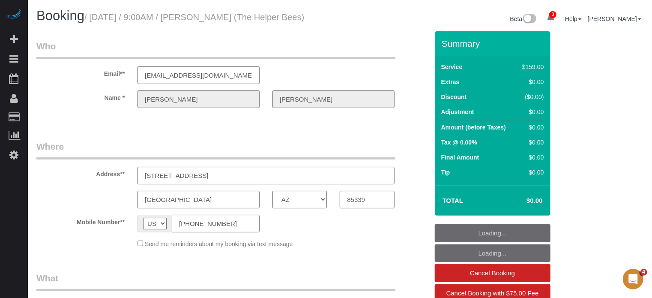
select select "spot1"
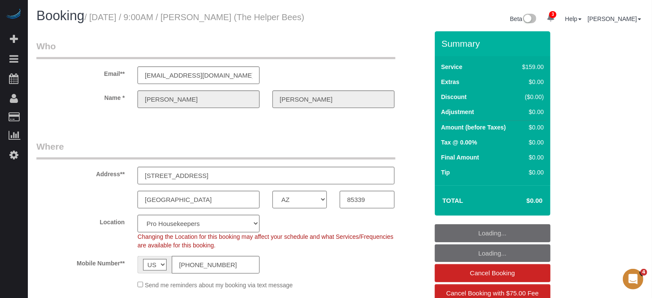
select select "object:1281"
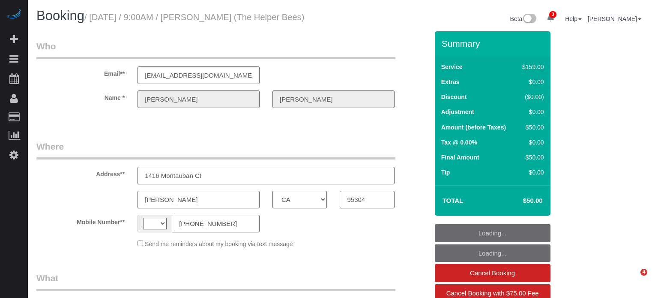
select select "CA"
select select "string:[GEOGRAPHIC_DATA]"
select select "object:408"
select select "string:fspay-1621a130-1284-4e6b-a100-fcad55790104"
select select "number:9"
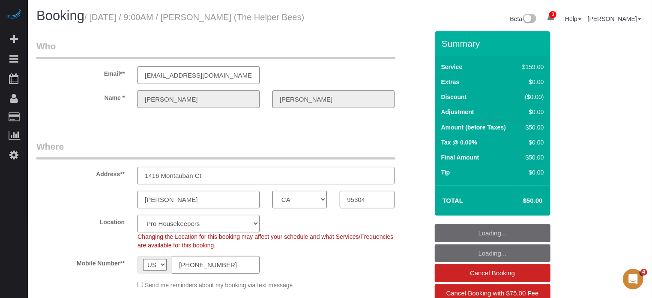
select select "object:1295"
select select "4"
select select "spot1"
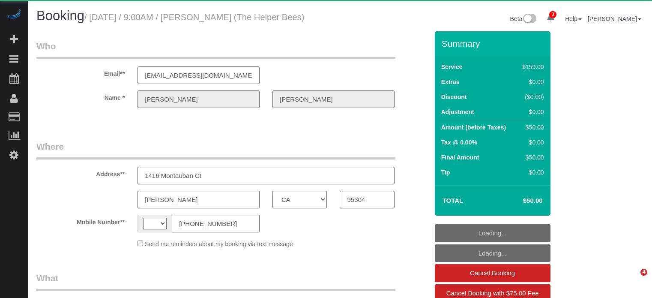
select select "CA"
select select "number:9"
select select "string:[GEOGRAPHIC_DATA]"
select select "object:1295"
select select "string:fspay-1621a130-1284-4e6b-a100-fcad55790104"
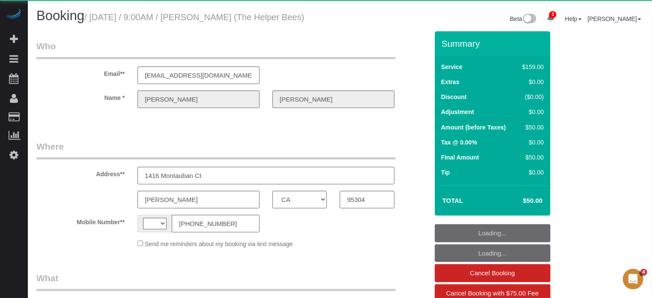
select select "4"
select select "spot1"
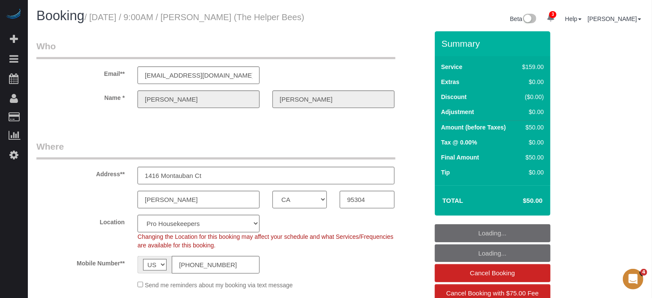
select select "spot6"
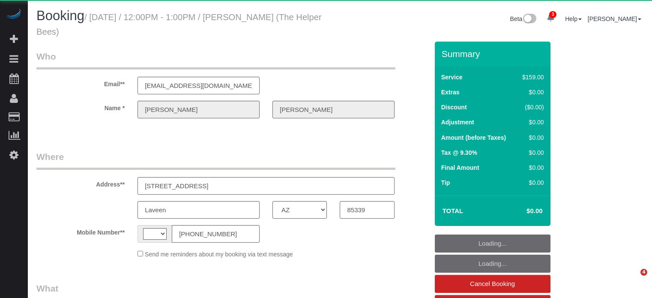
select select "AZ"
select select "string:[GEOGRAPHIC_DATA]"
select select "object:856"
select select "4"
select select "spot1"
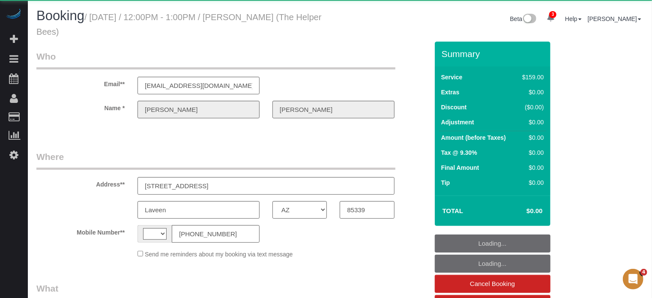
select select "number:9"
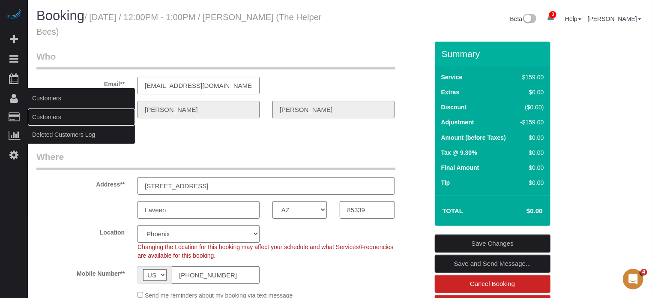
drag, startPoint x: 42, startPoint y: 119, endPoint x: 76, endPoint y: 101, distance: 39.5
click at [42, 119] on link "Customers" at bounding box center [81, 116] width 107 height 17
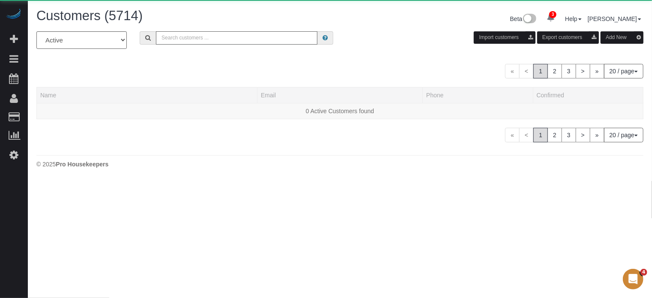
click at [190, 37] on input "text" at bounding box center [236, 37] width 161 height 13
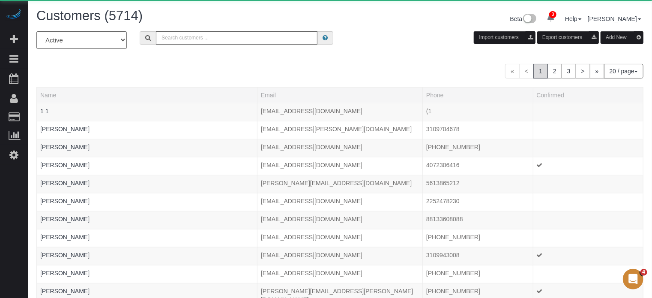
paste input "[PERSON_NAME]"
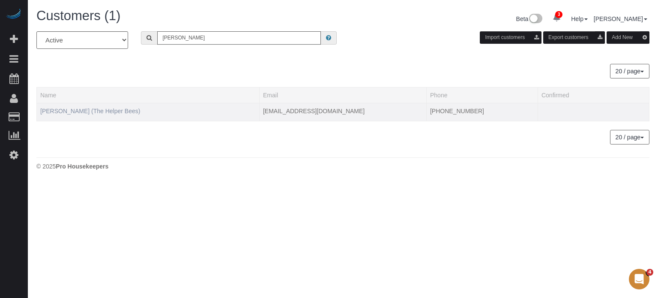
type input "[PERSON_NAME]"
click at [110, 111] on link "[PERSON_NAME] (The Helper Bees)" at bounding box center [90, 110] width 100 height 7
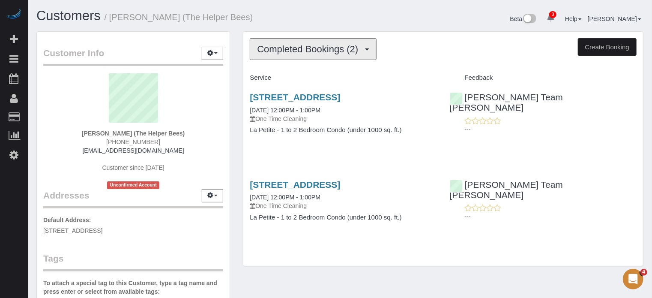
click at [338, 49] on span "Completed Bookings (2)" at bounding box center [309, 49] width 105 height 11
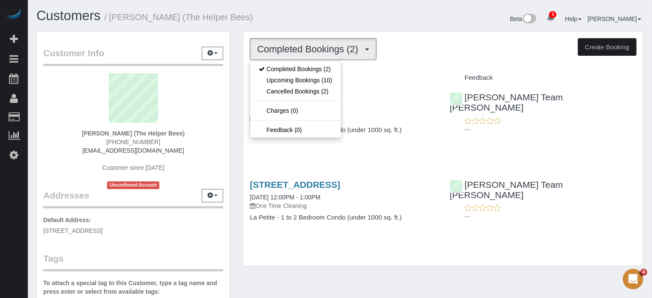
click at [367, 78] on h4 "Service" at bounding box center [343, 77] width 187 height 7
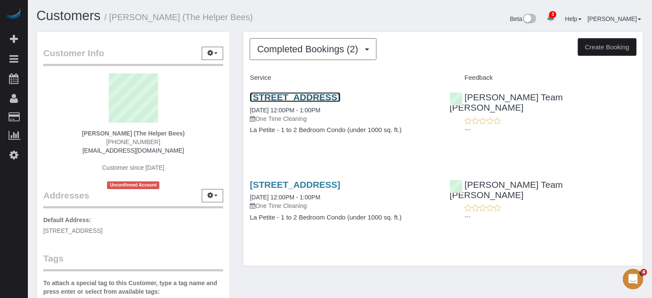
click at [325, 97] on link "[STREET_ADDRESS]" at bounding box center [295, 97] width 90 height 10
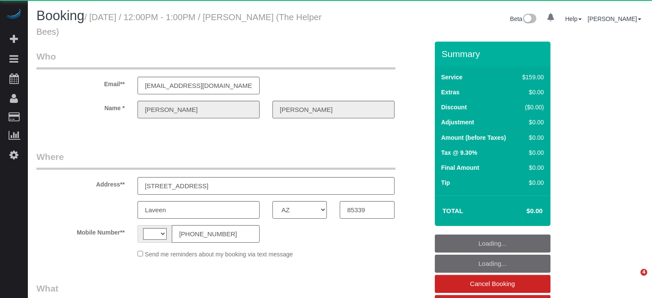
select select "AZ"
select select "object:823"
select select "string:[GEOGRAPHIC_DATA]"
select select "4"
select select "spot1"
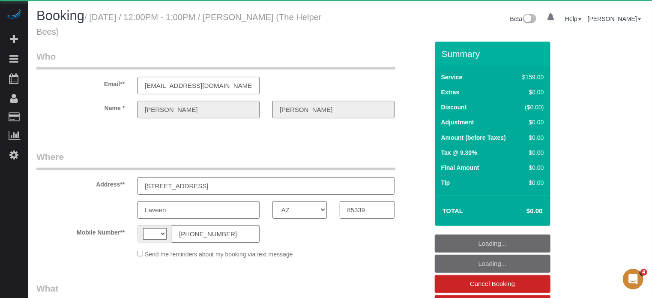
select select "number:9"
select select "CA"
select select "string:[GEOGRAPHIC_DATA]"
select select "string:fspay-78843561-6353-4787-9bf5-6096904f1cdd"
select select "4"
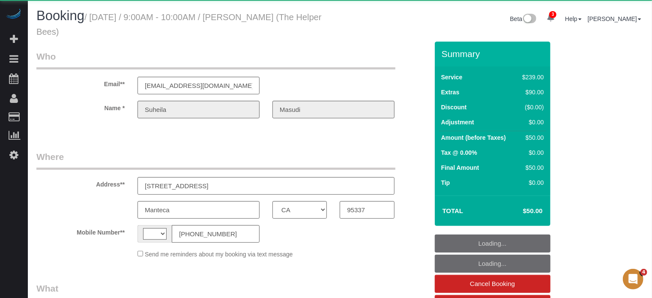
select select "number:9"
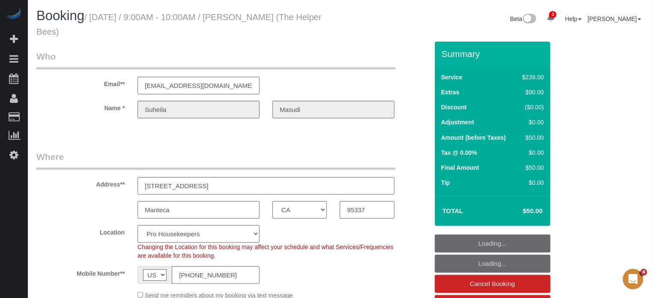
select select "object:1304"
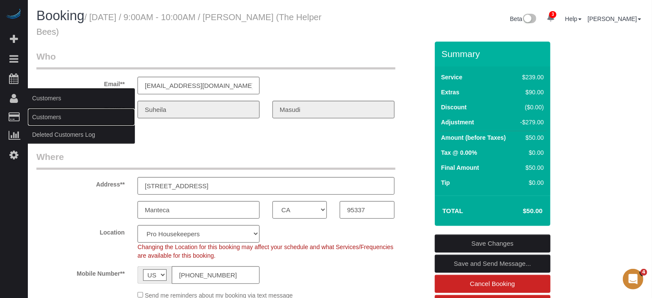
click at [48, 113] on link "Customers" at bounding box center [81, 116] width 107 height 17
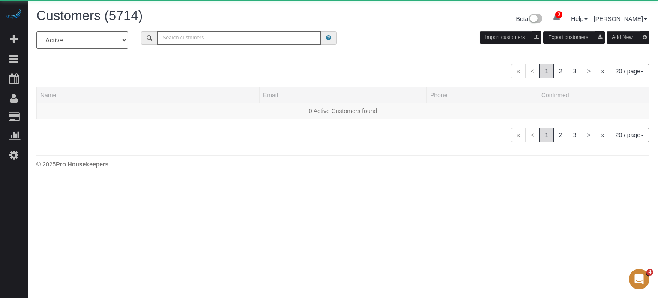
click at [192, 39] on input "text" at bounding box center [239, 37] width 164 height 13
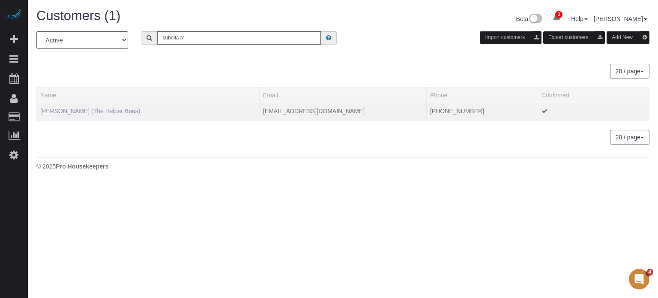
type input "suheila m"
click at [93, 107] on link "[PERSON_NAME] (The Helper Bees)" at bounding box center [90, 110] width 100 height 7
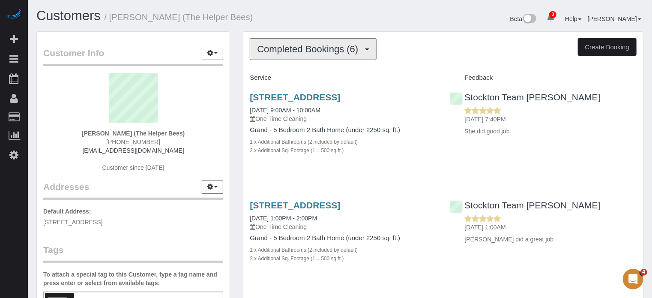
click at [328, 54] on button "Completed Bookings (6)" at bounding box center [313, 49] width 127 height 22
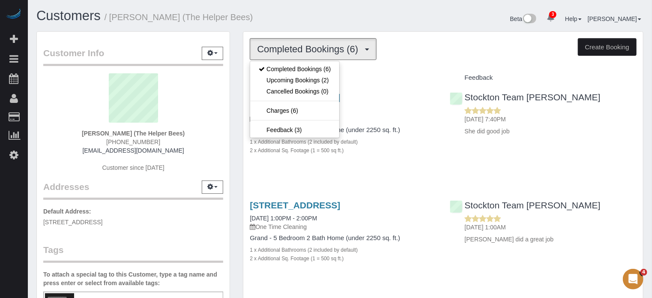
click at [334, 20] on div "Customers / [PERSON_NAME] (The Helper Bees)" at bounding box center [185, 18] width 310 height 18
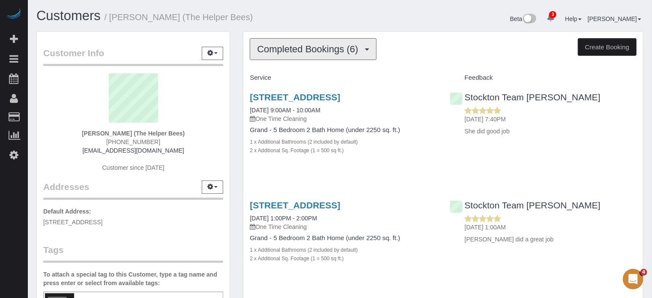
click at [314, 48] on span "Completed Bookings (6)" at bounding box center [309, 49] width 105 height 11
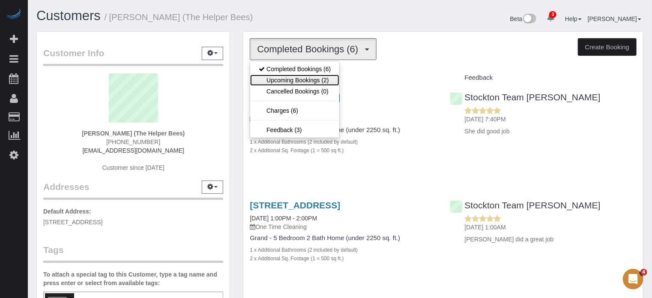
click at [309, 78] on link "Upcoming Bookings (2)" at bounding box center [294, 80] width 89 height 11
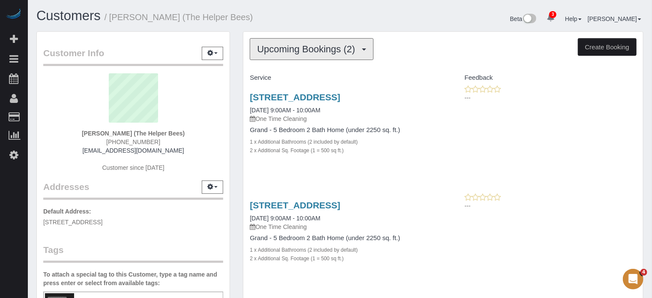
click at [302, 48] on span "Upcoming Bookings (2)" at bounding box center [308, 49] width 102 height 11
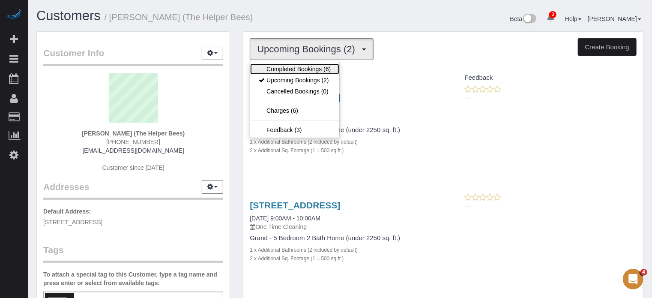
click at [300, 63] on link "Completed Bookings (6)" at bounding box center [294, 68] width 89 height 11
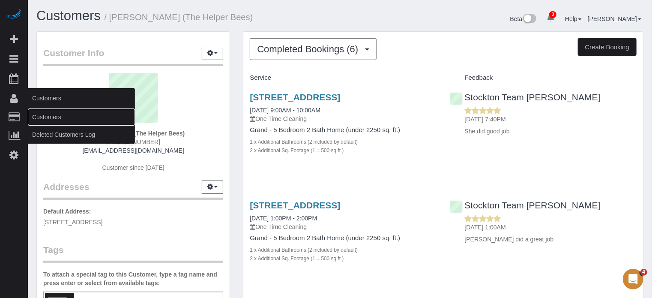
click at [56, 119] on link "Customers" at bounding box center [81, 116] width 107 height 17
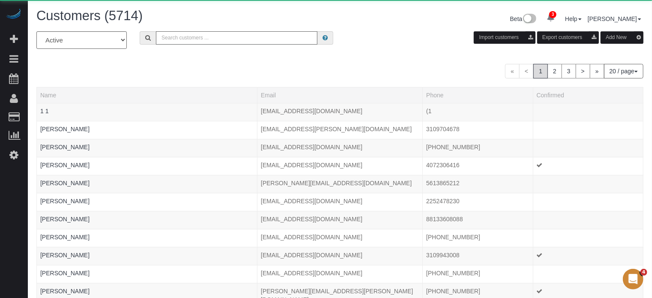
click at [241, 39] on input "text" at bounding box center [236, 37] width 161 height 13
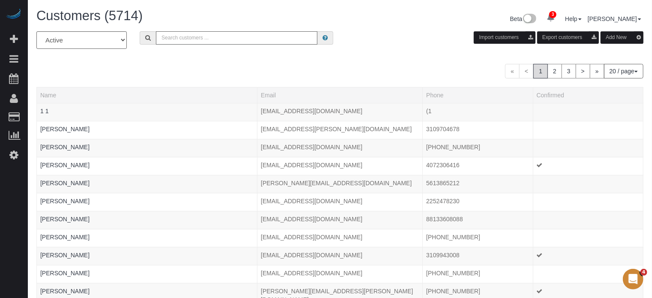
type input "v"
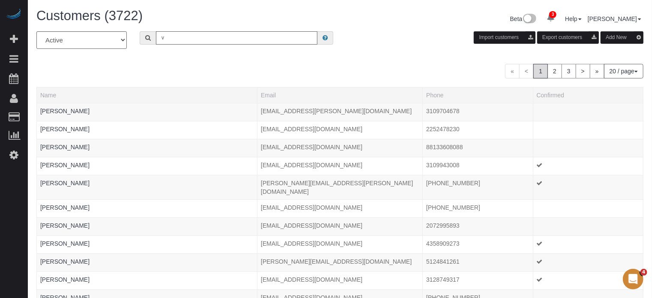
click at [252, 41] on input "v" at bounding box center [236, 37] width 161 height 13
click at [257, 44] on input "v" at bounding box center [236, 37] width 161 height 13
paste input "[PERSON_NAME]"
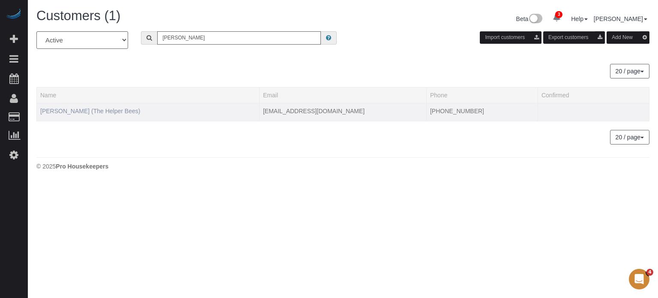
type input "[PERSON_NAME]"
click at [72, 107] on link "[PERSON_NAME] (The Helper Bees)" at bounding box center [90, 110] width 100 height 7
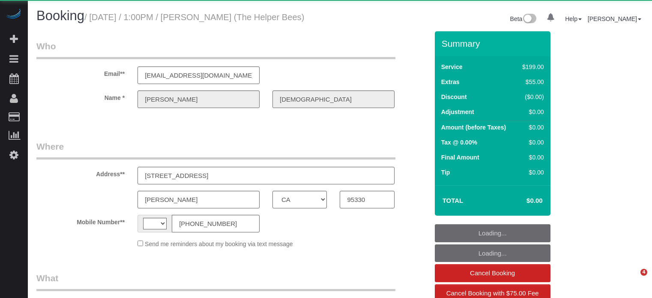
select select "CA"
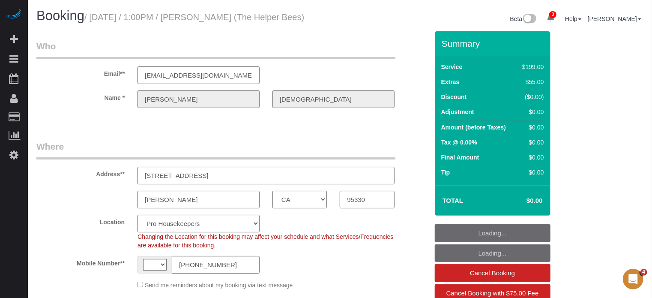
select select "object:648"
select select "string:[GEOGRAPHIC_DATA]"
select select "4"
select select "number:9"
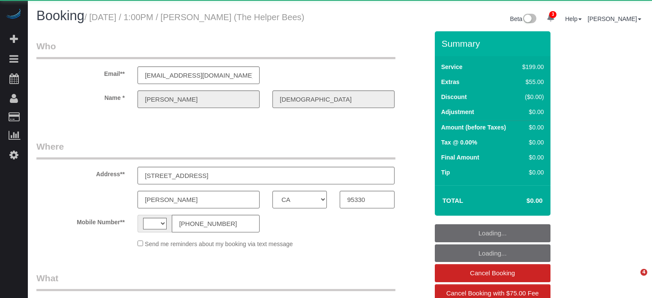
select select "CA"
select select "string:[GEOGRAPHIC_DATA]"
select select "spot1"
select select "number:9"
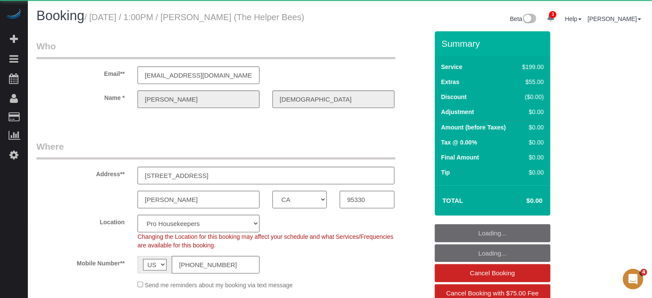
select select "object:1152"
select select "spot6"
select select "4"
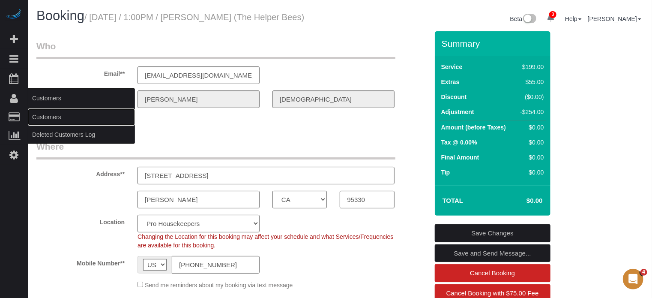
click at [50, 118] on link "Customers" at bounding box center [81, 116] width 107 height 17
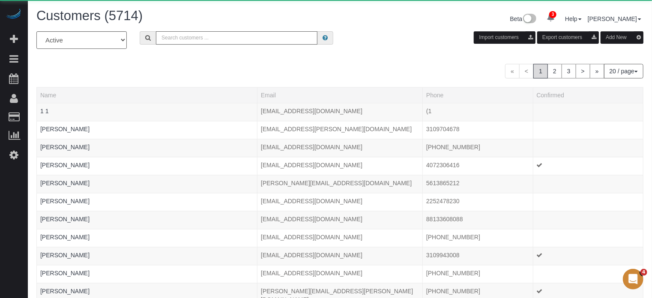
click at [190, 41] on input "text" at bounding box center [236, 37] width 161 height 13
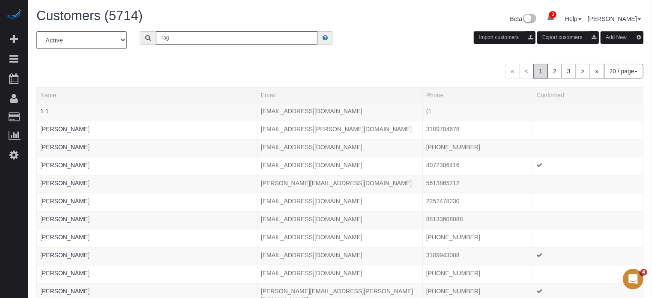
type input "Raghbir Dindral"
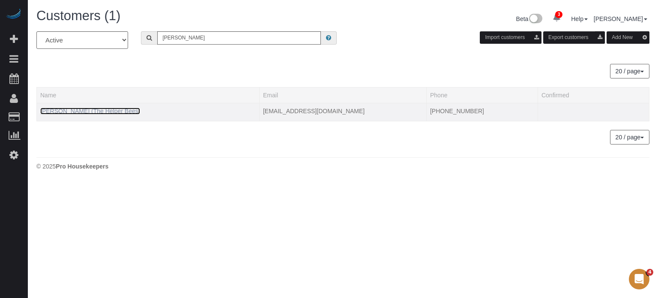
click at [92, 113] on link "Raghbir Dindral (The Helper Bees)" at bounding box center [90, 110] width 100 height 7
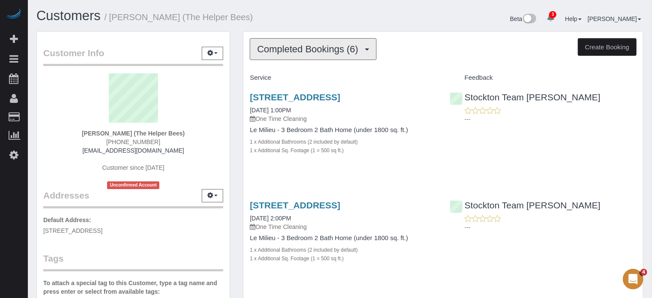
click at [305, 49] on span "Completed Bookings (6)" at bounding box center [309, 49] width 105 height 11
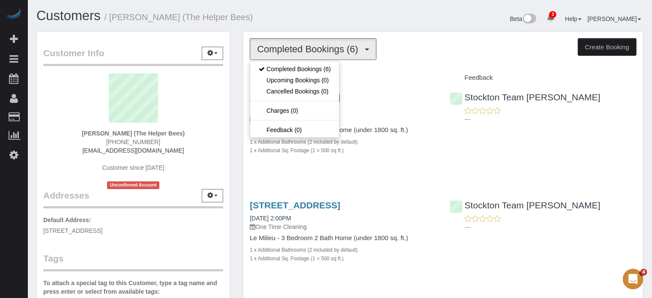
click at [301, 22] on h1 "Customers / Raghbir Dindral (The Helper Bees)" at bounding box center [184, 16] width 297 height 15
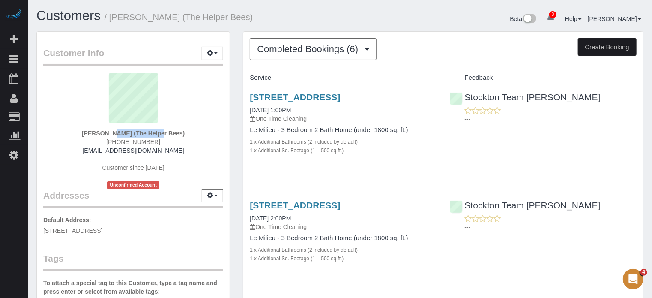
drag, startPoint x: 83, startPoint y: 134, endPoint x: 129, endPoint y: 134, distance: 46.7
click at [129, 134] on div "Raghbir Dindral (The Helper Bees) (209) 480-3916 bdindral@gmail.com Customer si…" at bounding box center [133, 131] width 180 height 116
copy strong "Raghbir Dindral"
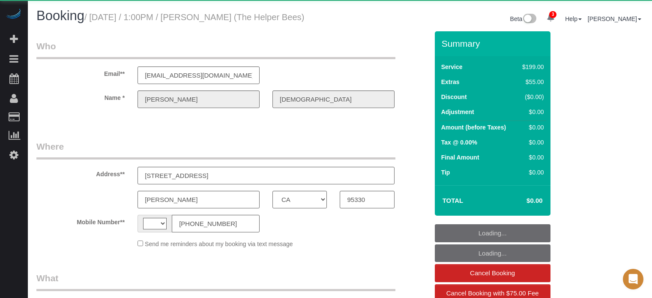
select select "CA"
select select "AZ"
select select "string:[GEOGRAPHIC_DATA]"
select select "object:383"
select select "number:9"
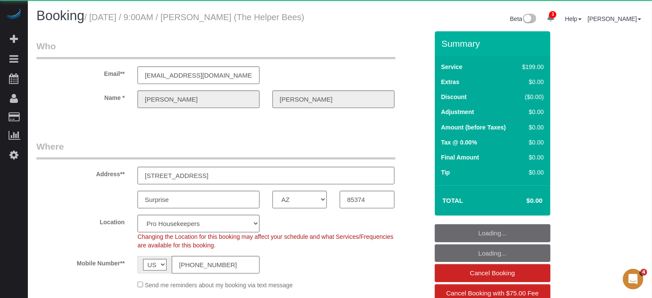
select select "4"
select select "spot1"
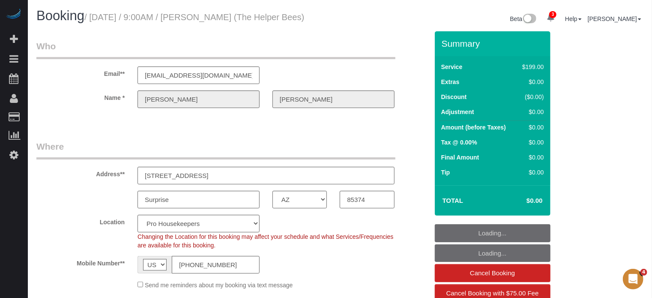
select select "object:1281"
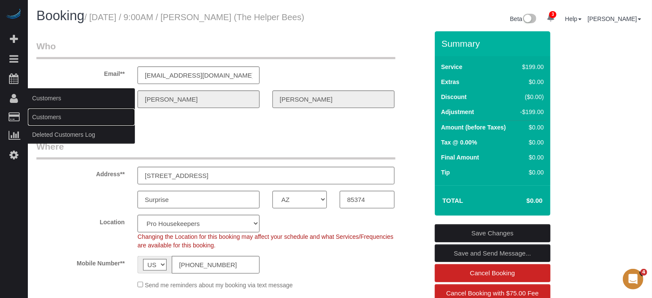
click at [38, 108] on link "Customers" at bounding box center [81, 116] width 107 height 17
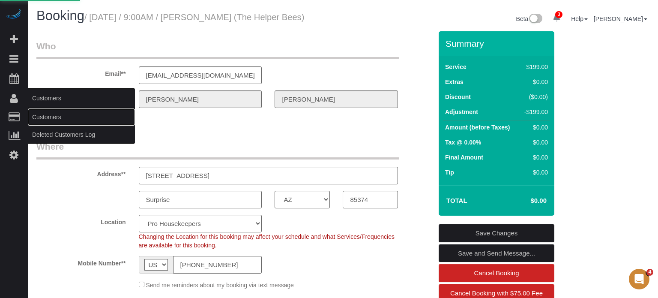
click at [43, 114] on link "Customers" at bounding box center [81, 116] width 107 height 17
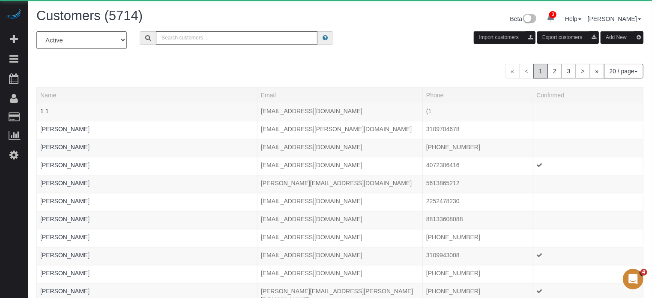
click at [226, 37] on input "text" at bounding box center [236, 37] width 161 height 13
paste input "[PERSON_NAME]"
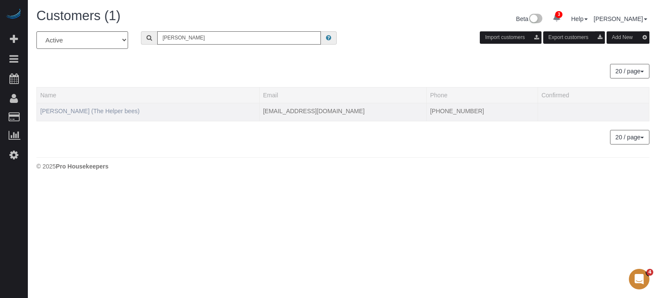
type input "[PERSON_NAME]"
click at [104, 111] on link "[PERSON_NAME] (The Helper bees)" at bounding box center [89, 110] width 99 height 7
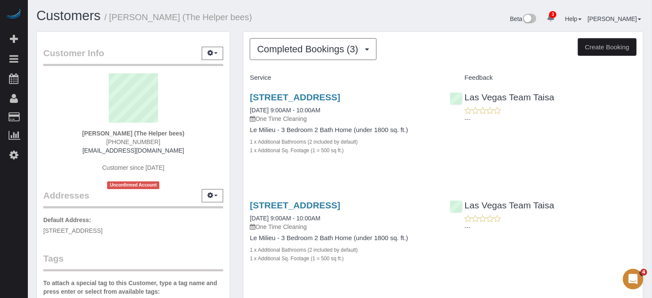
click at [620, 122] on p "---" at bounding box center [551, 119] width 172 height 9
click at [235, 73] on div "Customer Info Edit Contact Info Send Message Email Preferences Special Sales Ta…" at bounding box center [133, 242] width 206 height 423
